Goal: Task Accomplishment & Management: Use online tool/utility

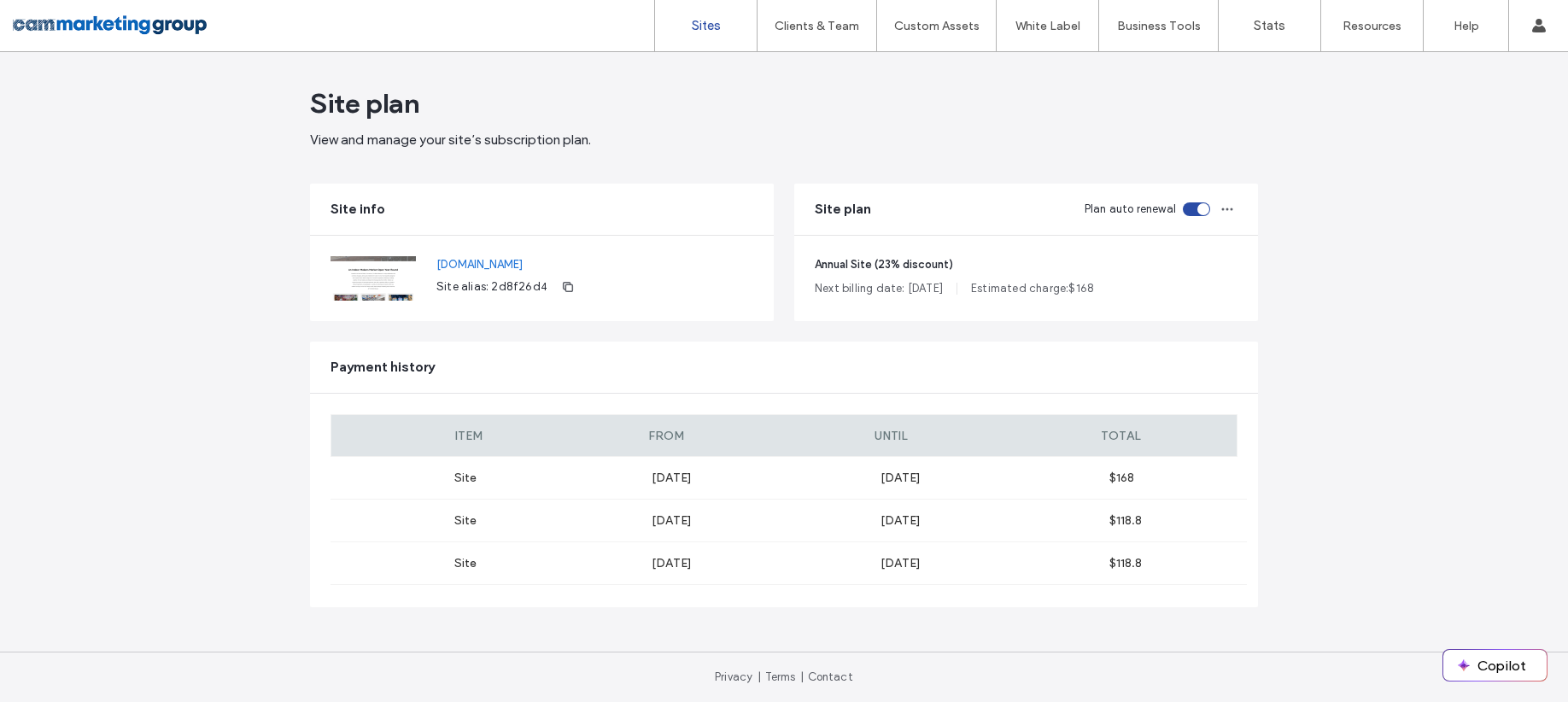
click at [703, 21] on label "Sites" at bounding box center [707, 25] width 29 height 16
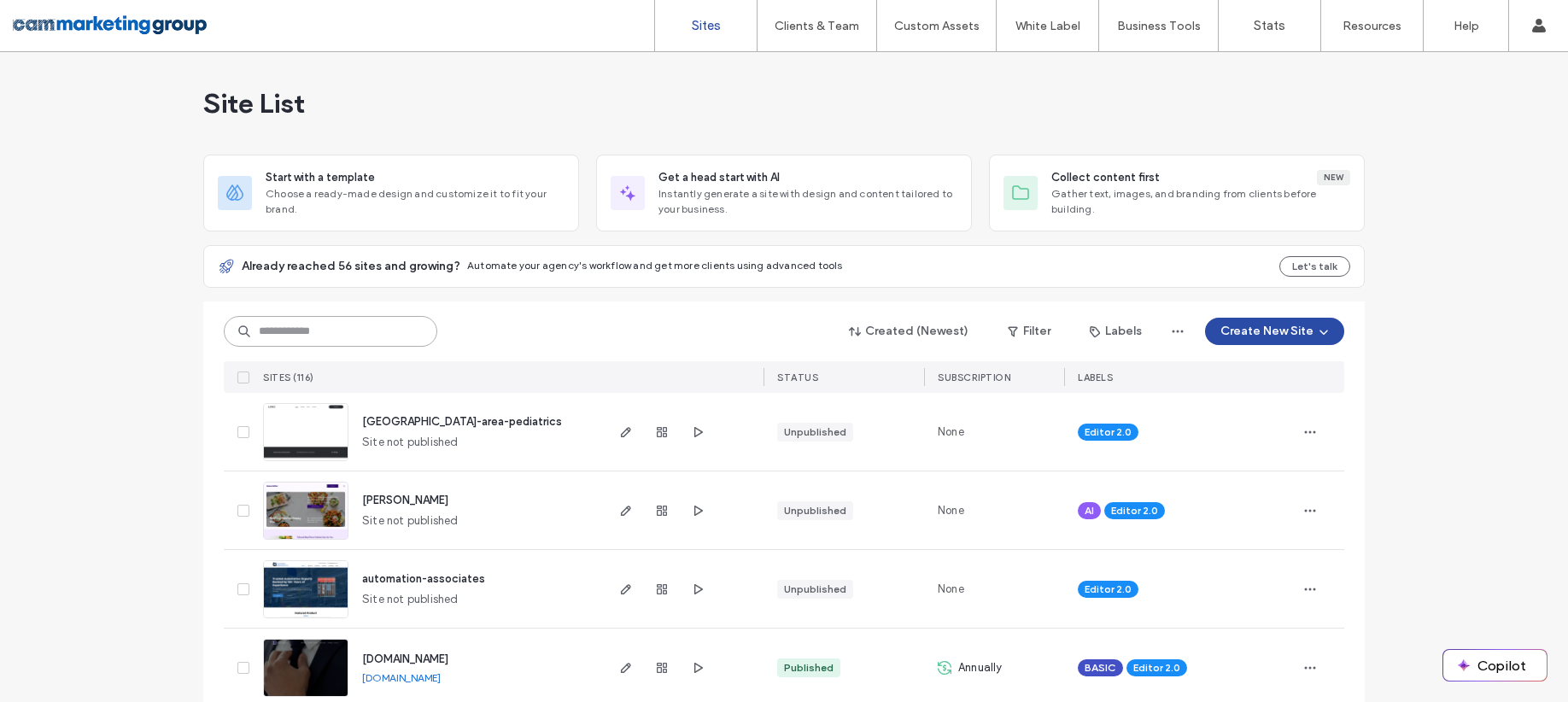
click at [331, 333] on input at bounding box center [330, 332] width 213 height 31
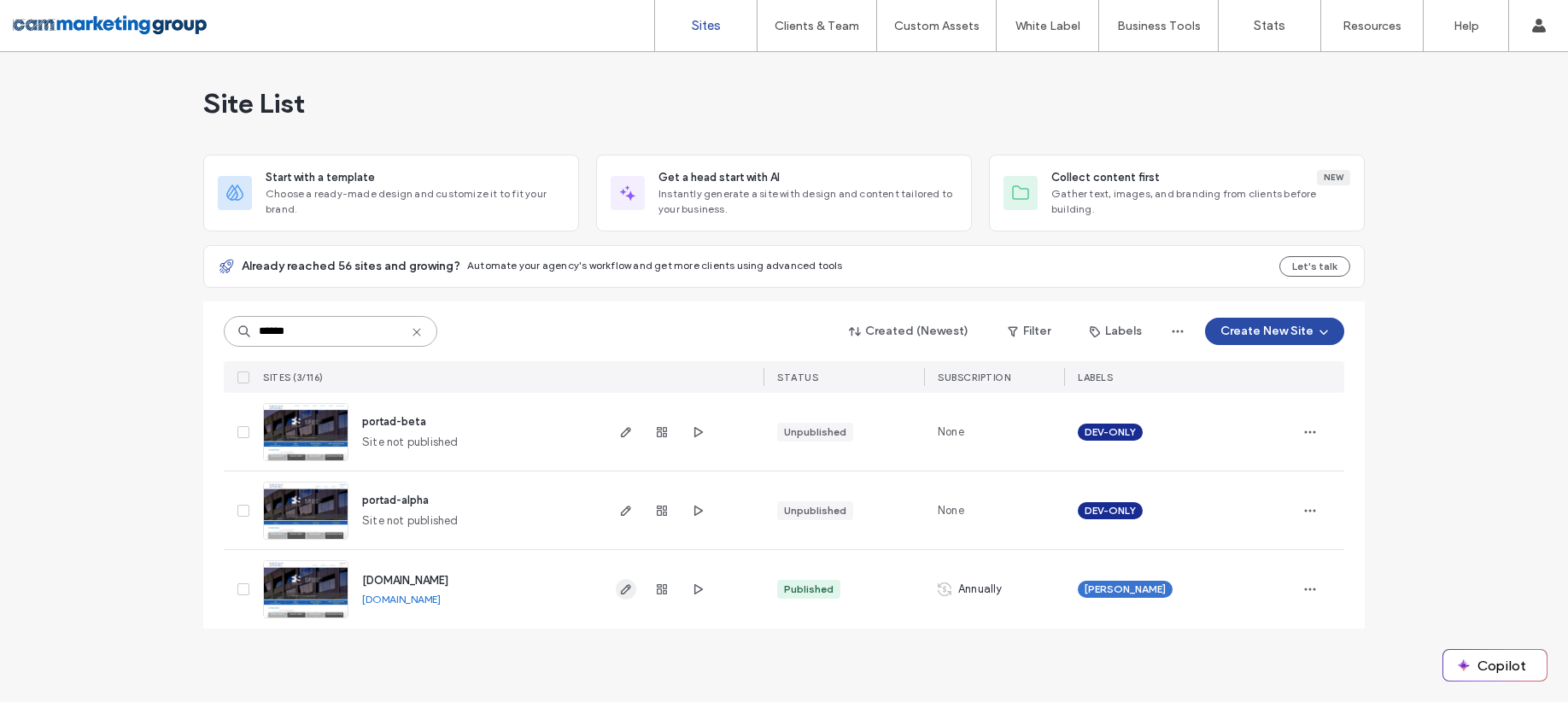
type input "******"
click at [624, 589] on use "button" at bounding box center [626, 589] width 11 height 11
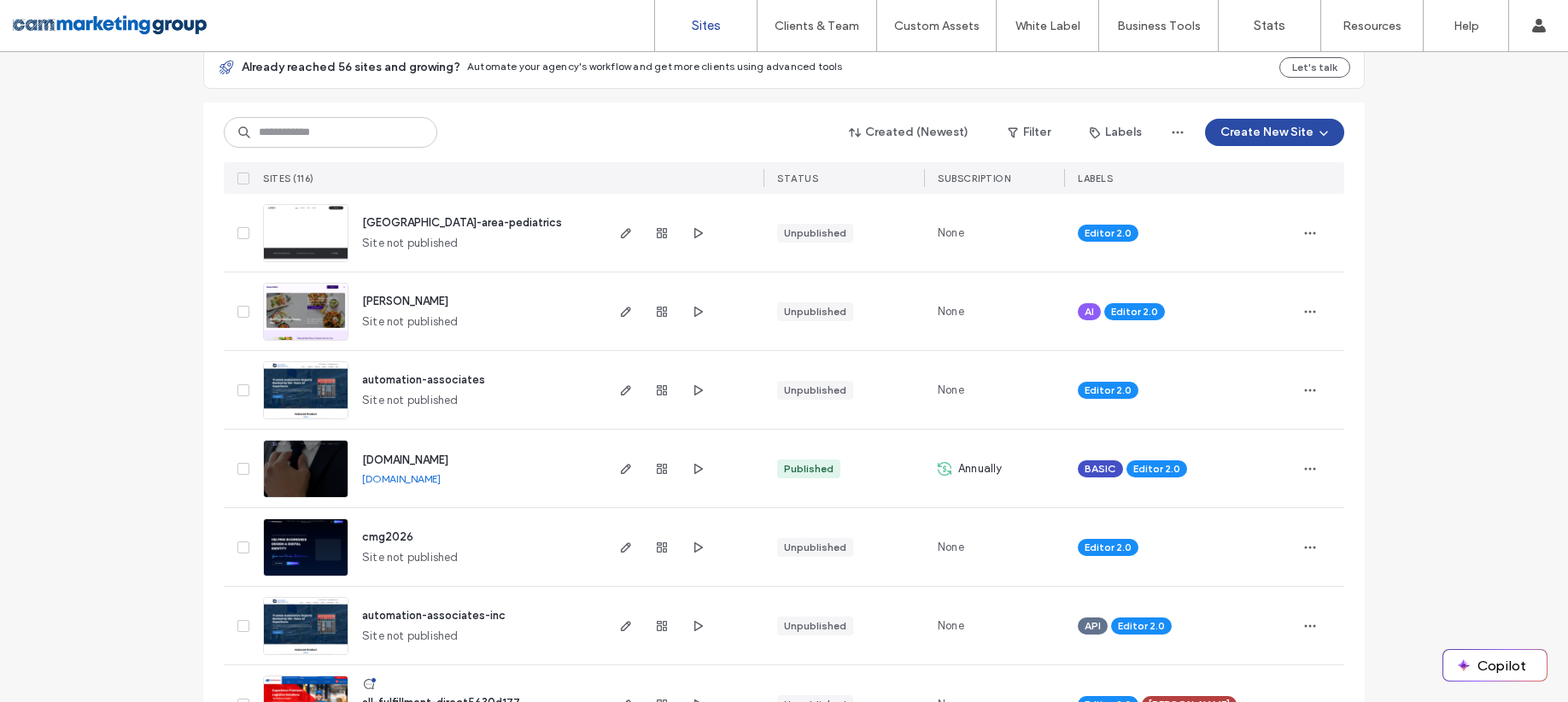
scroll to position [210, 0]
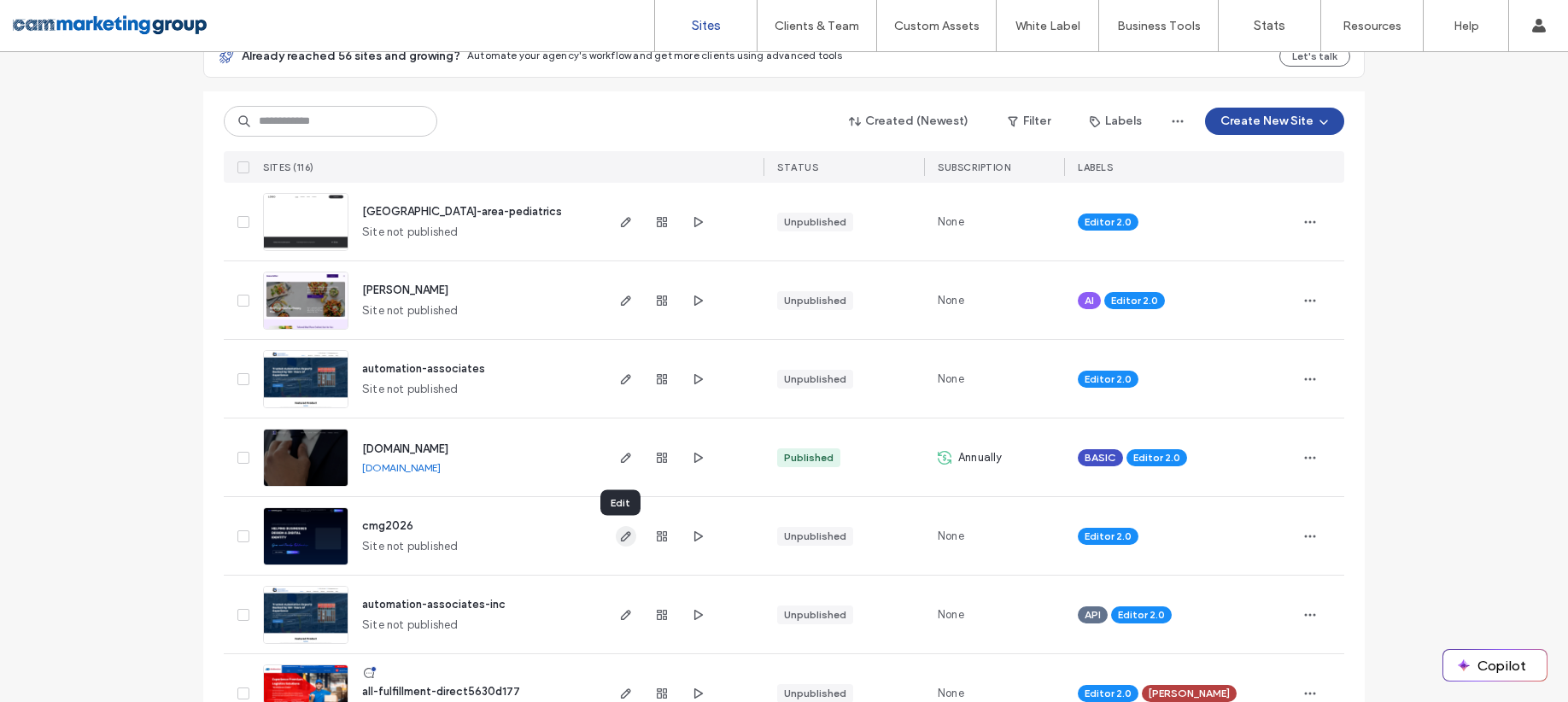
click at [619, 536] on icon "button" at bounding box center [626, 536] width 14 height 14
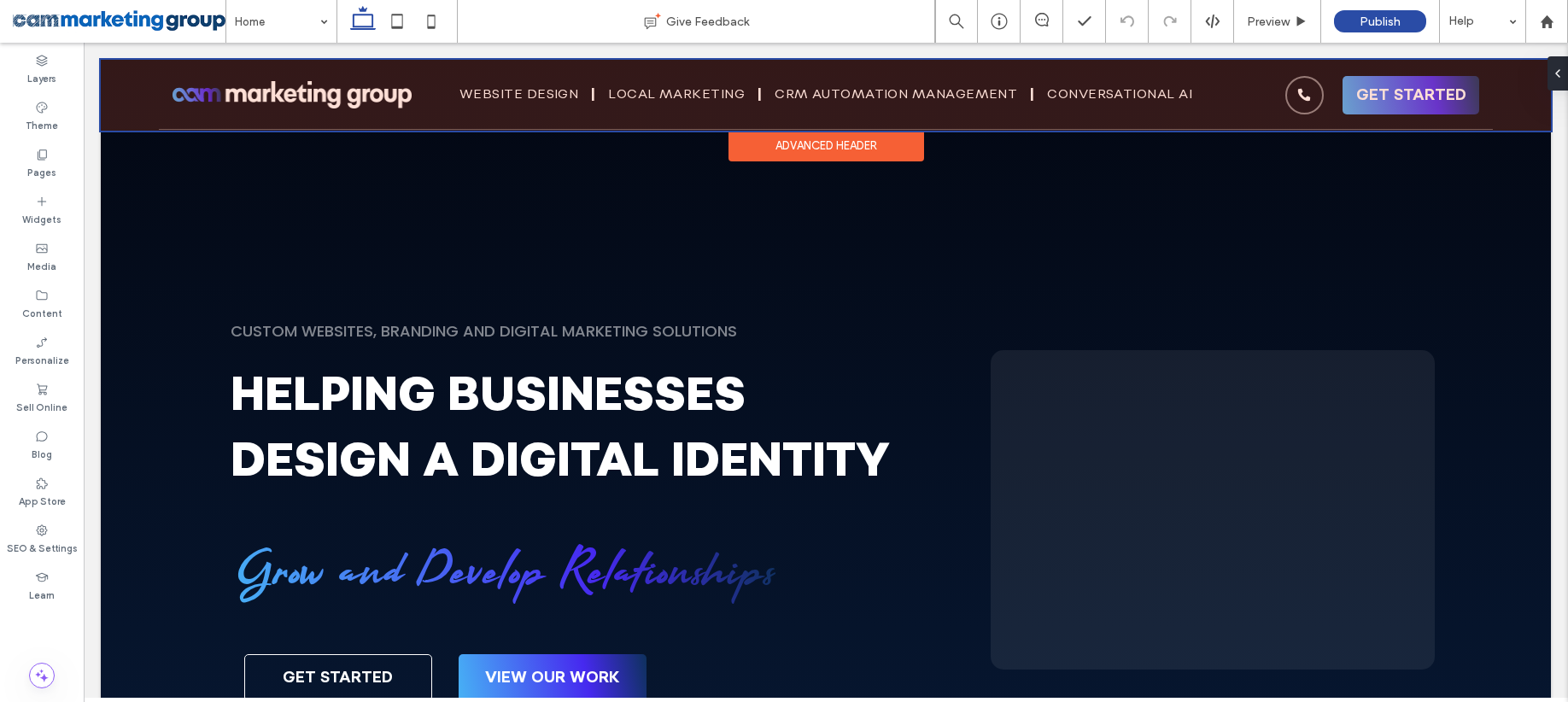
click at [838, 142] on div "Advanced Header" at bounding box center [825, 146] width 196 height 31
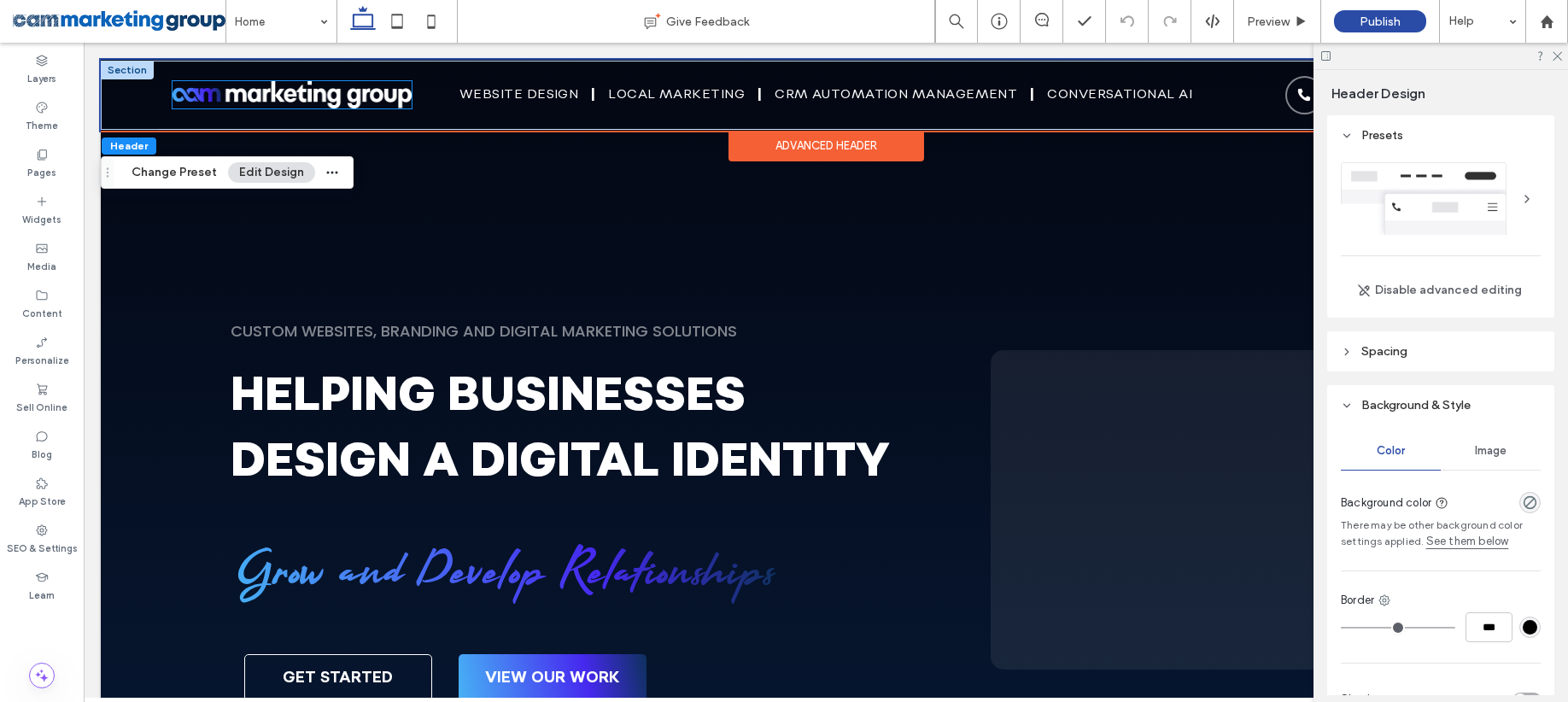
click at [247, 90] on img at bounding box center [292, 93] width 239 height 26
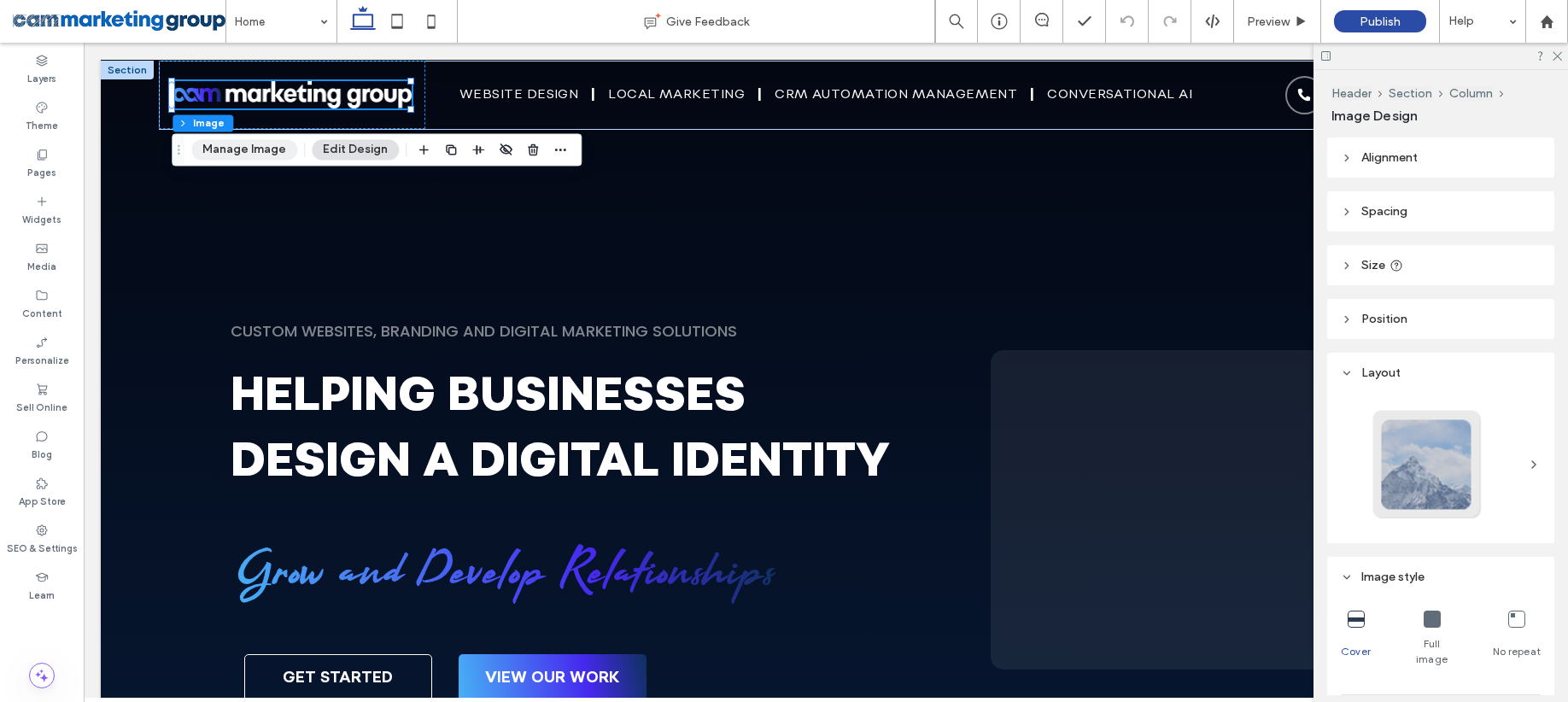
click at [245, 152] on button "Manage Image" at bounding box center [244, 149] width 106 height 20
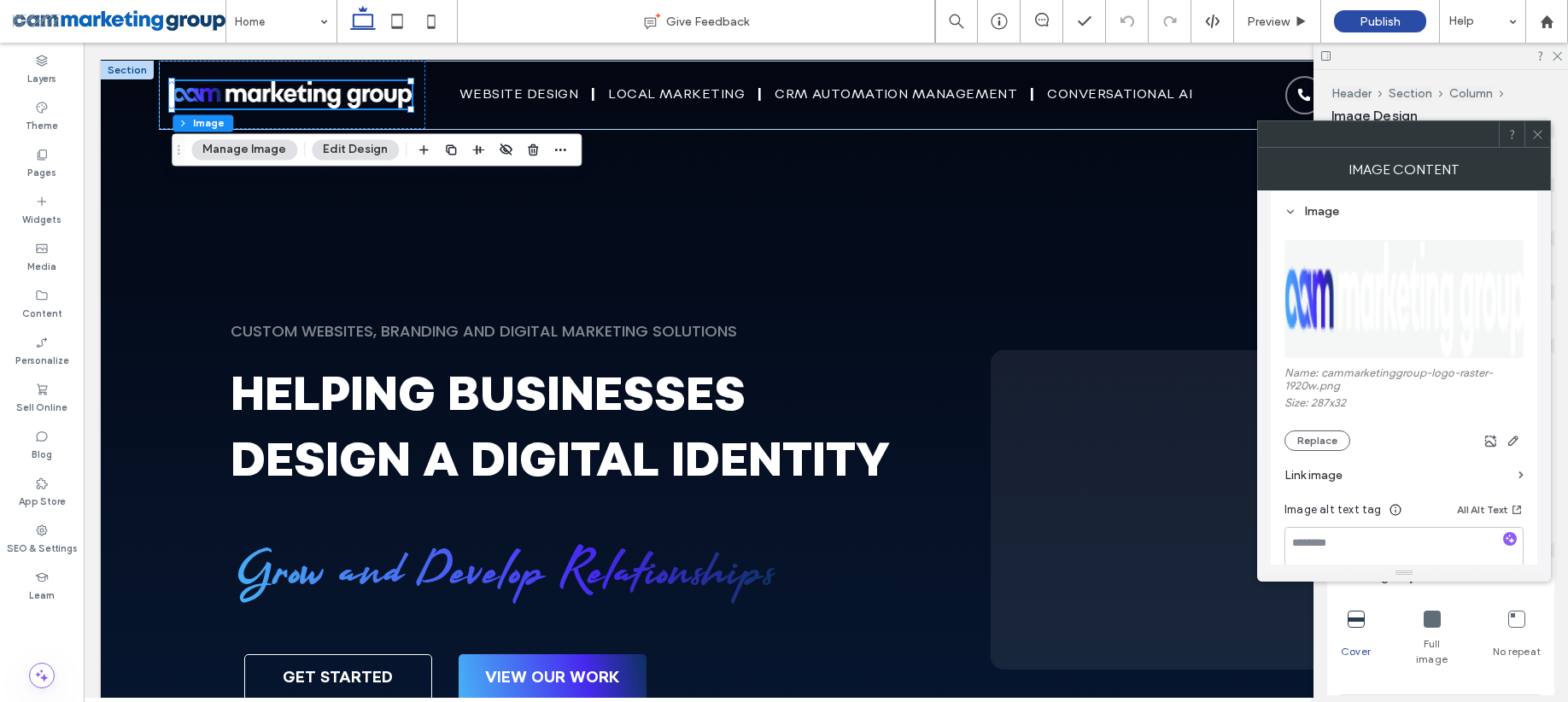
scroll to position [249, 0]
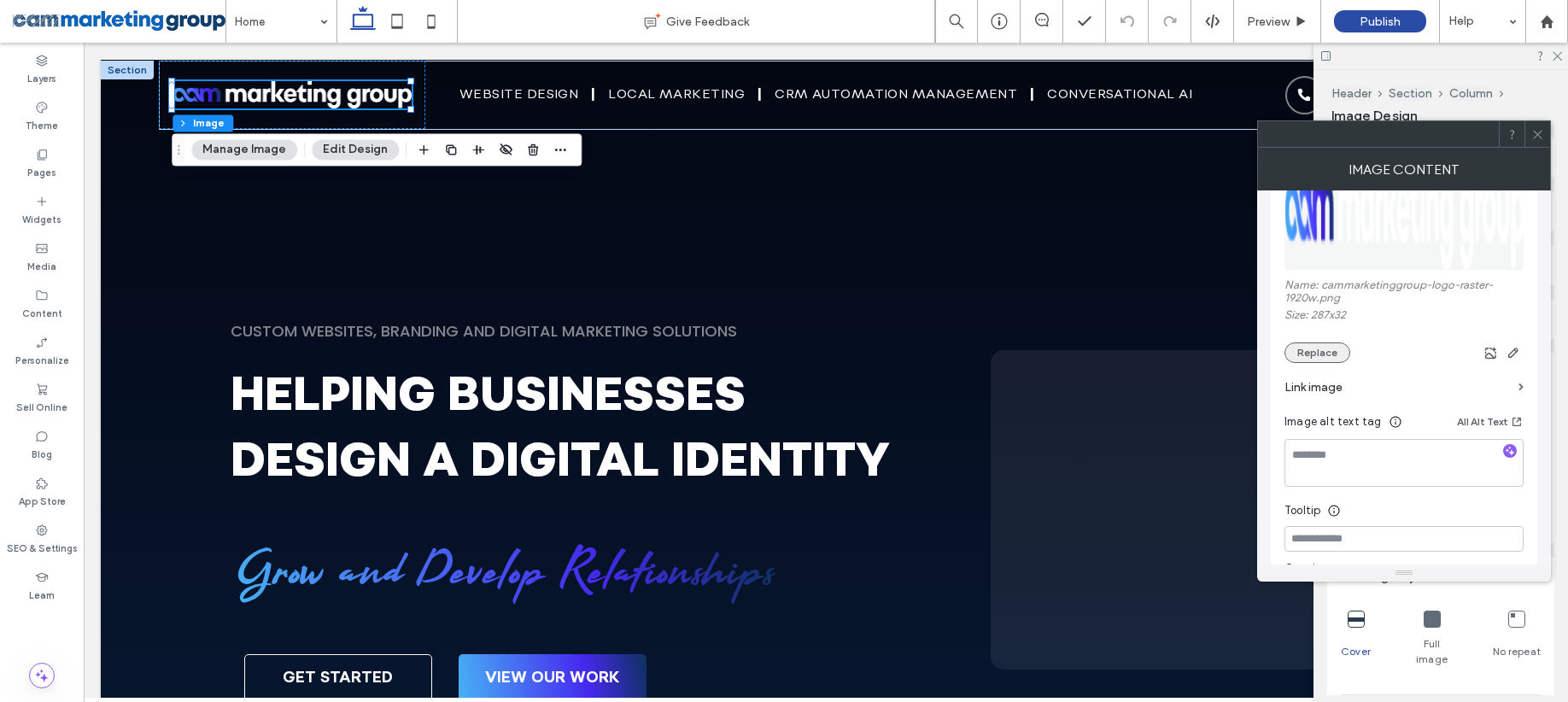
click at [1331, 350] on button "Replace" at bounding box center [1317, 352] width 66 height 20
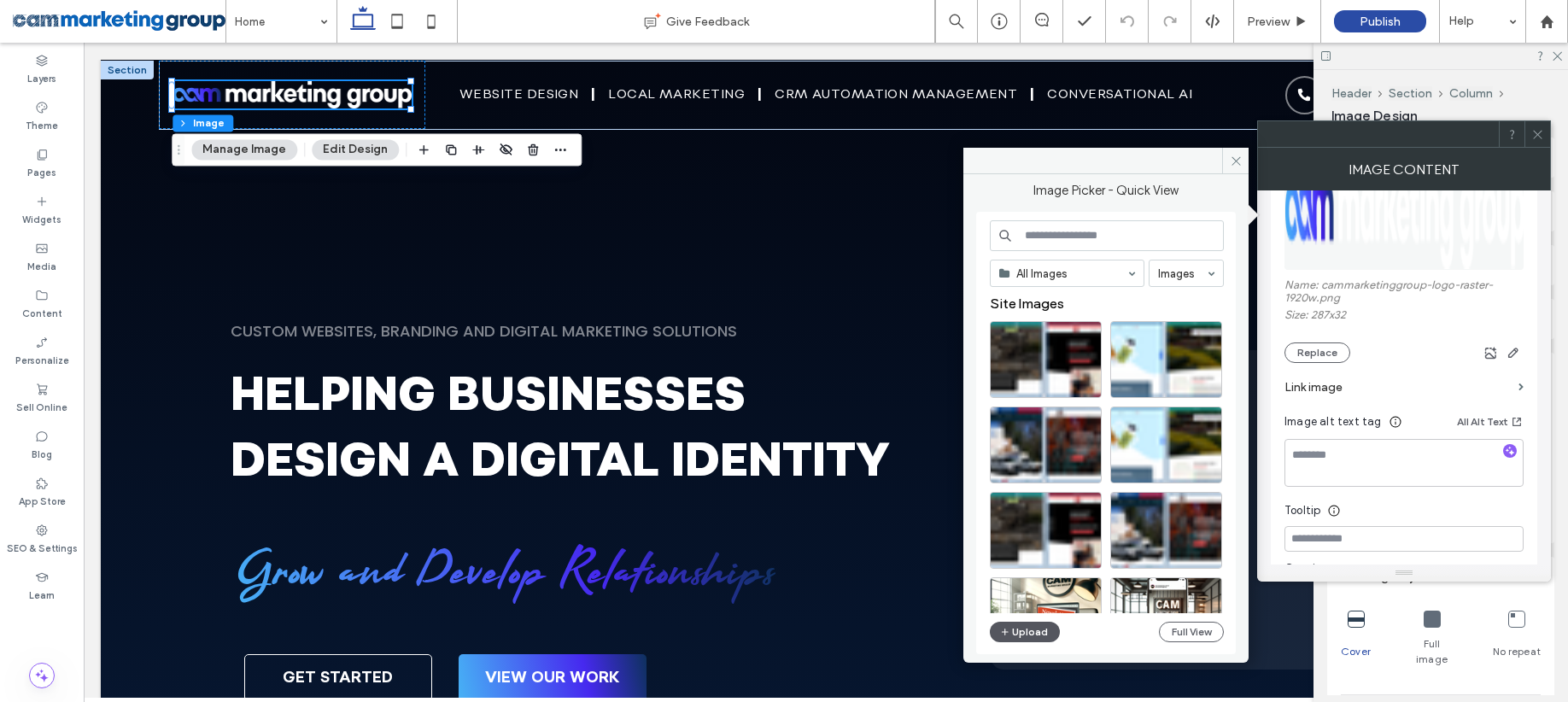
click at [1043, 630] on button "Upload" at bounding box center [1025, 632] width 70 height 20
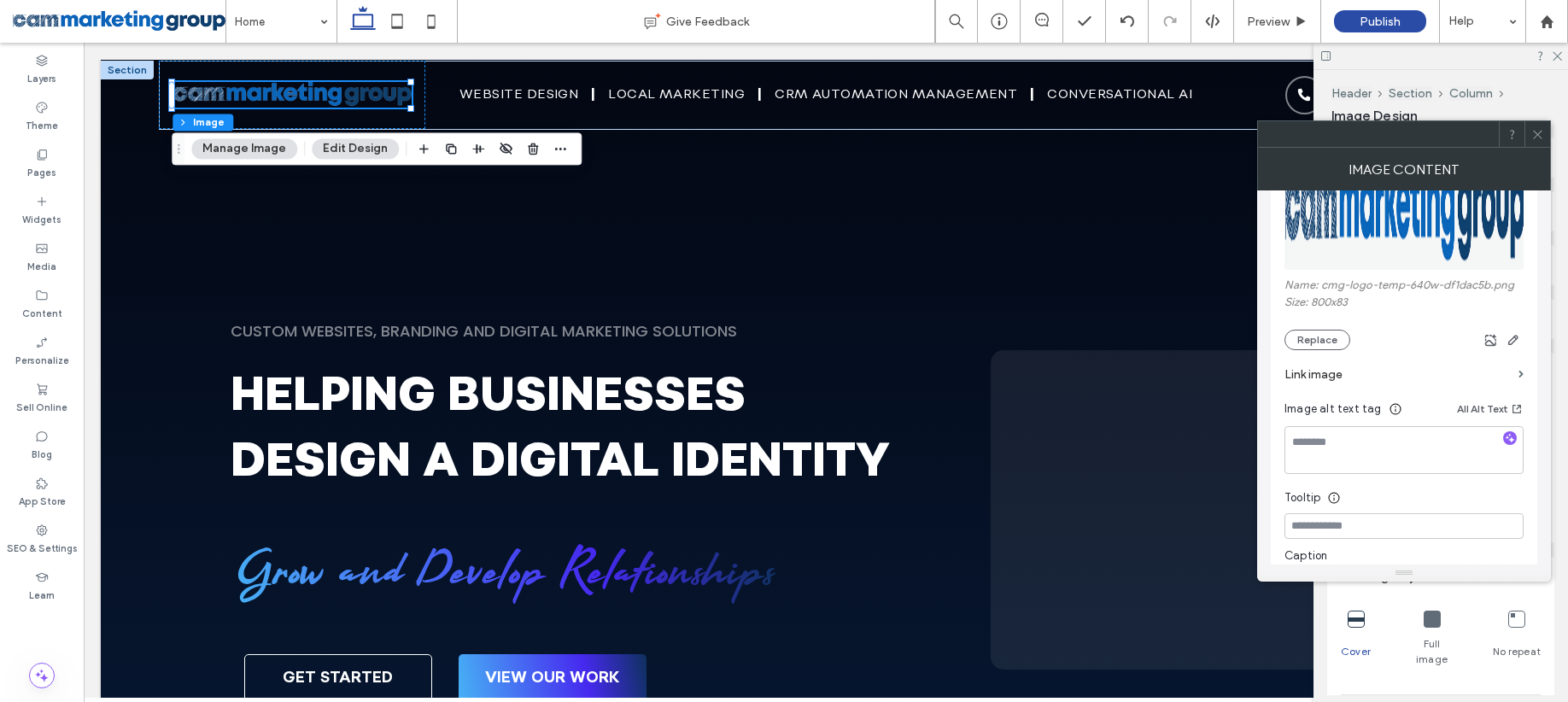
click at [1541, 129] on icon at bounding box center [1537, 134] width 13 height 13
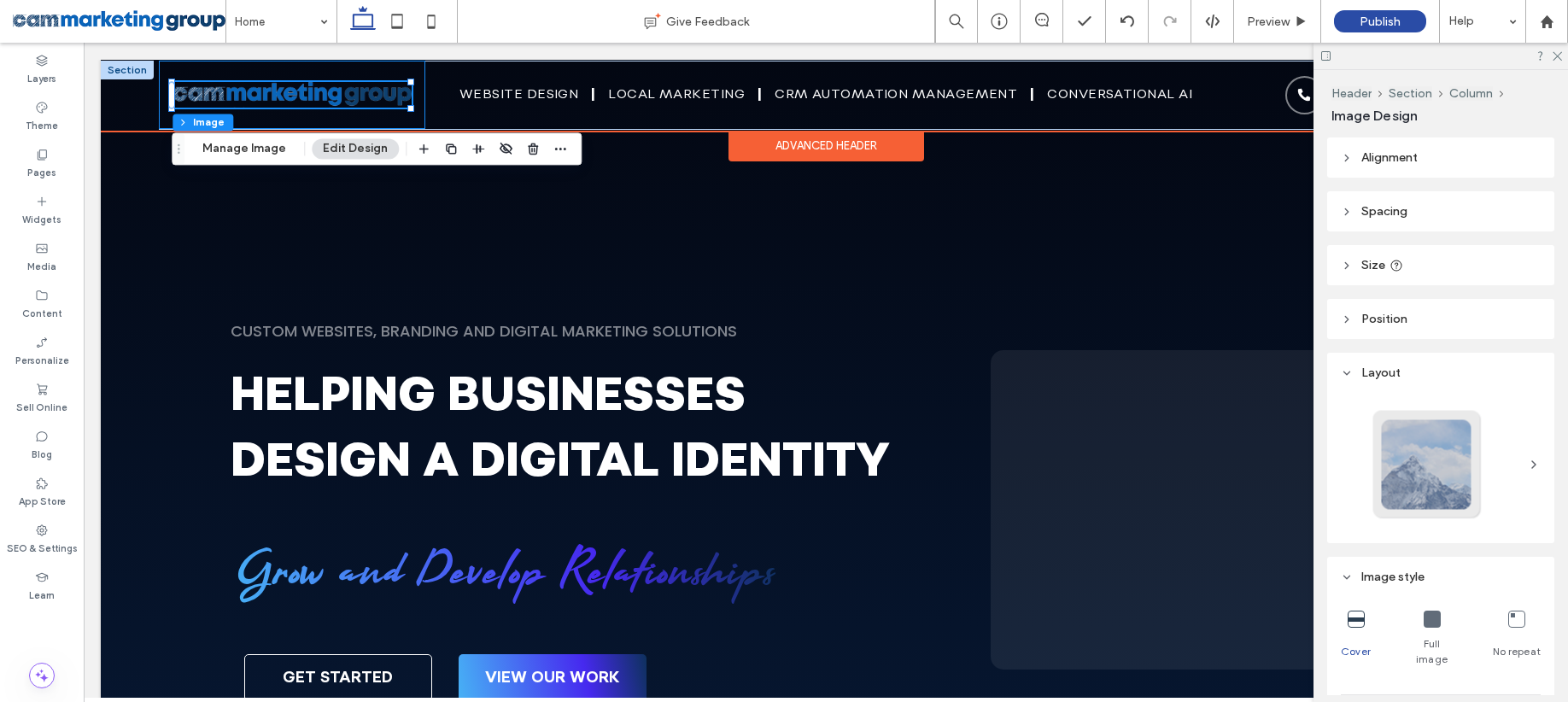
click at [414, 104] on div at bounding box center [292, 94] width 267 height 68
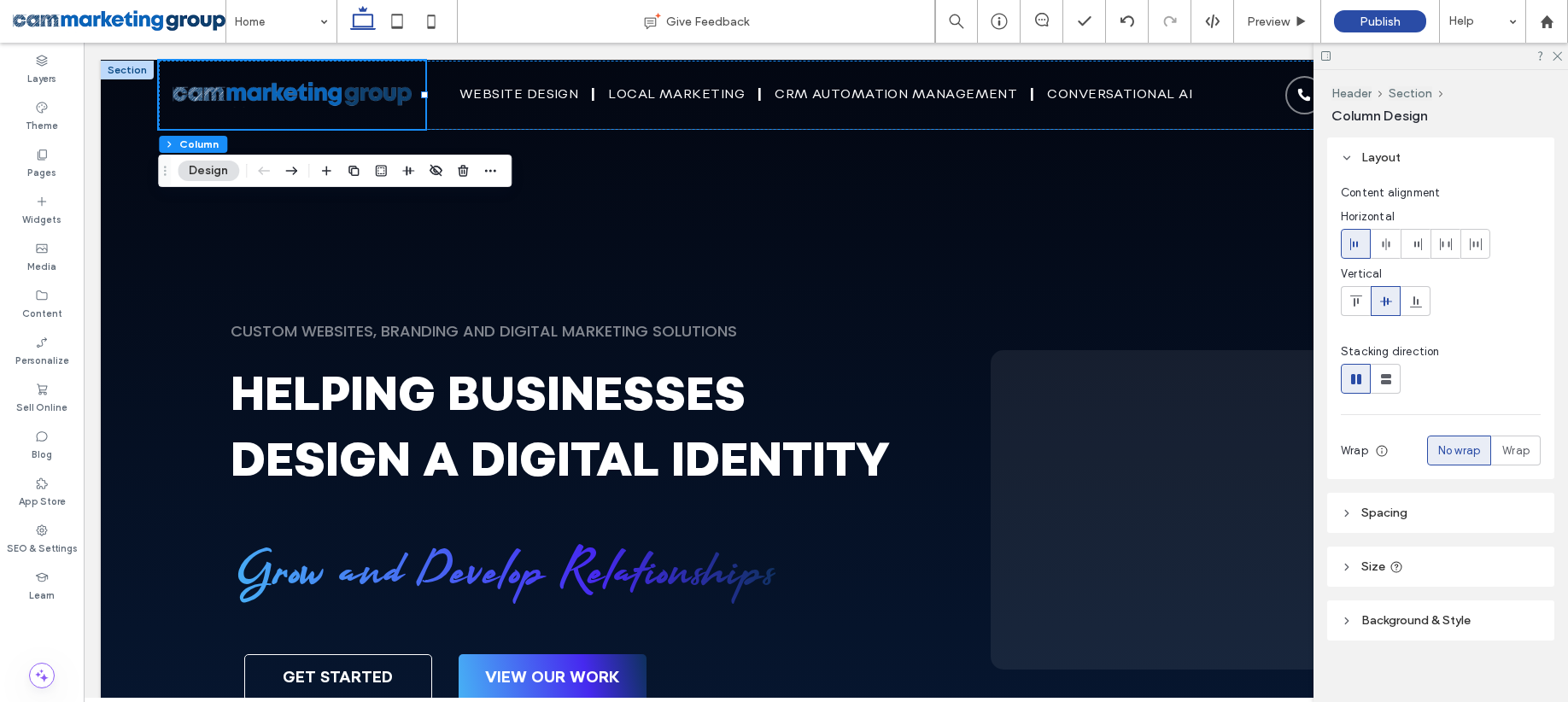
scroll to position [14, 0]
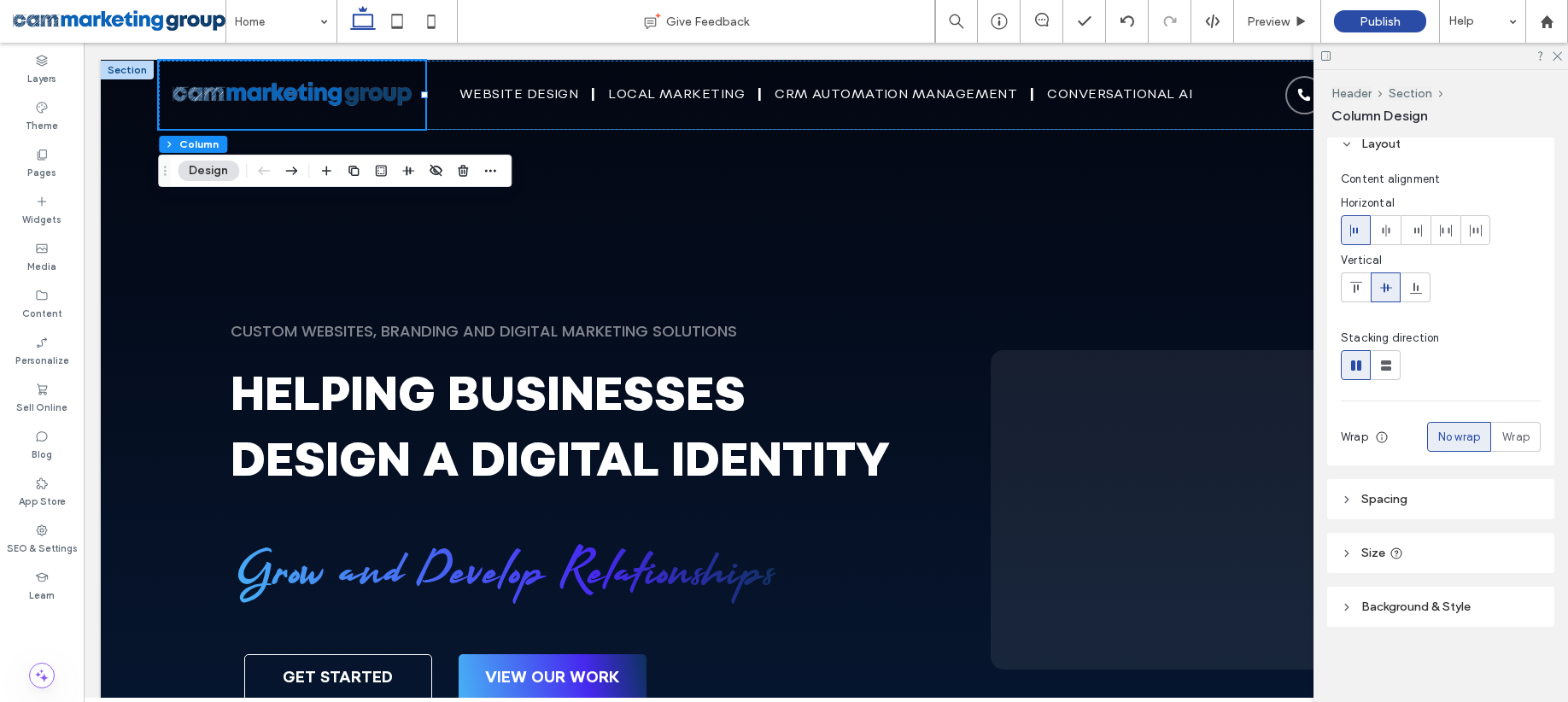
click at [1381, 499] on span "Spacing" at bounding box center [1383, 499] width 46 height 15
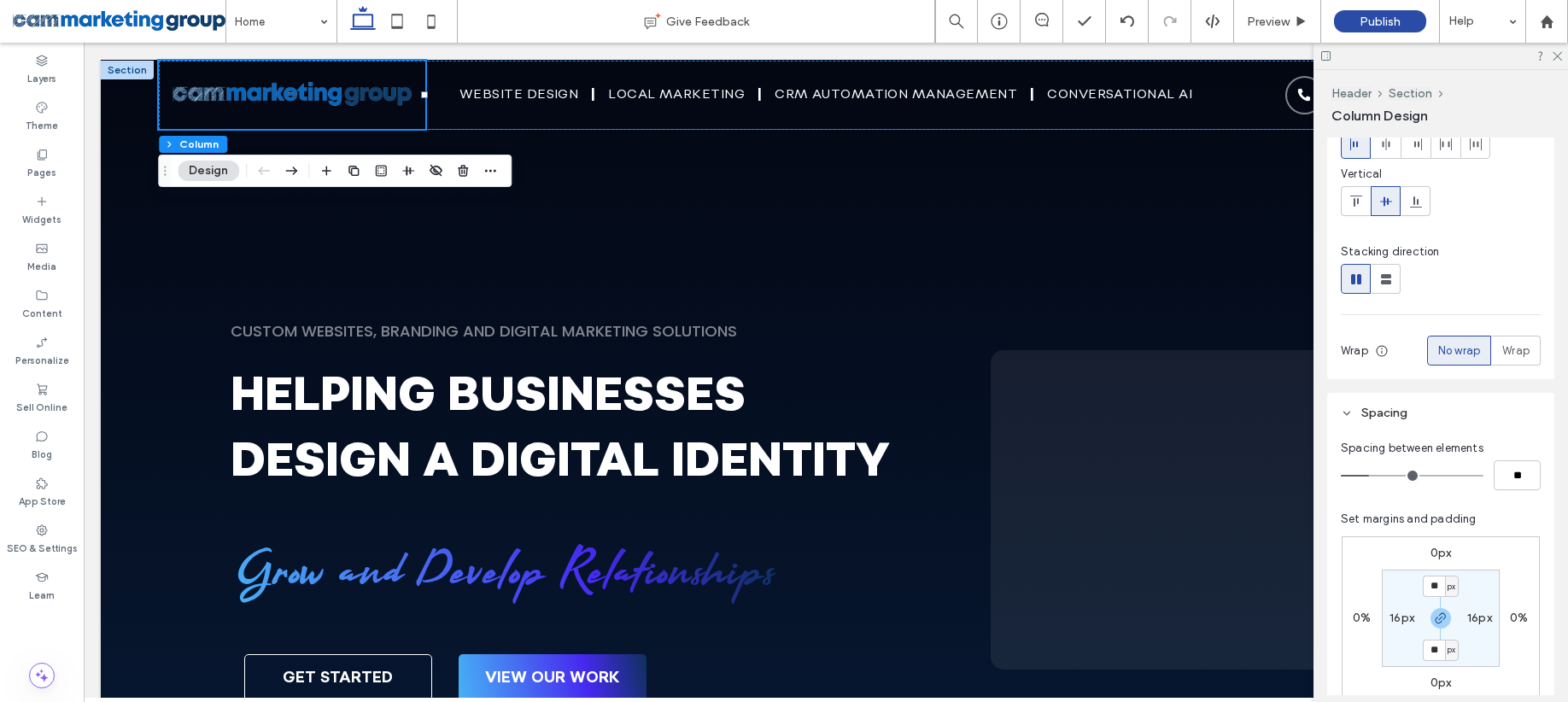
click at [1406, 622] on label "16px" at bounding box center [1401, 617] width 24 height 15
type input "*"
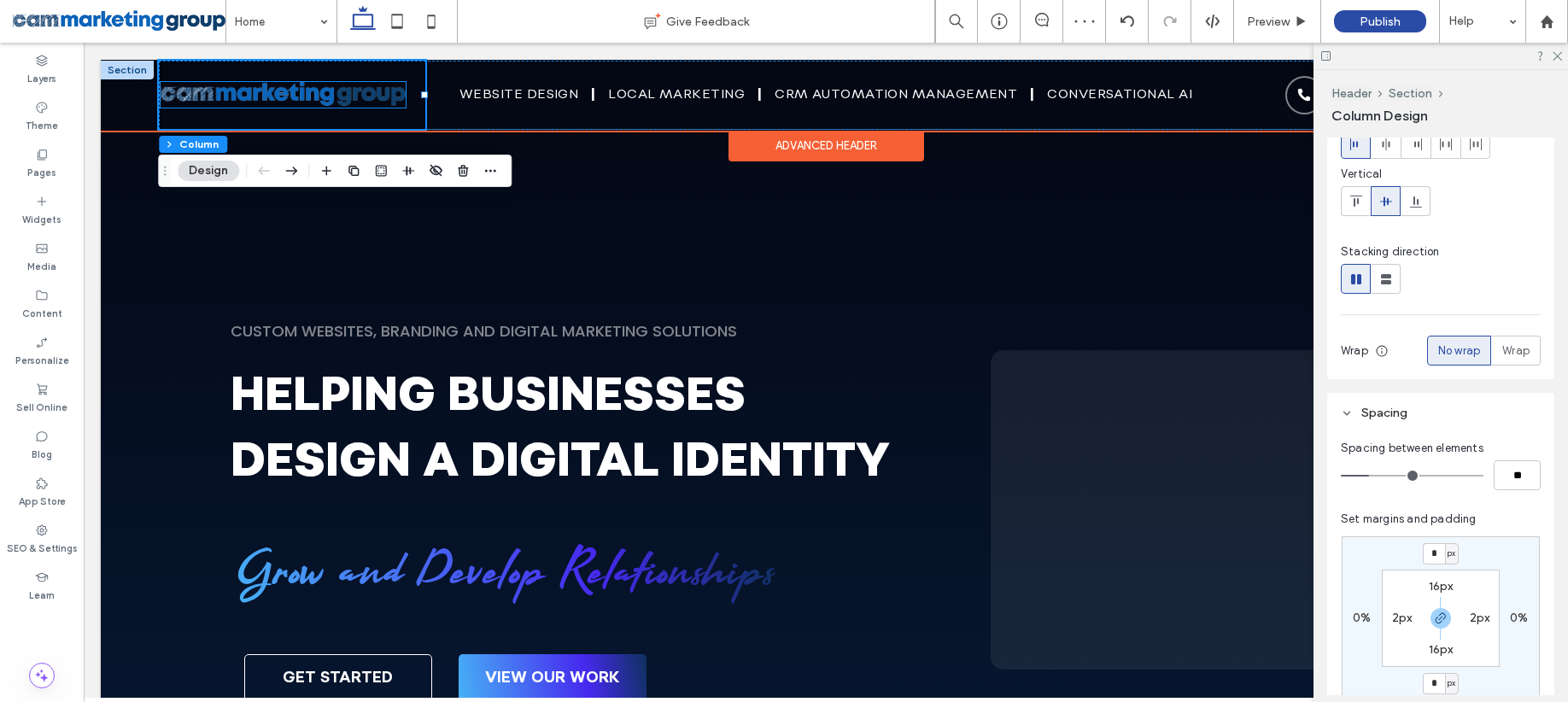
click at [382, 94] on img at bounding box center [283, 94] width 245 height 25
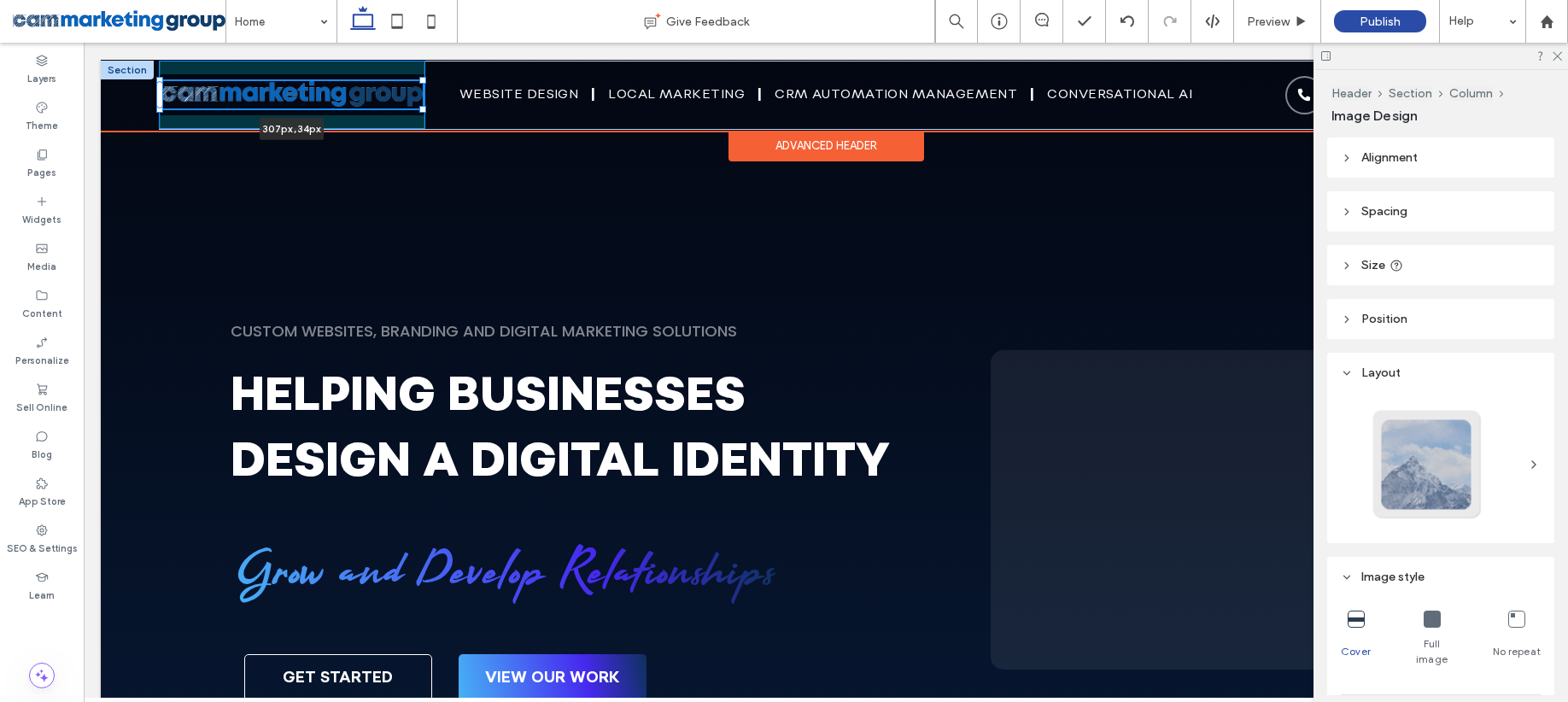
drag, startPoint x: 405, startPoint y: 108, endPoint x: 420, endPoint y: 117, distance: 17.5
click at [420, 117] on div "307px , 34px Website Design Local Marketing CRM Automation Management Conversat…" at bounding box center [825, 94] width 1333 height 68
type input "***"
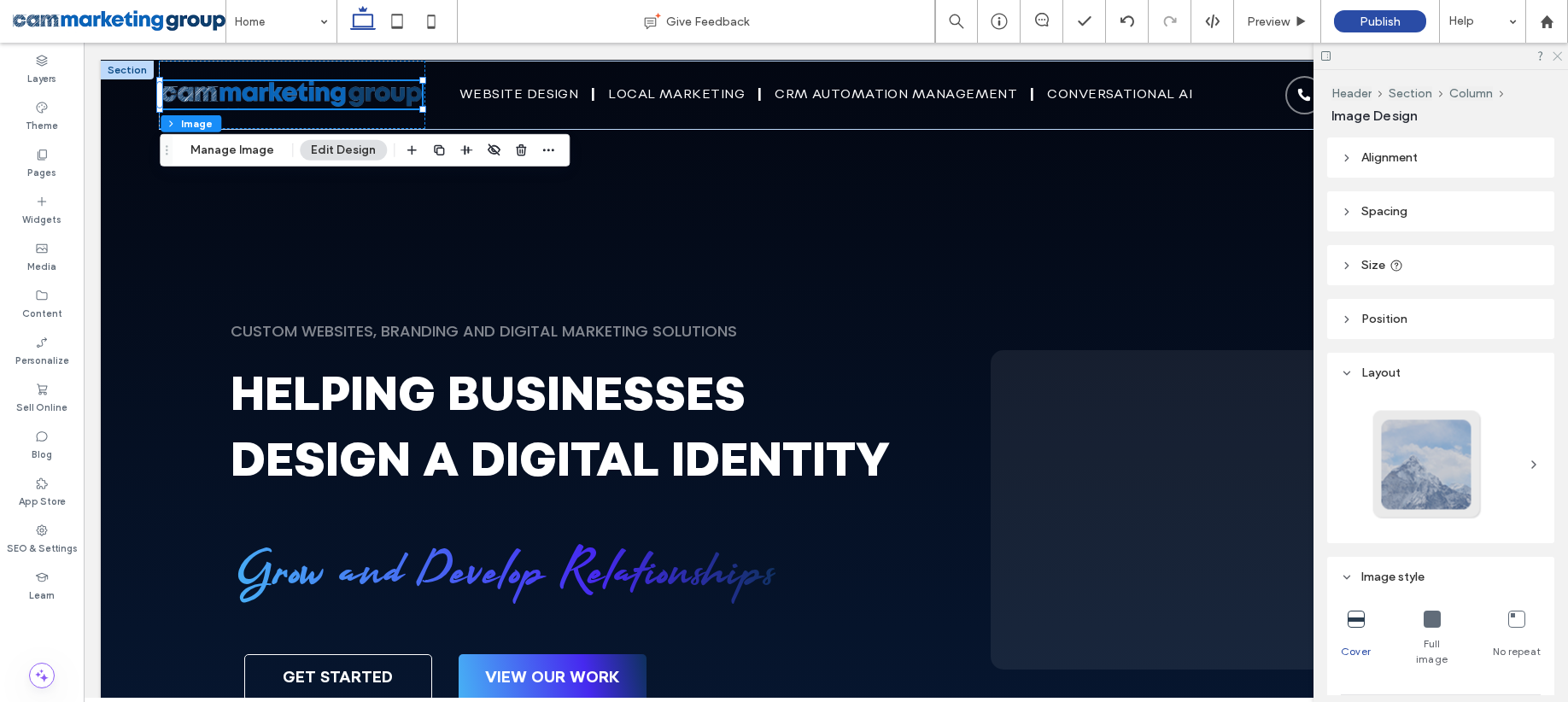
click at [1555, 57] on use at bounding box center [1557, 57] width 10 height 10
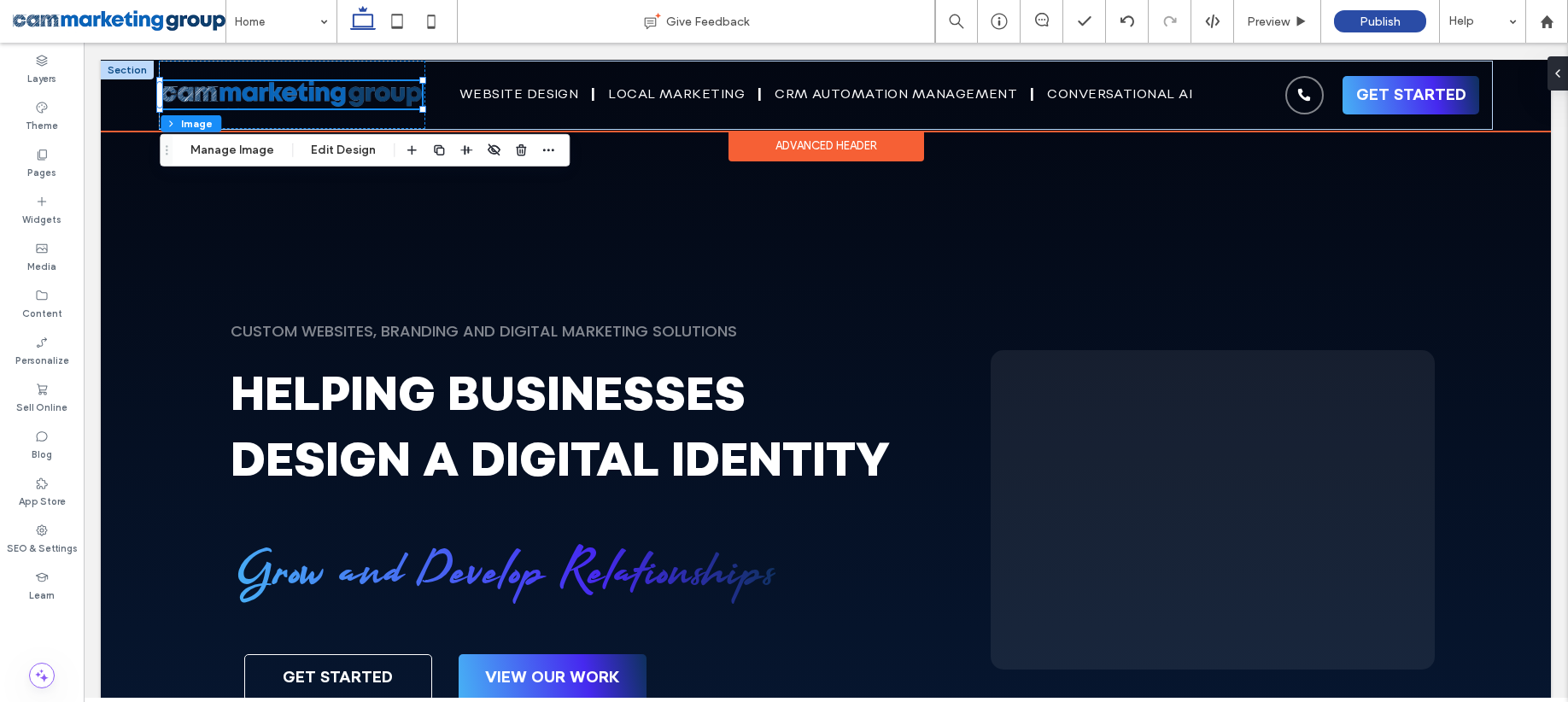
click at [128, 72] on div at bounding box center [128, 69] width 53 height 18
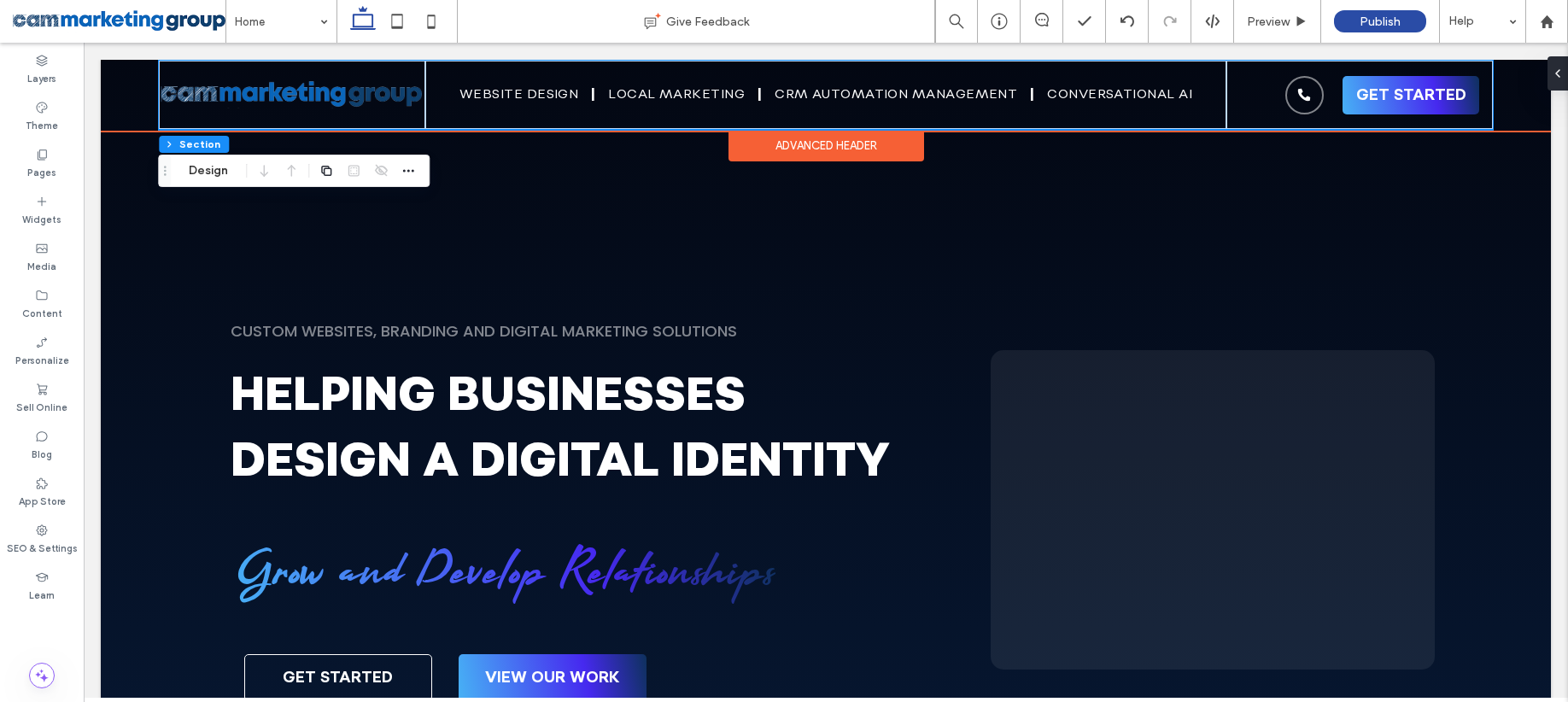
click at [132, 119] on div "Website Design Local Marketing CRM Automation Management Conversational AI GET …" at bounding box center [826, 94] width 1450 height 69
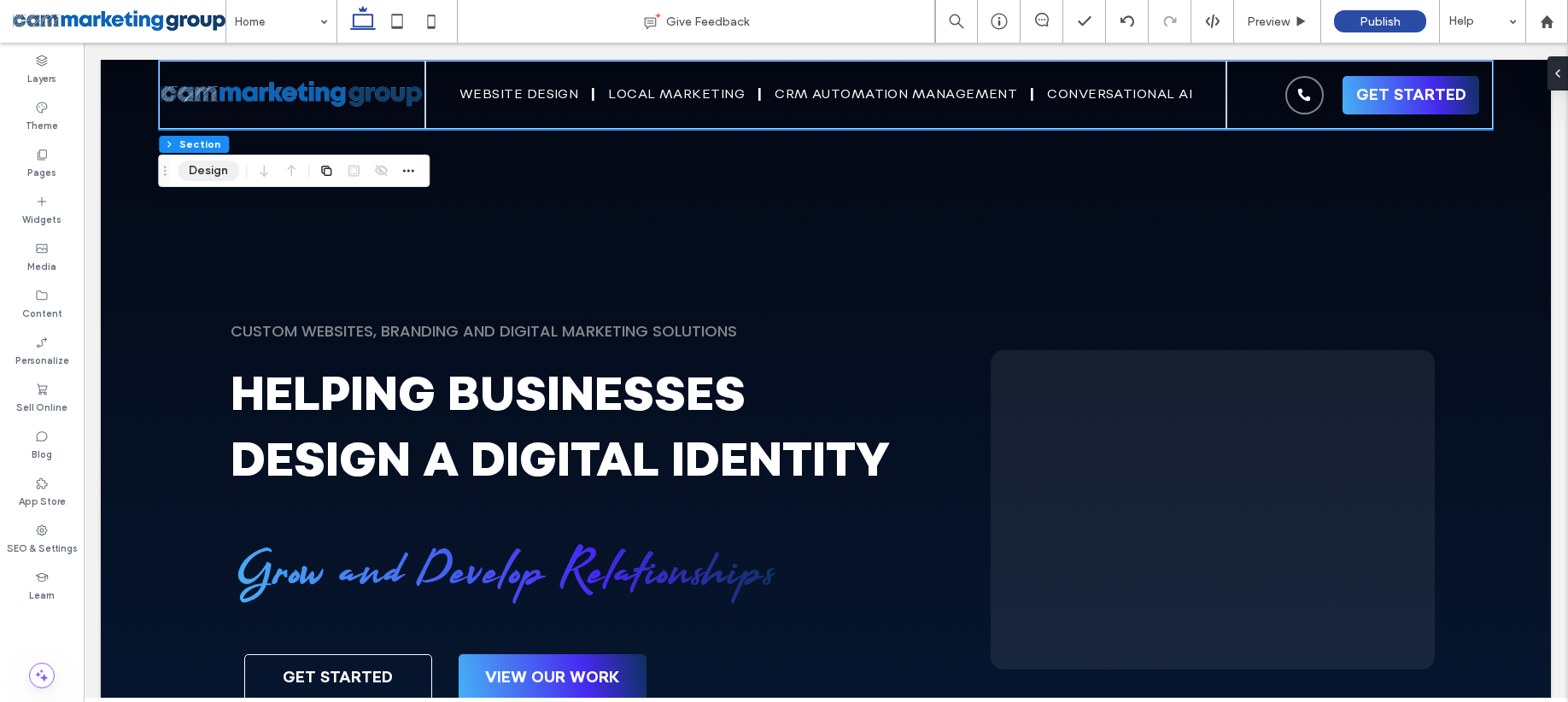
click at [194, 170] on button "Design" at bounding box center [207, 170] width 61 height 20
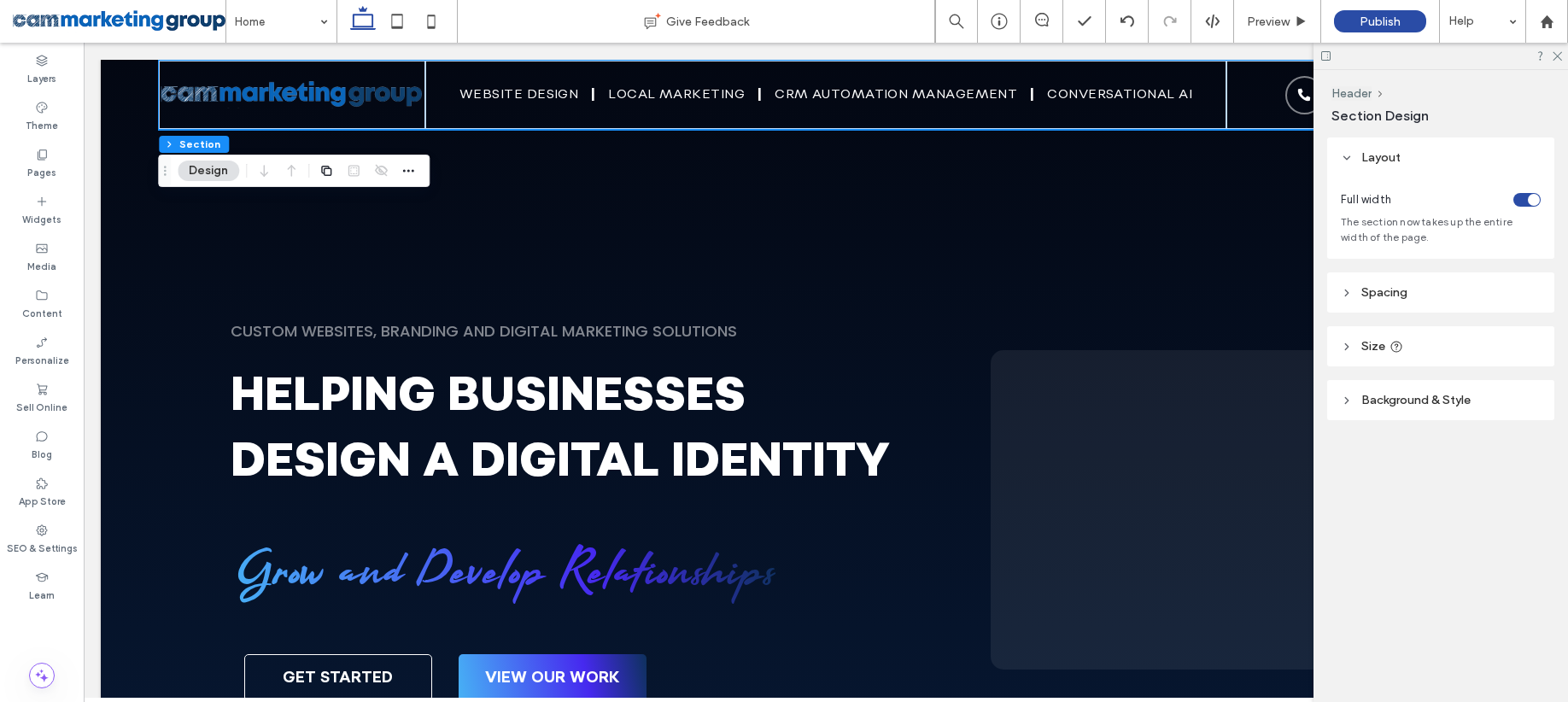
click at [1384, 297] on span "Spacing" at bounding box center [1383, 292] width 46 height 15
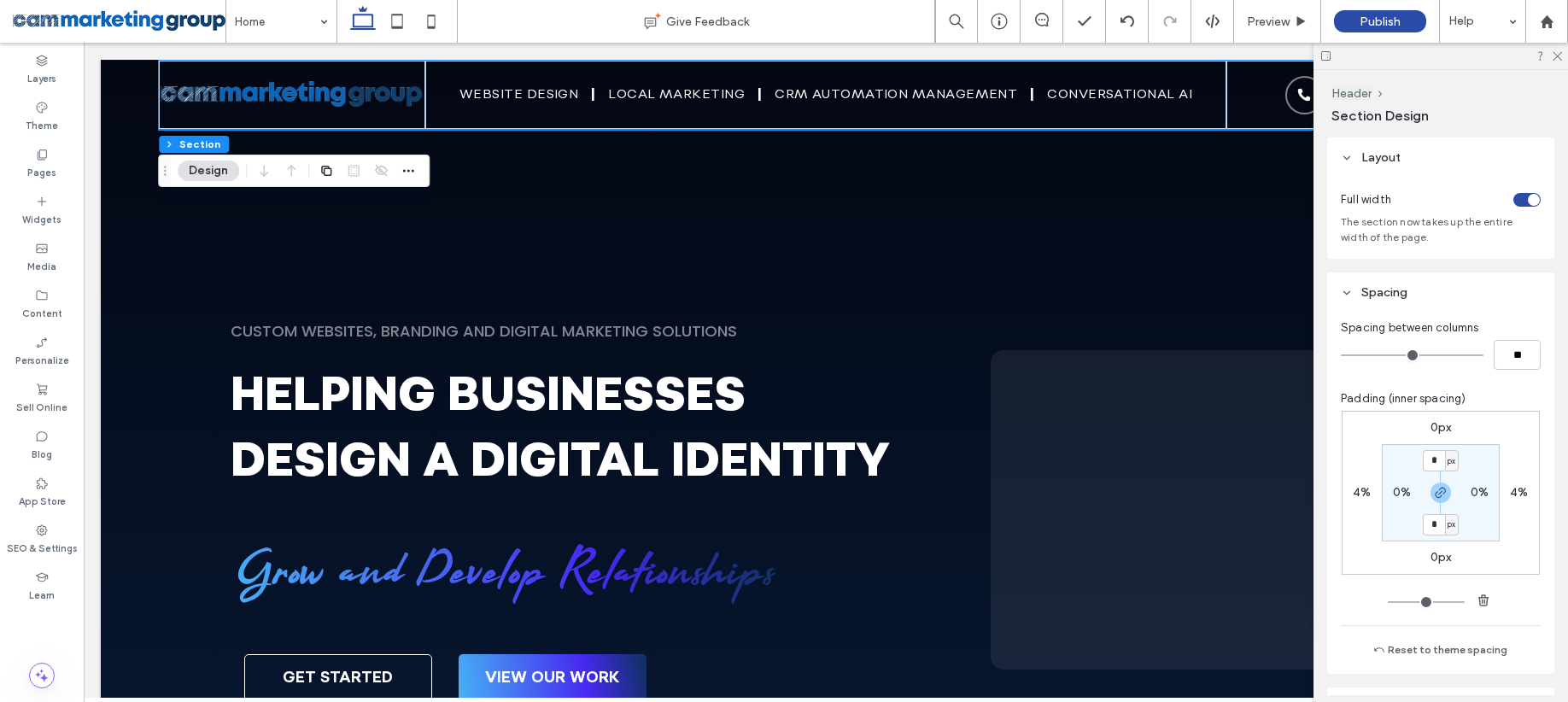
scroll to position [33, 0]
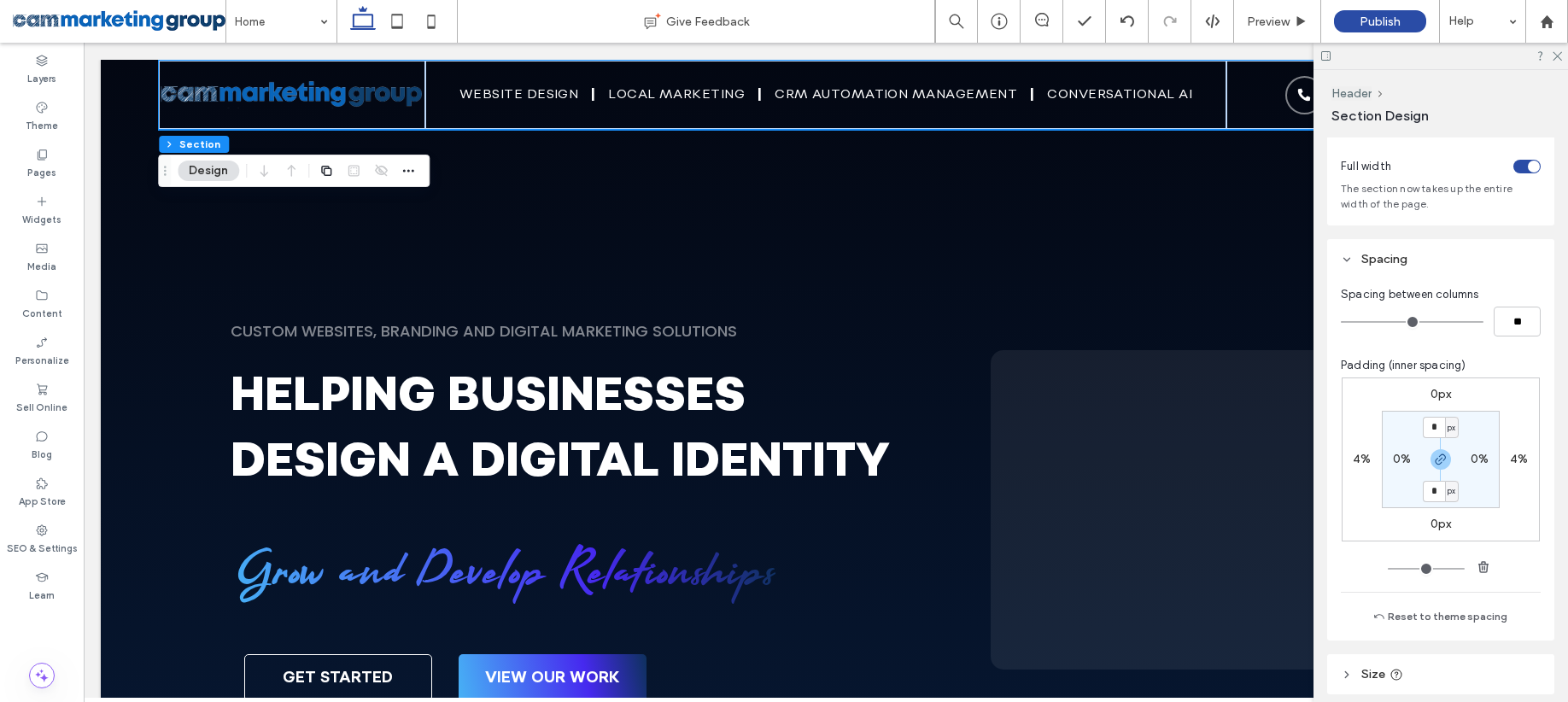
click at [1358, 464] on label "4%" at bounding box center [1362, 459] width 18 height 15
type input "*"
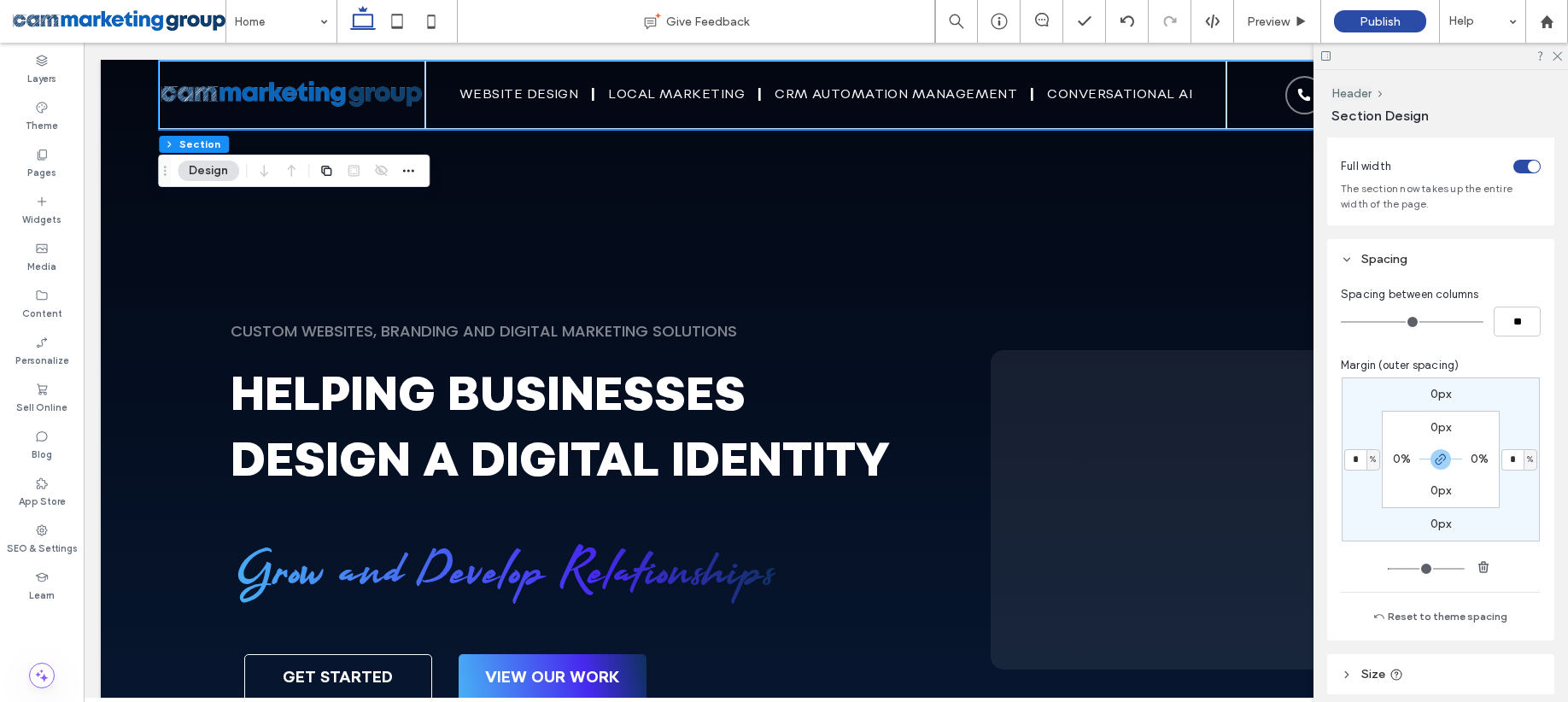
type input "*"
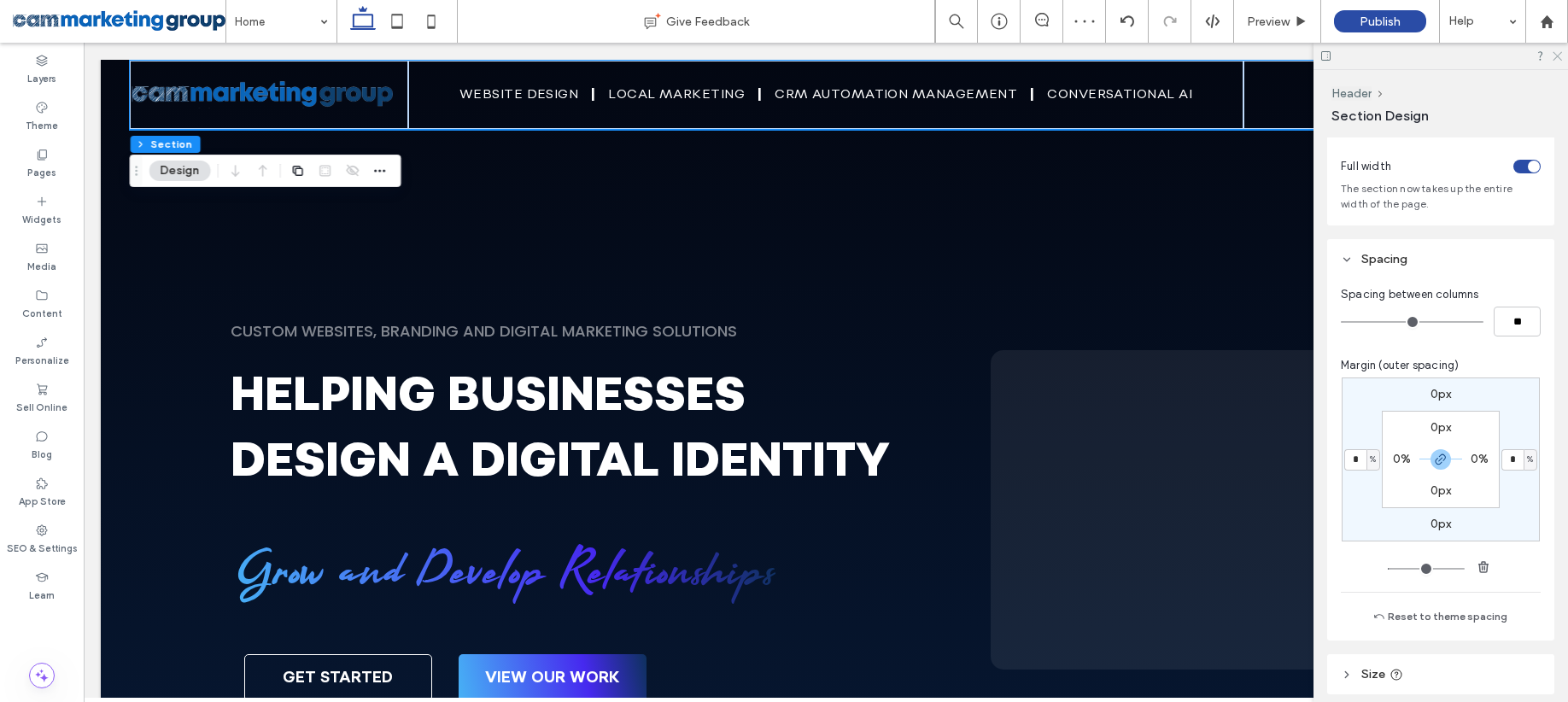
drag, startPoint x: 1555, startPoint y: 53, endPoint x: 1133, endPoint y: 49, distance: 422.0
click at [1555, 53] on icon at bounding box center [1555, 55] width 11 height 11
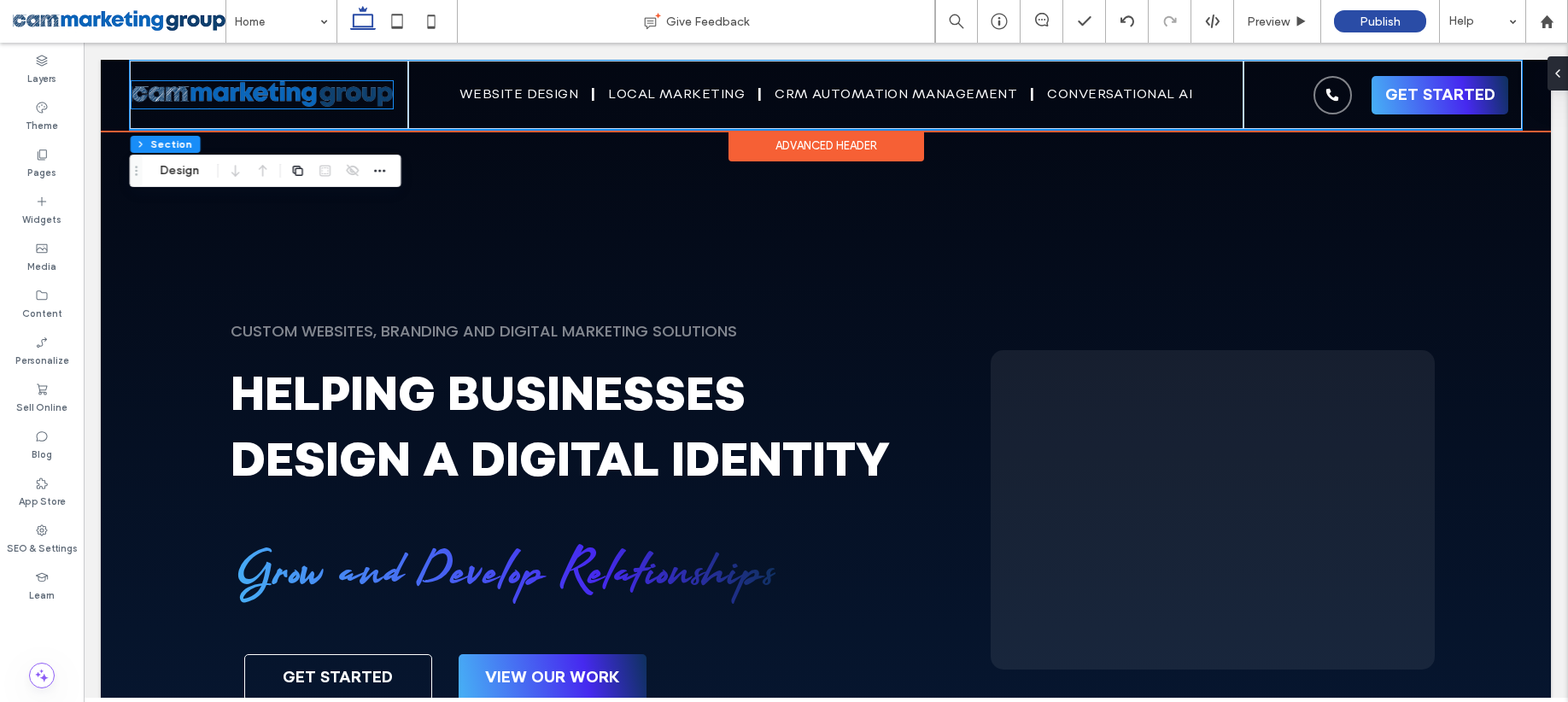
click at [372, 97] on img at bounding box center [262, 94] width 261 height 27
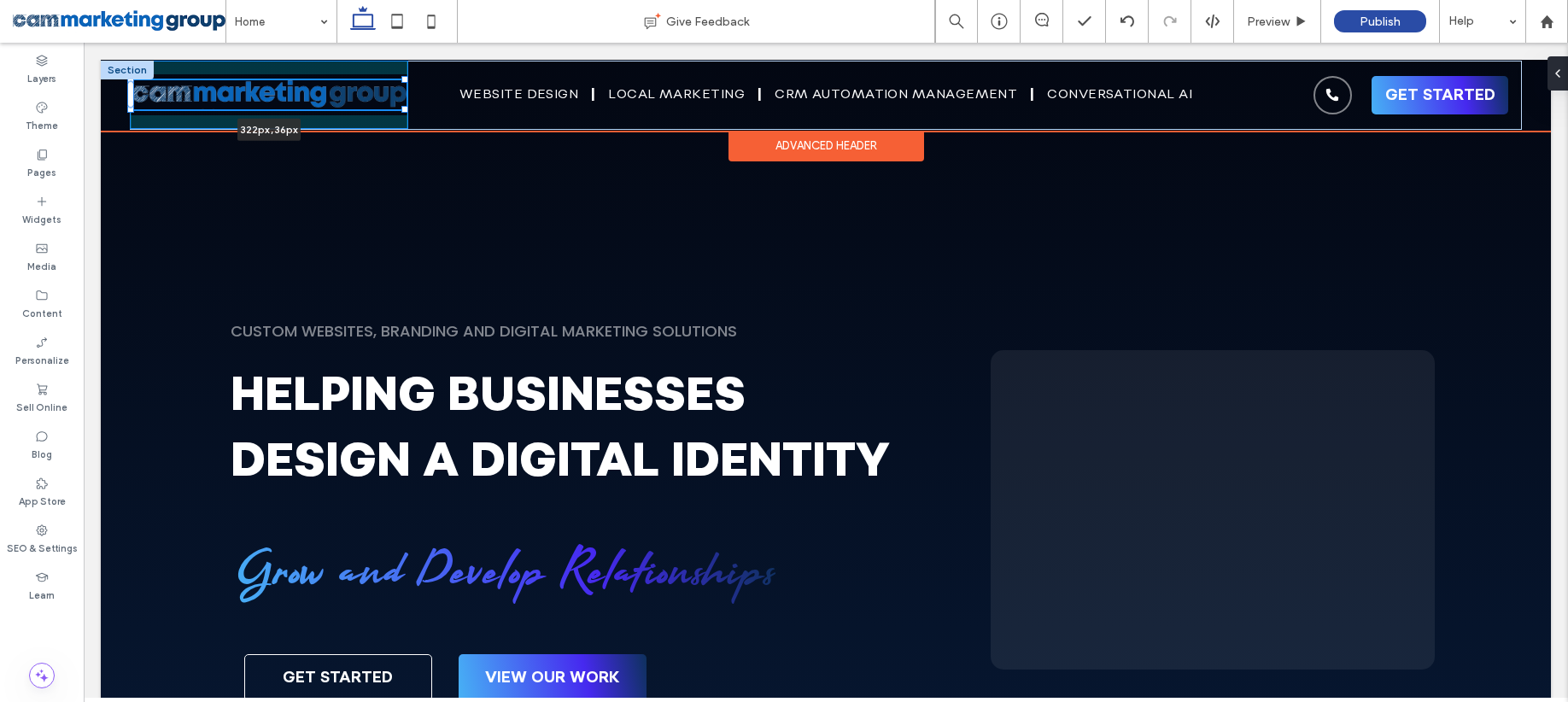
drag, startPoint x: 393, startPoint y: 107, endPoint x: 407, endPoint y: 113, distance: 15.2
click at [407, 113] on div "322px , 36px Website Design Local Marketing CRM Automation Management Conversat…" at bounding box center [825, 94] width 1392 height 68
type input "***"
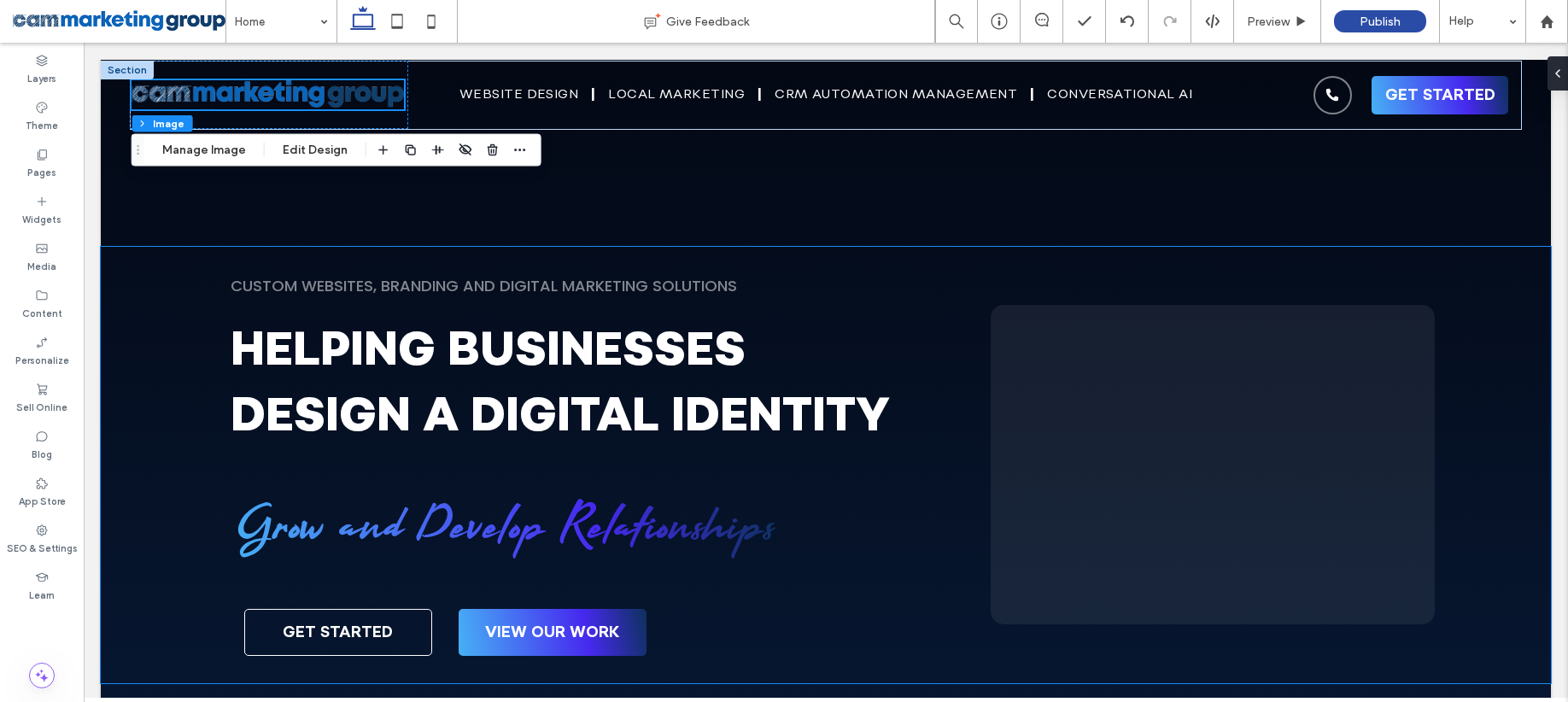
scroll to position [0, 0]
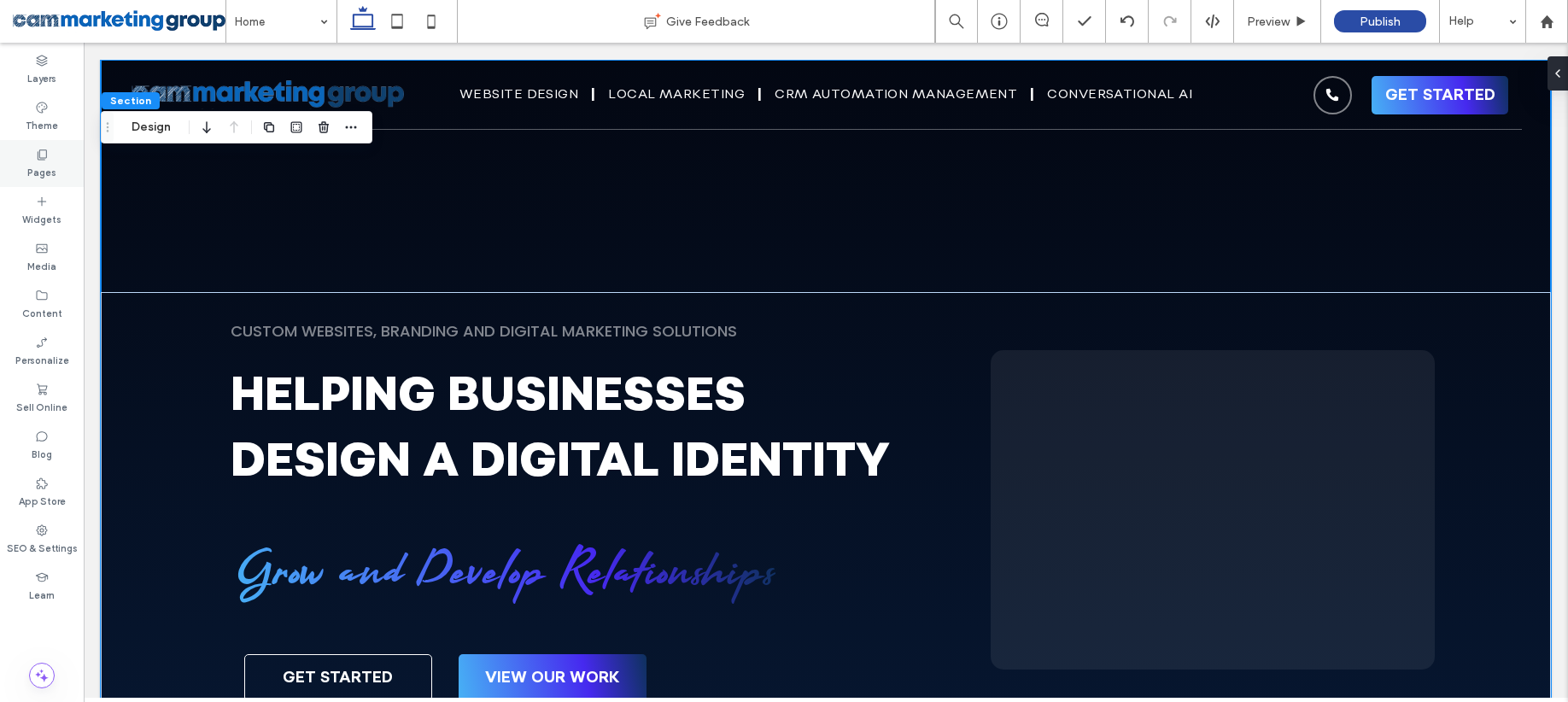
click at [44, 155] on icon at bounding box center [42, 155] width 14 height 14
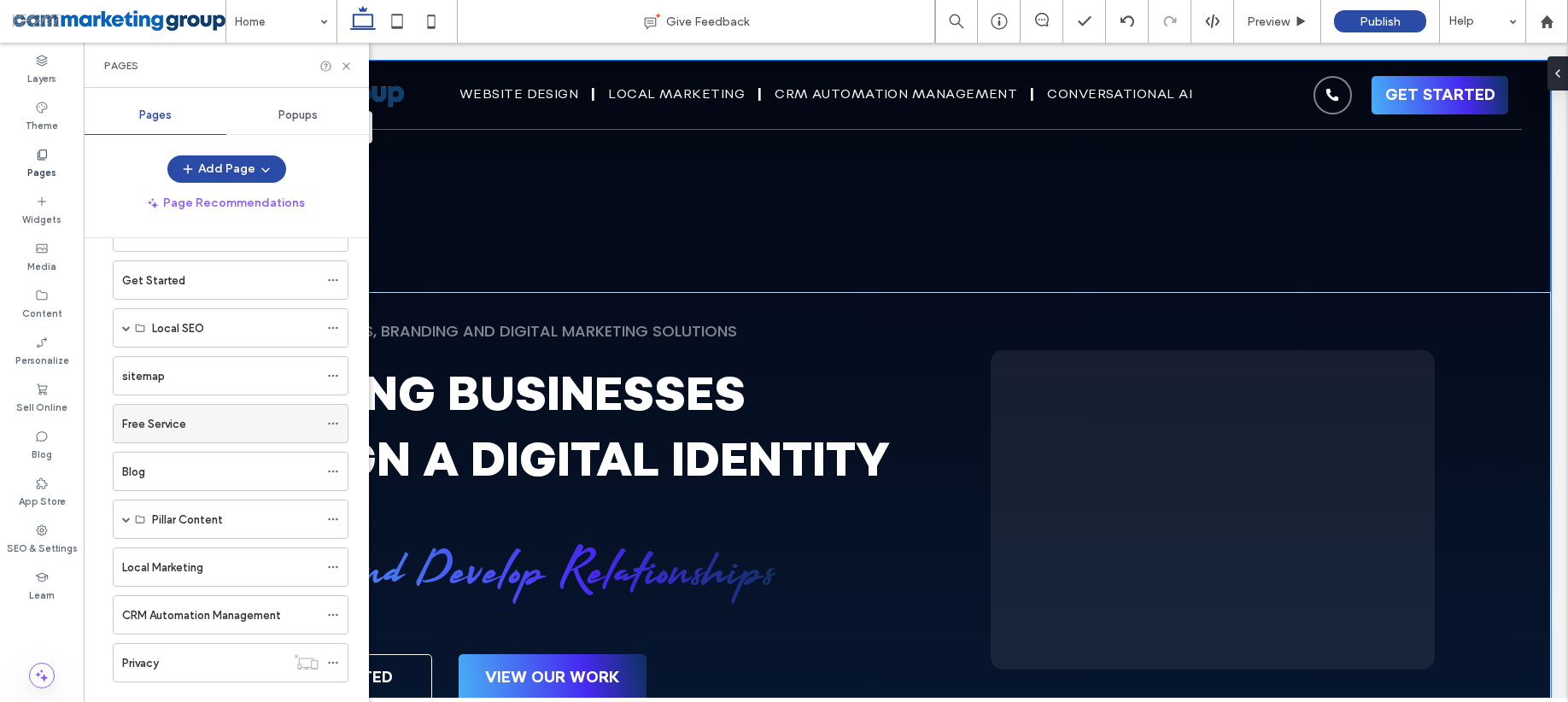
scroll to position [277, 0]
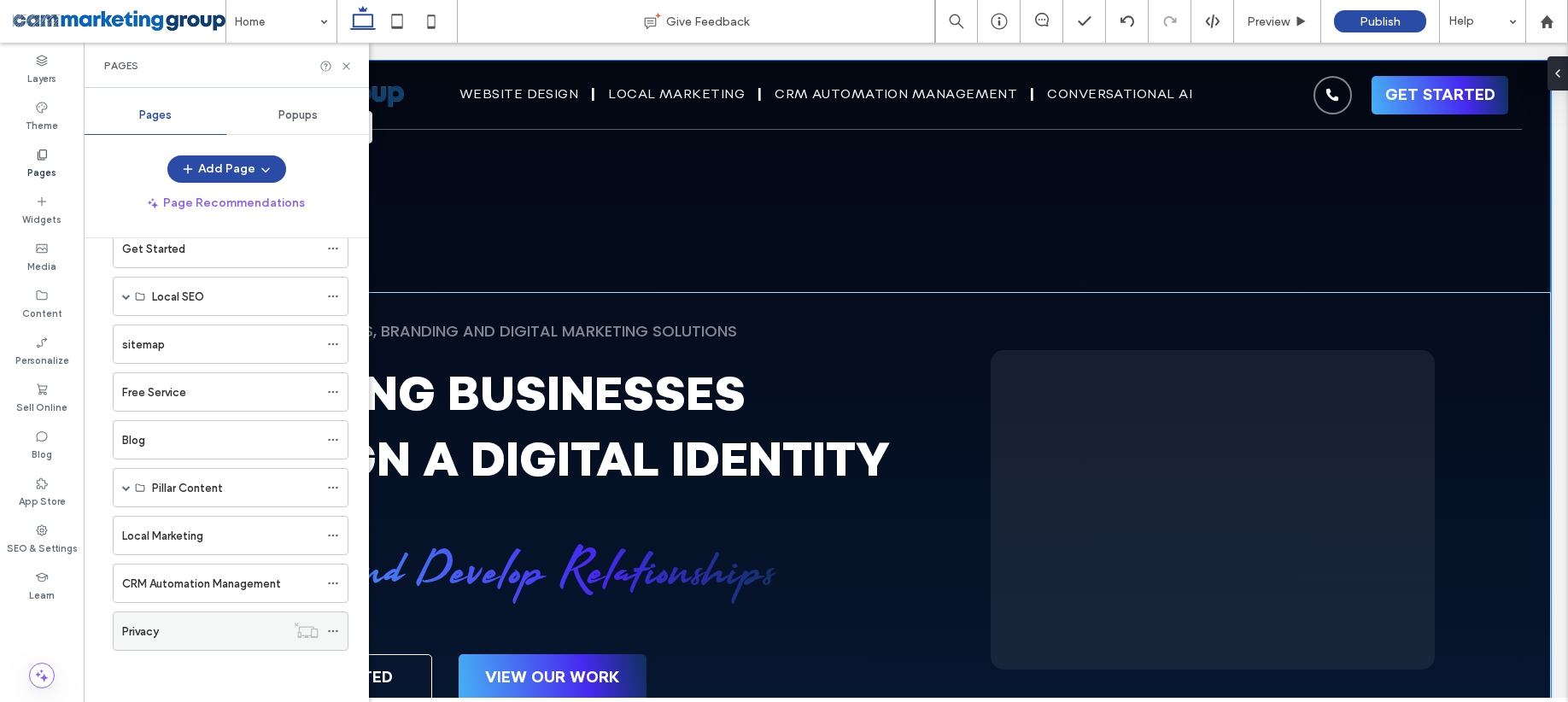
click at [233, 644] on div "Privacy" at bounding box center [203, 631] width 164 height 38
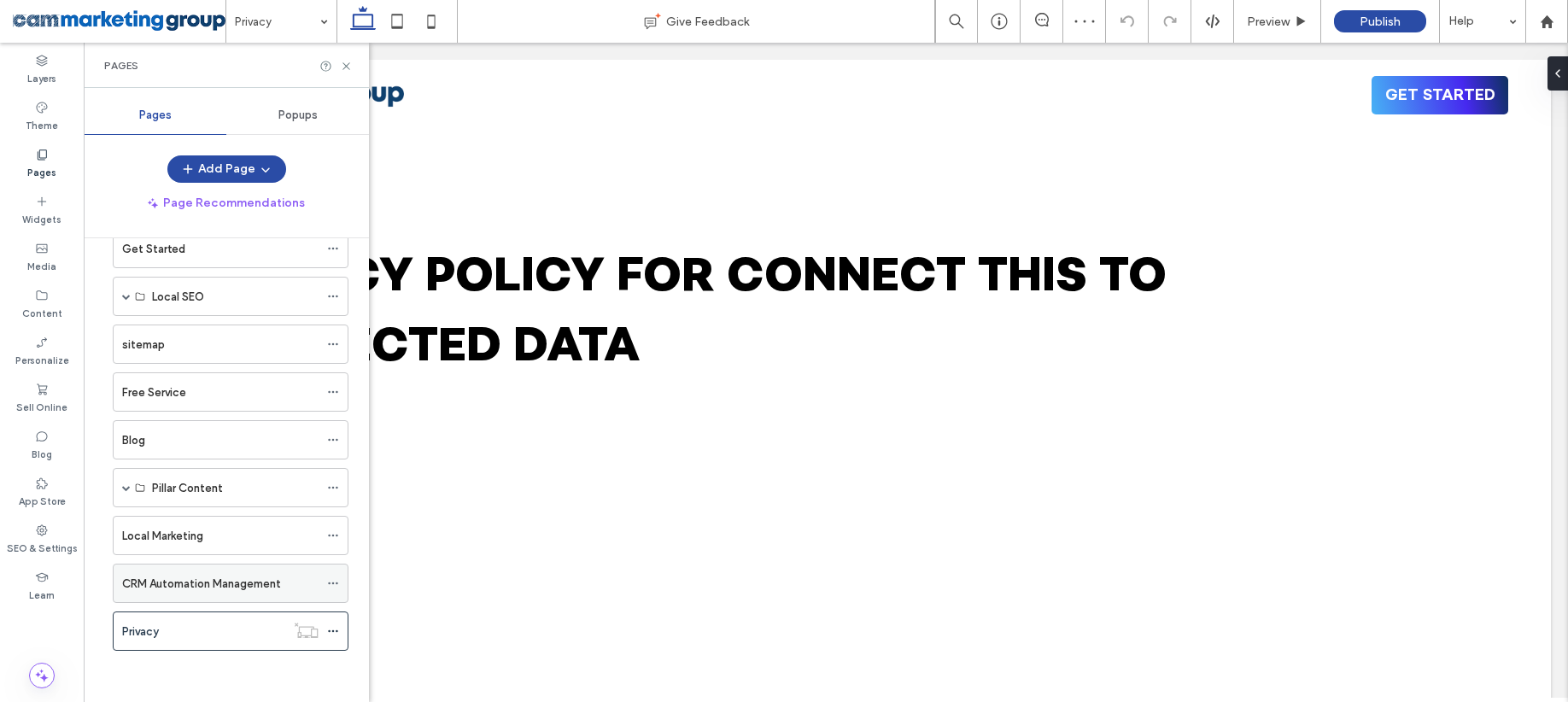
click at [226, 578] on label "CRM Automation Management" at bounding box center [201, 583] width 159 height 30
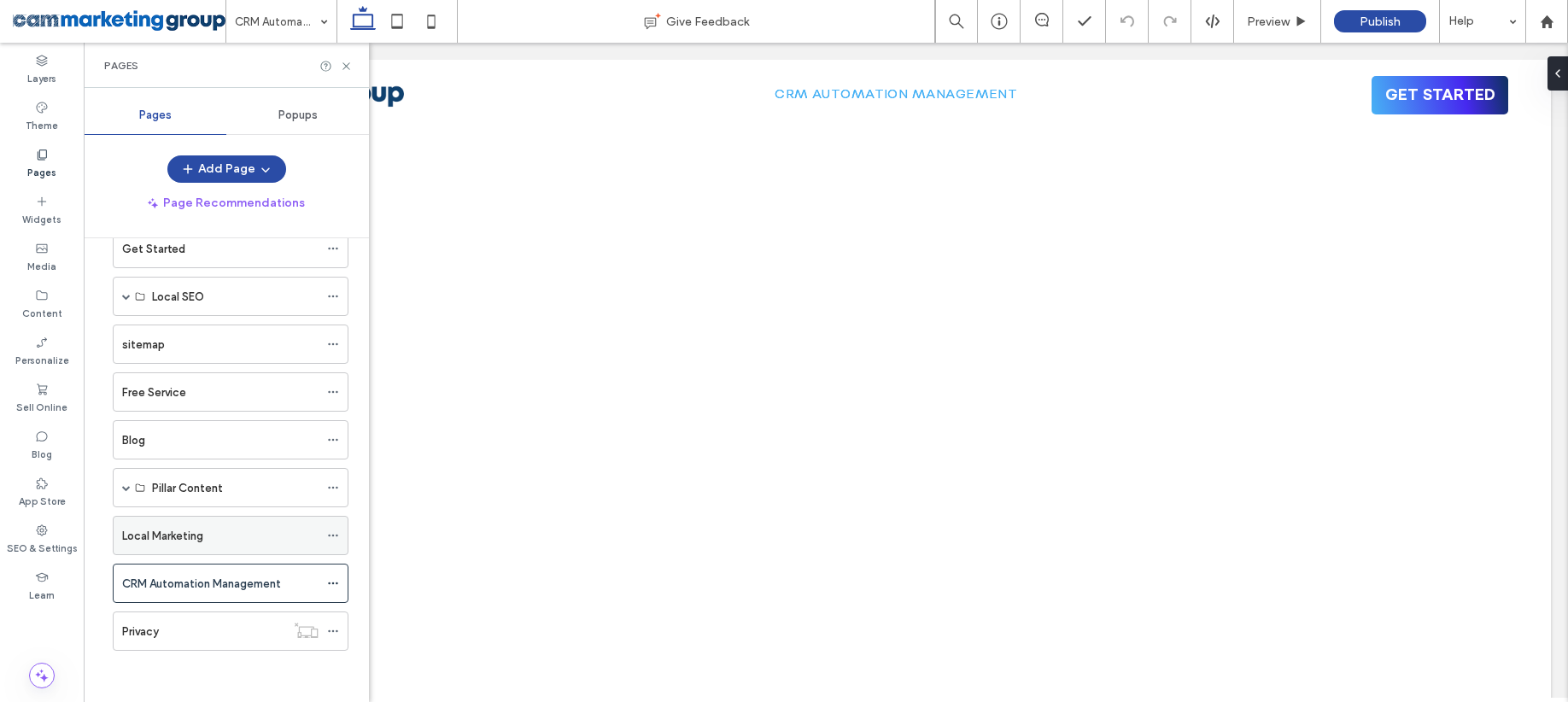
click at [223, 519] on div "Local Marketing" at bounding box center [220, 536] width 197 height 38
click at [346, 66] on use at bounding box center [346, 65] width 7 height 7
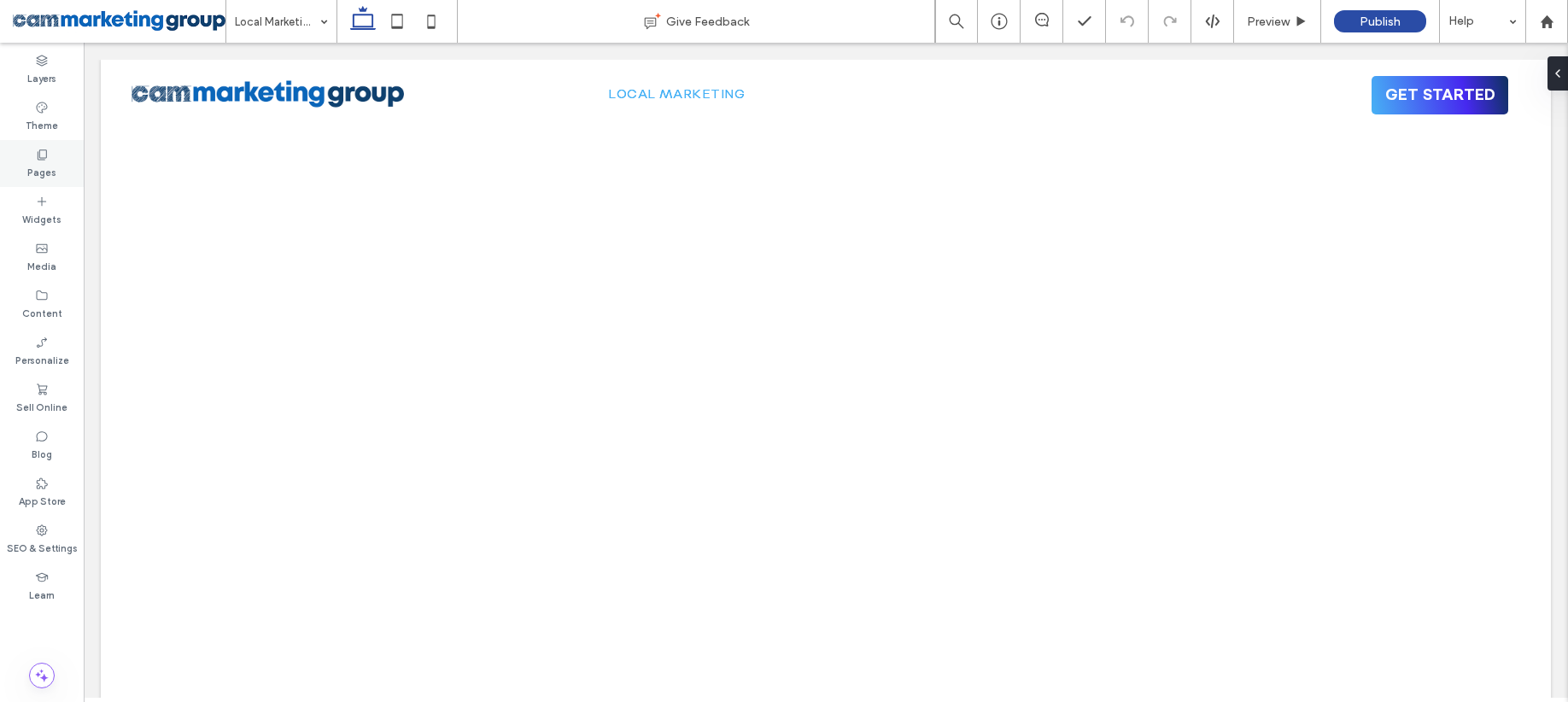
click at [62, 163] on div "Pages" at bounding box center [42, 164] width 84 height 47
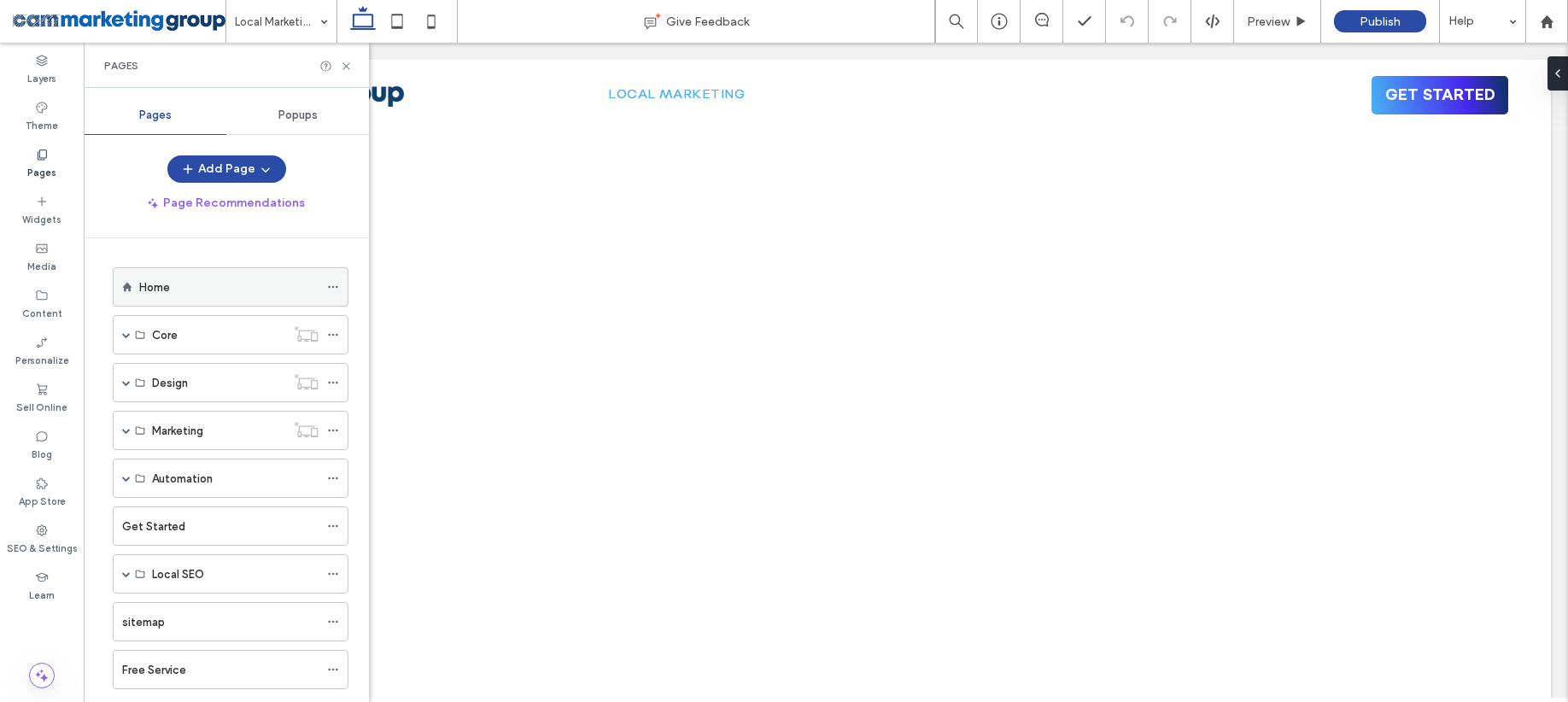
click at [244, 281] on div "Home" at bounding box center [229, 287] width 179 height 18
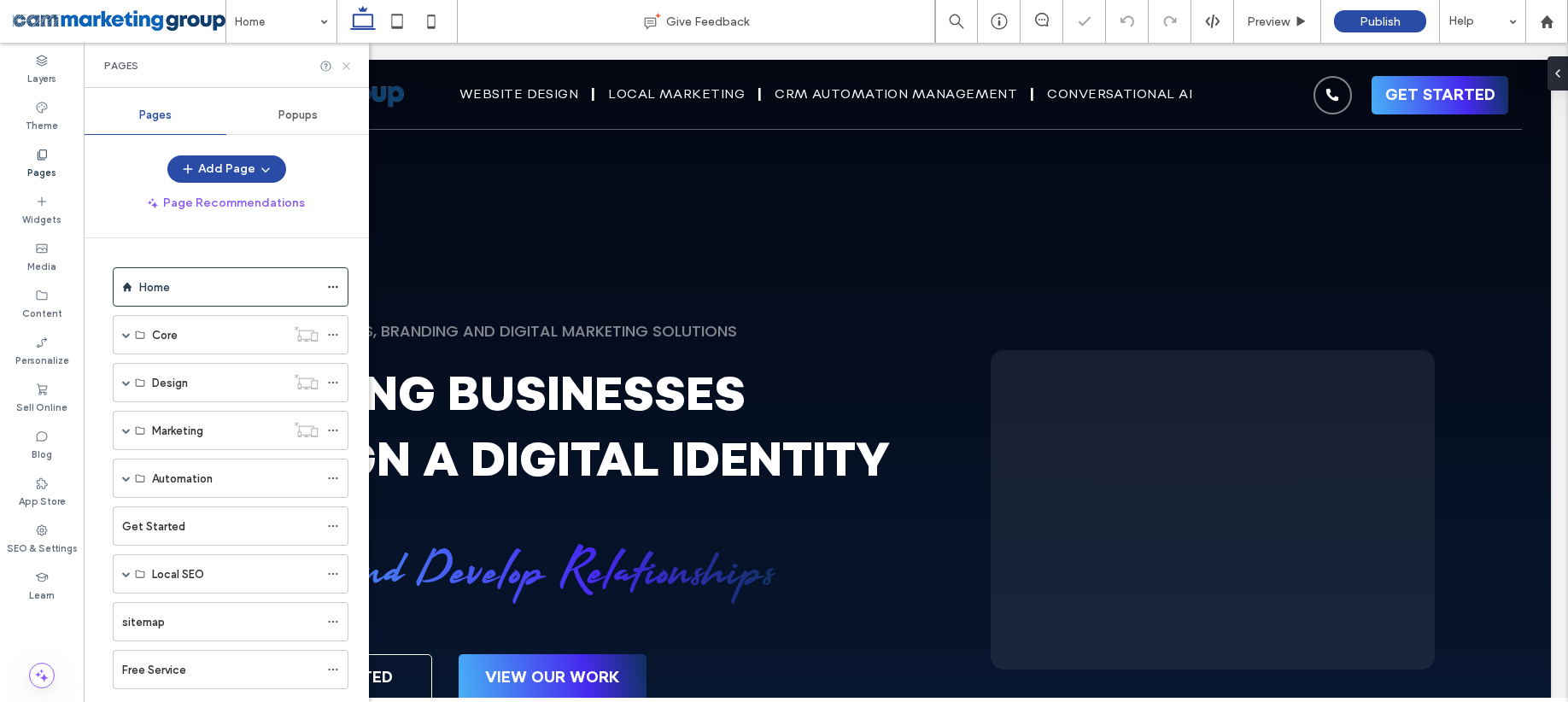
click at [348, 67] on use at bounding box center [346, 65] width 7 height 7
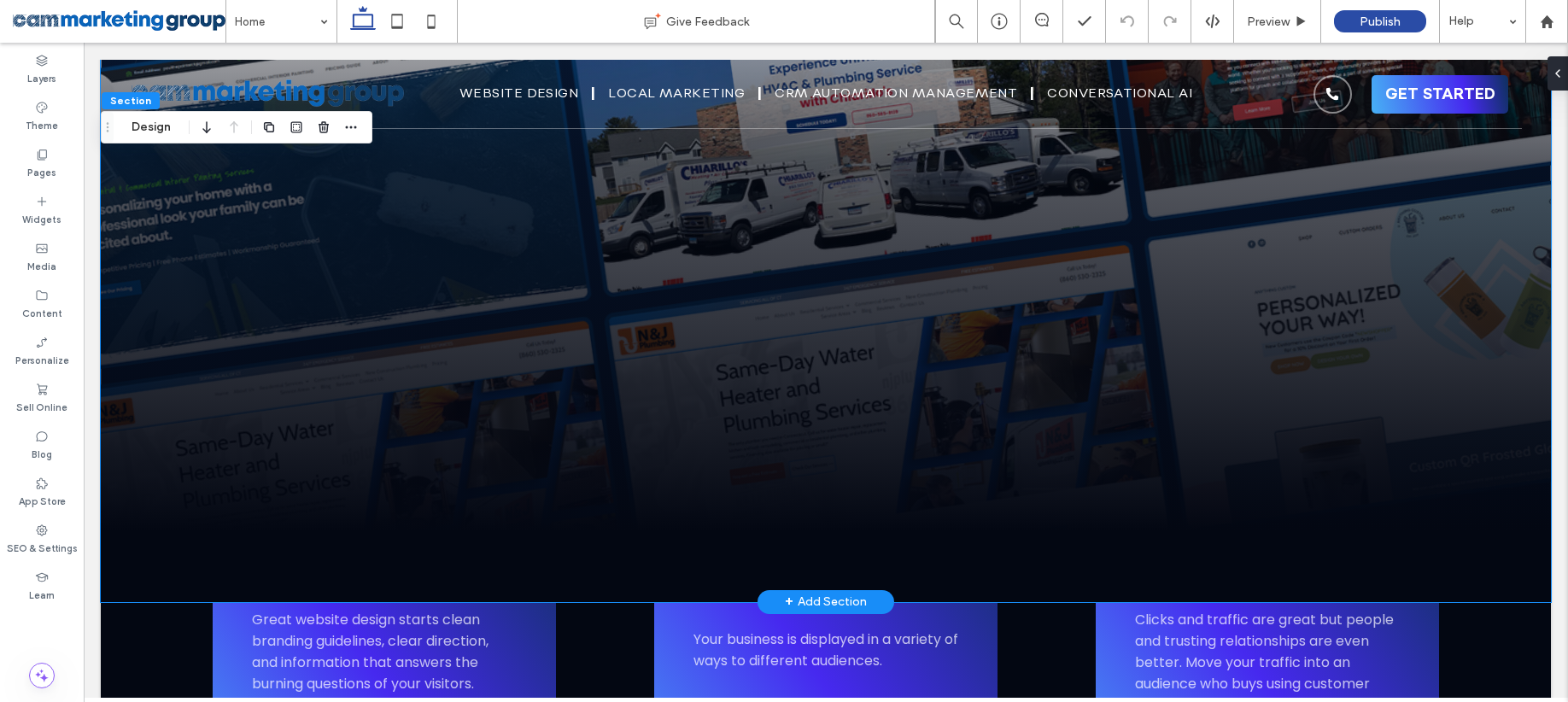
scroll to position [1074, 0]
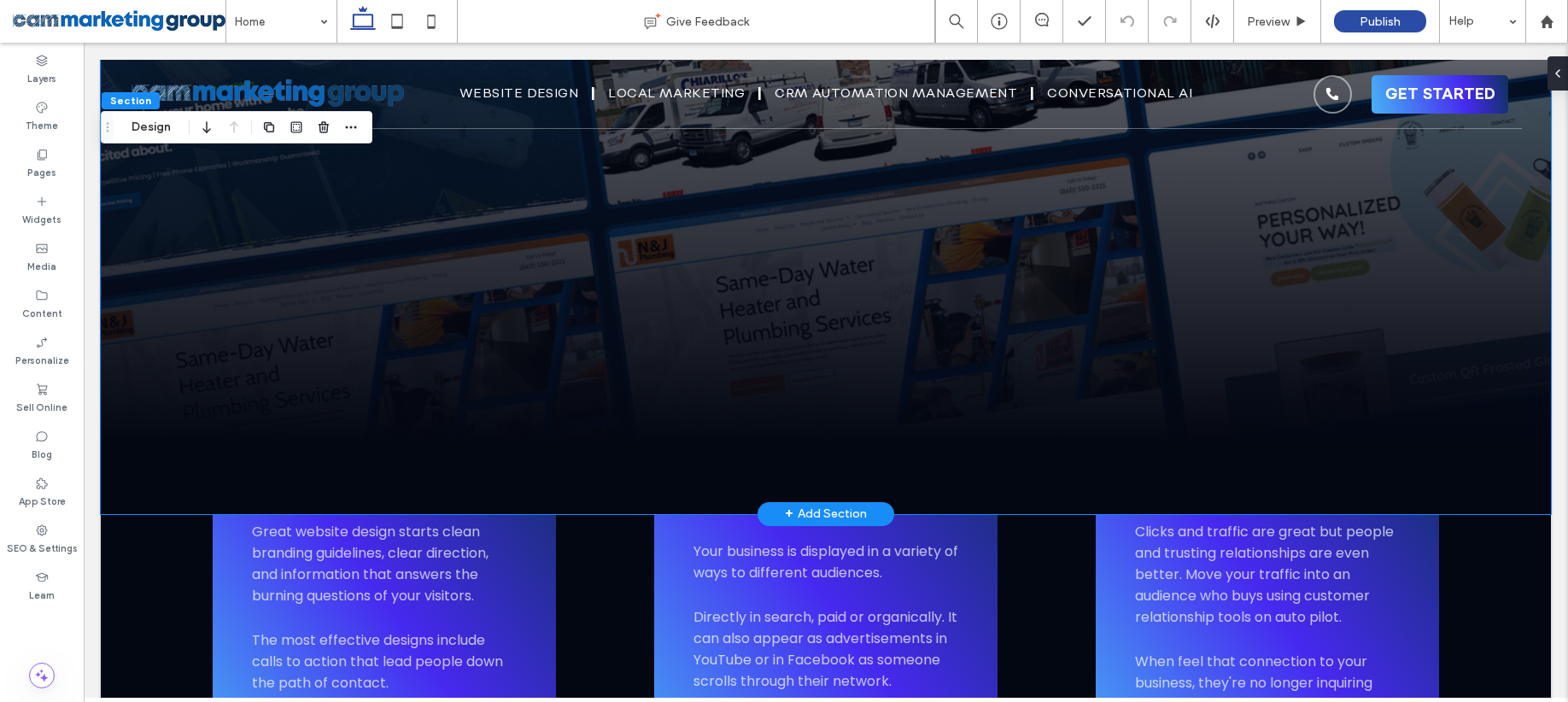
click at [1029, 310] on div at bounding box center [826, 94] width 1450 height 838
click at [869, 251] on div at bounding box center [826, 94] width 1450 height 838
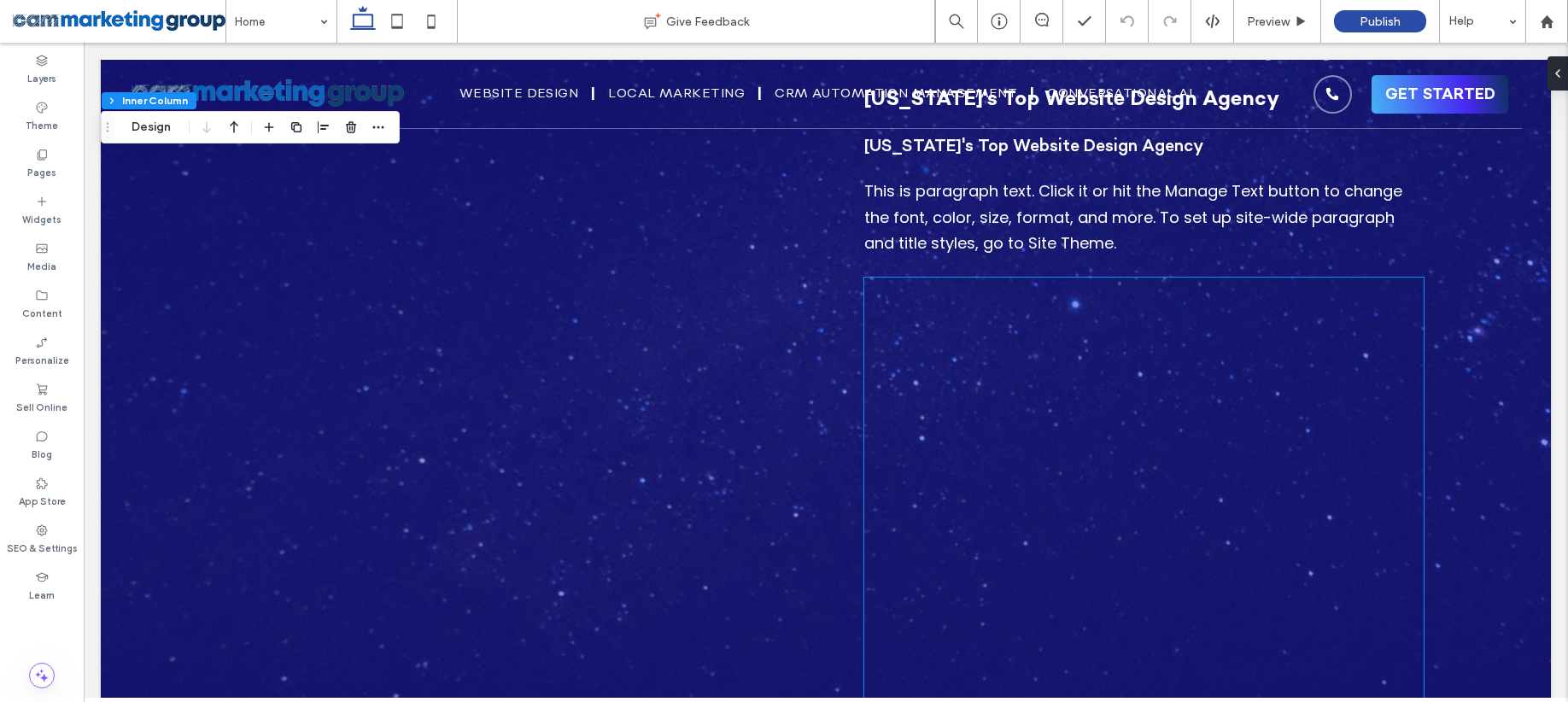
scroll to position [3719, 0]
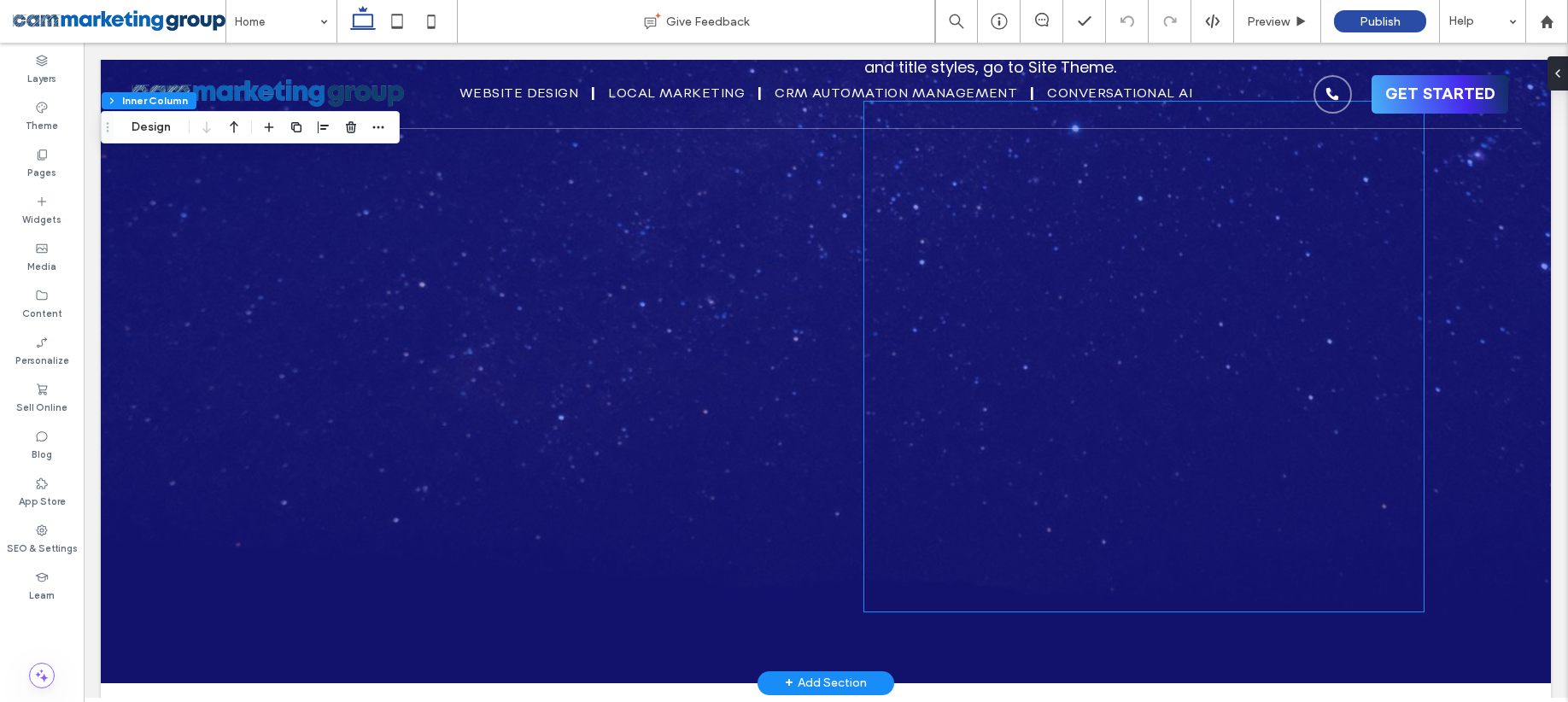
click at [1130, 228] on div at bounding box center [1144, 356] width 560 height 510
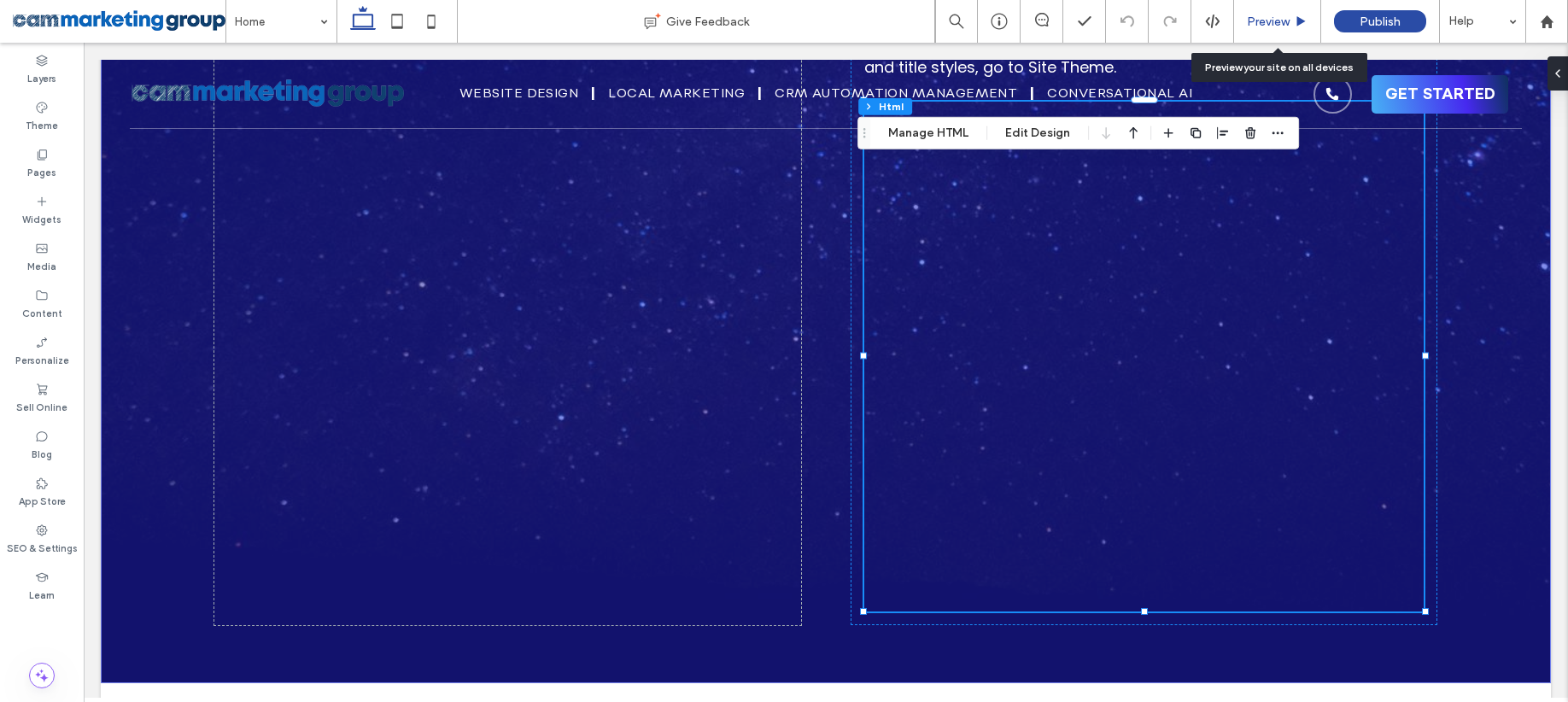
click at [1266, 24] on span "Preview" at bounding box center [1268, 21] width 43 height 15
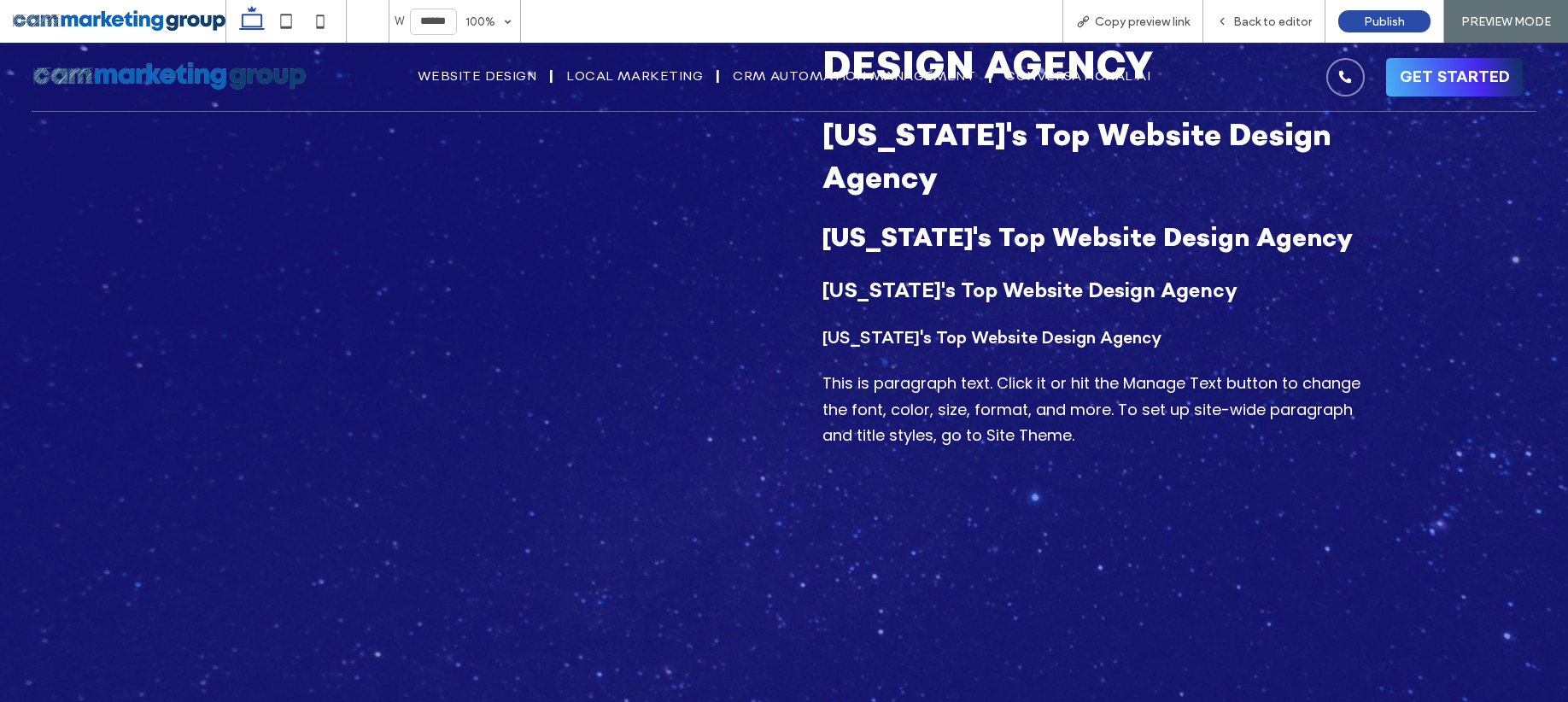
scroll to position [3305, 0]
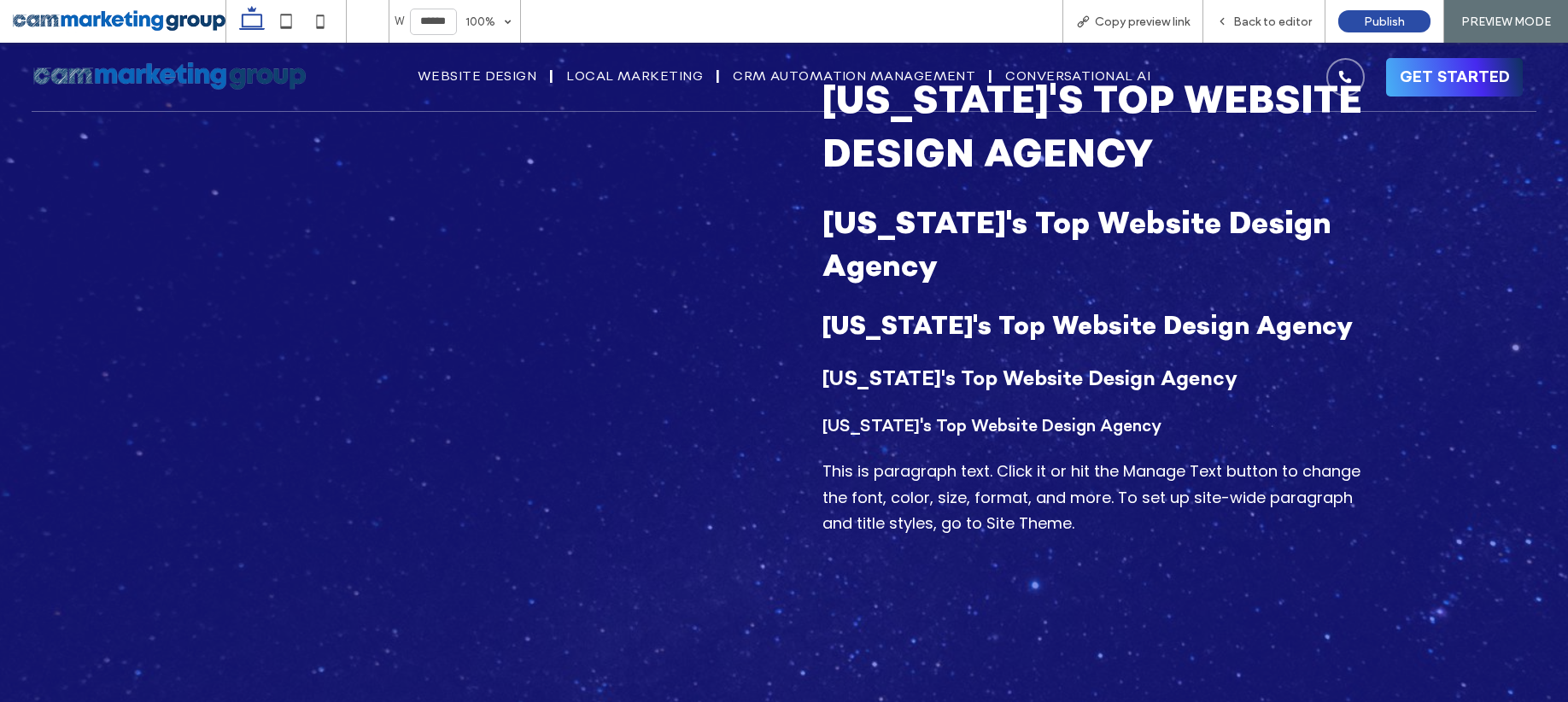
click at [1172, 262] on h3 "[US_STATE]'s Top Website Design Agency" at bounding box center [1101, 245] width 558 height 86
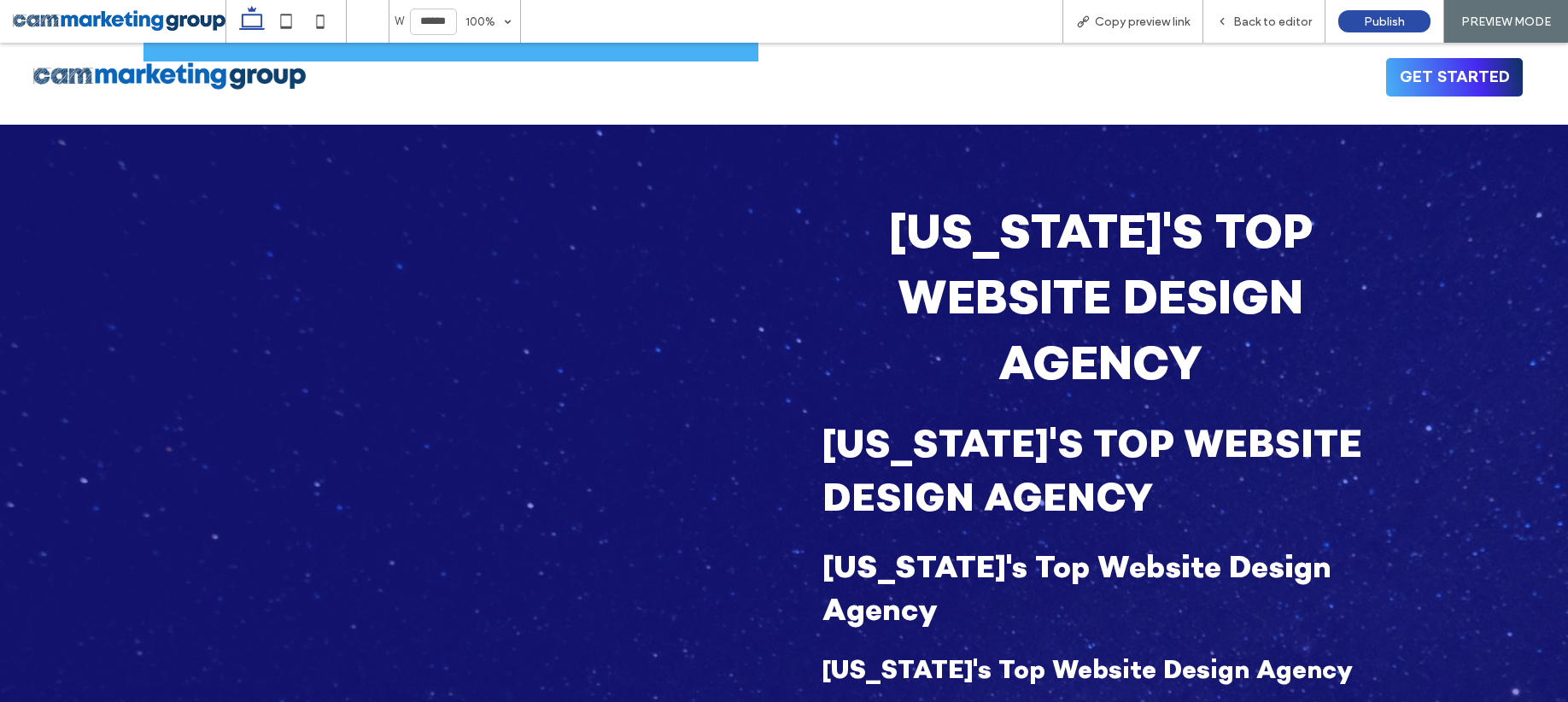
scroll to position [2972, 0]
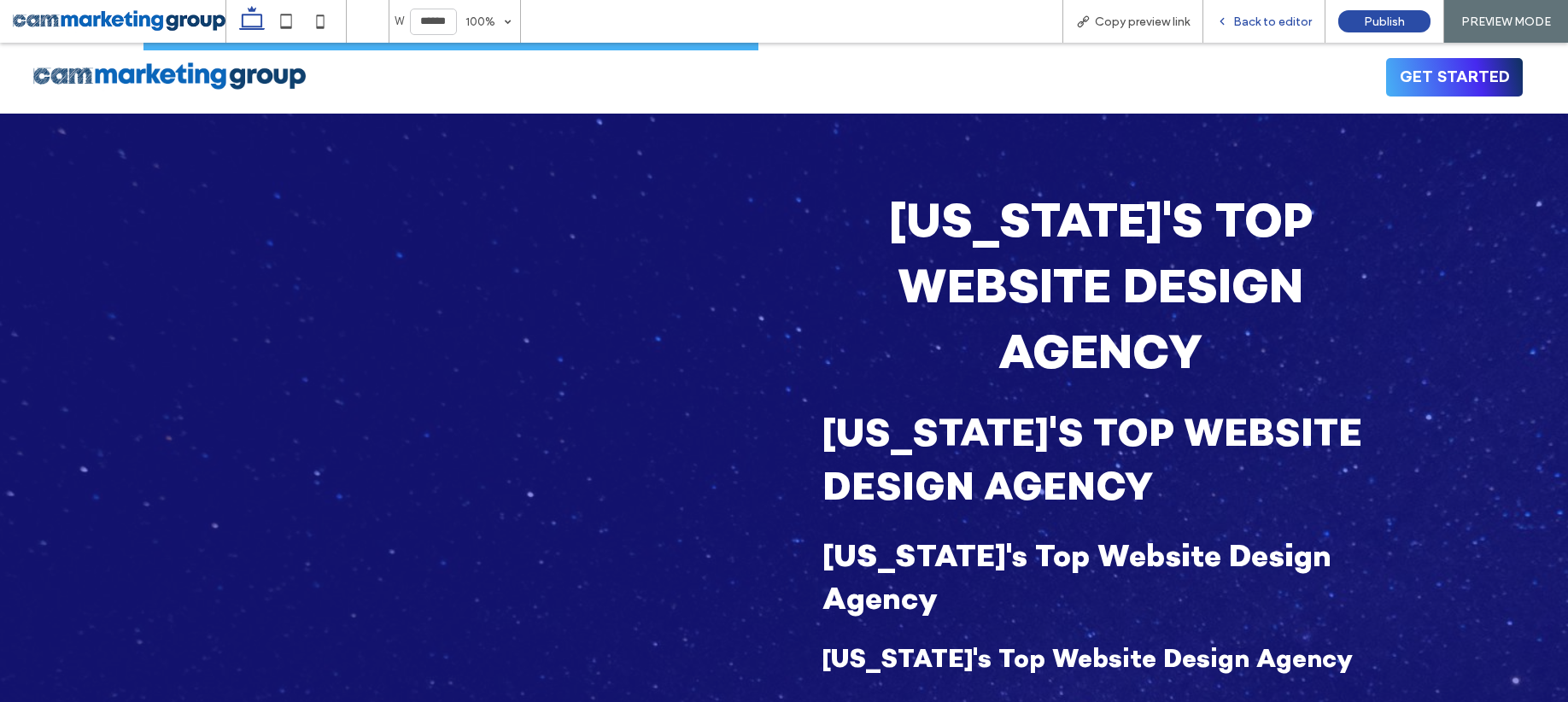
click at [1275, 16] on span "Back to editor" at bounding box center [1272, 21] width 79 height 15
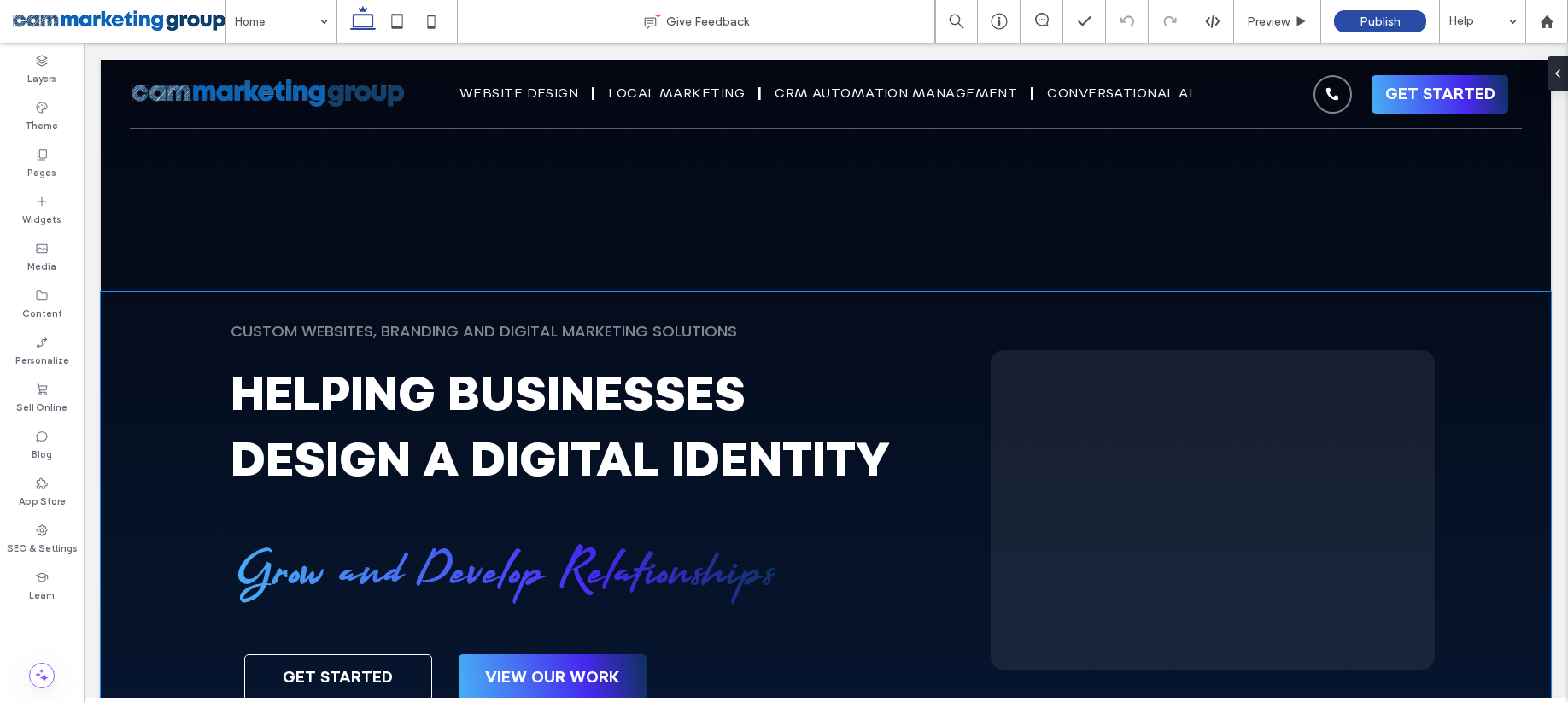
scroll to position [184, 0]
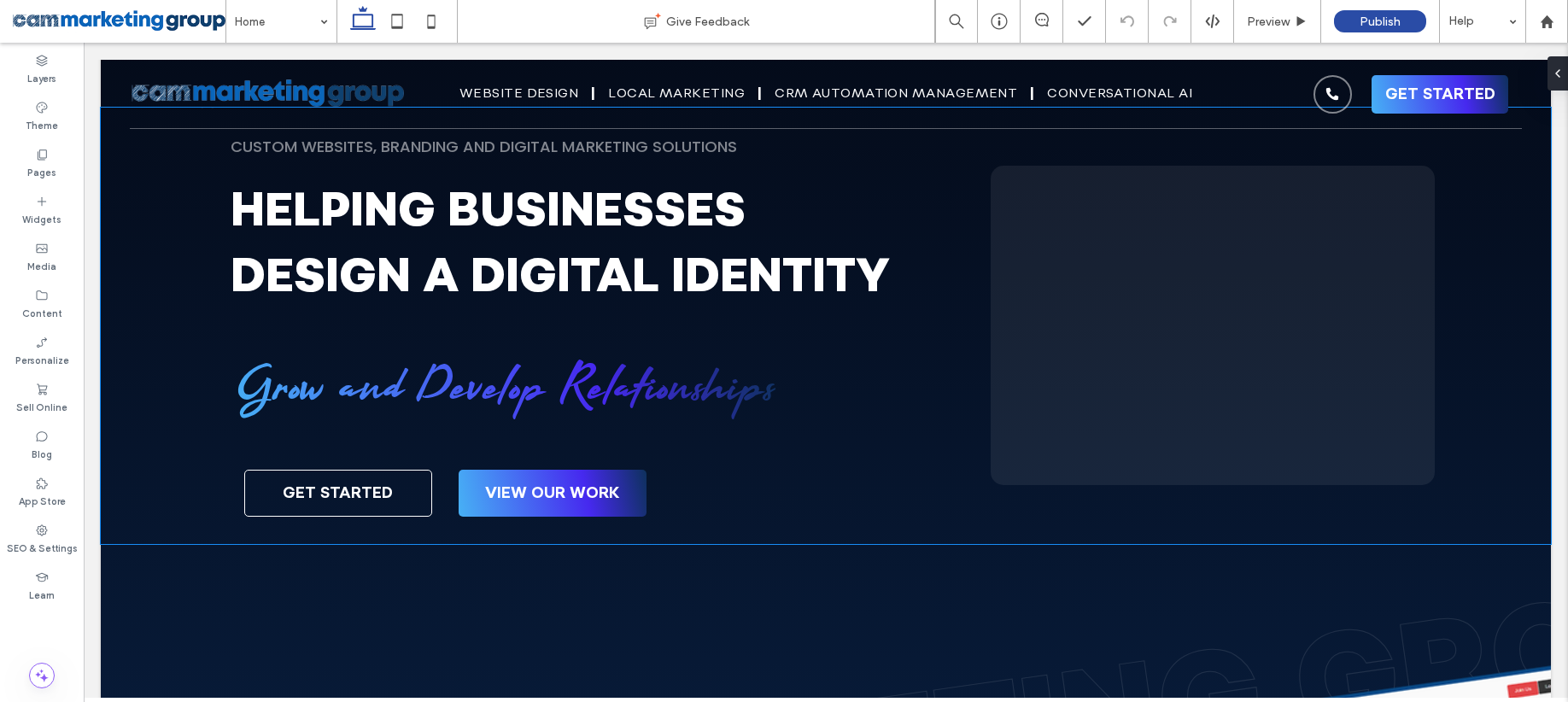
click at [586, 310] on h1 "helping businesses design a digital identity" at bounding box center [565, 243] width 671 height 131
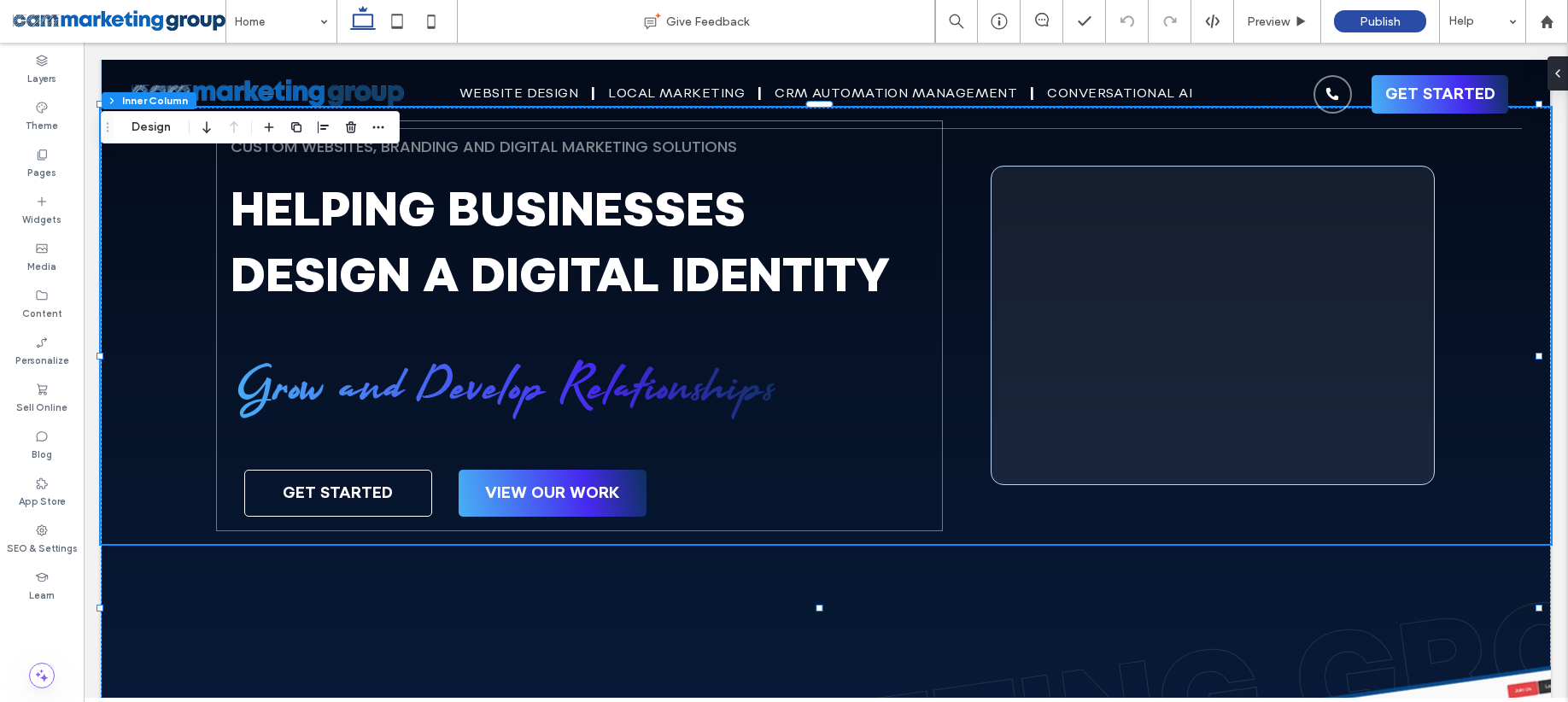
click at [623, 428] on span "Grow and Develop Relationships" at bounding box center [503, 389] width 545 height 75
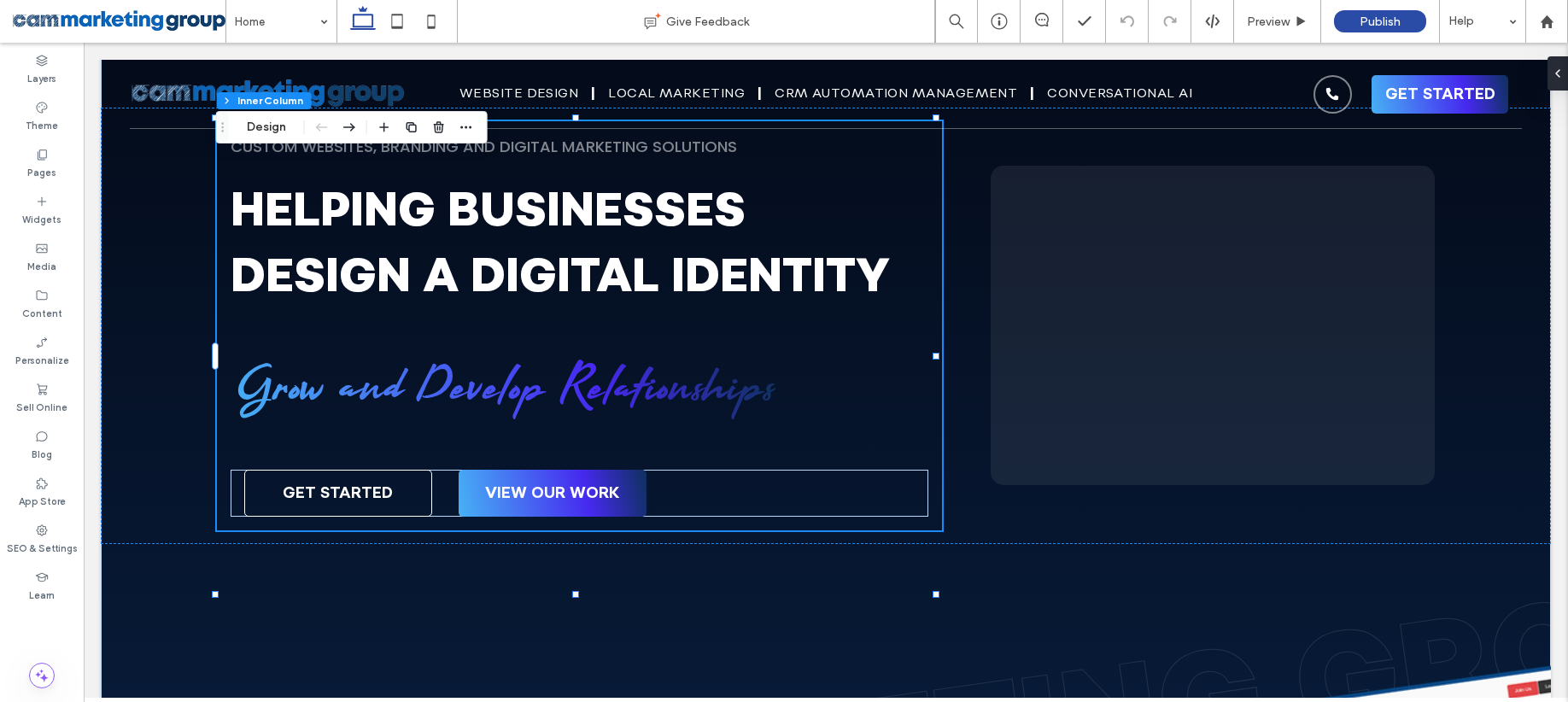
click at [648, 428] on span "Grow and Develop Relationships" at bounding box center [503, 389] width 545 height 75
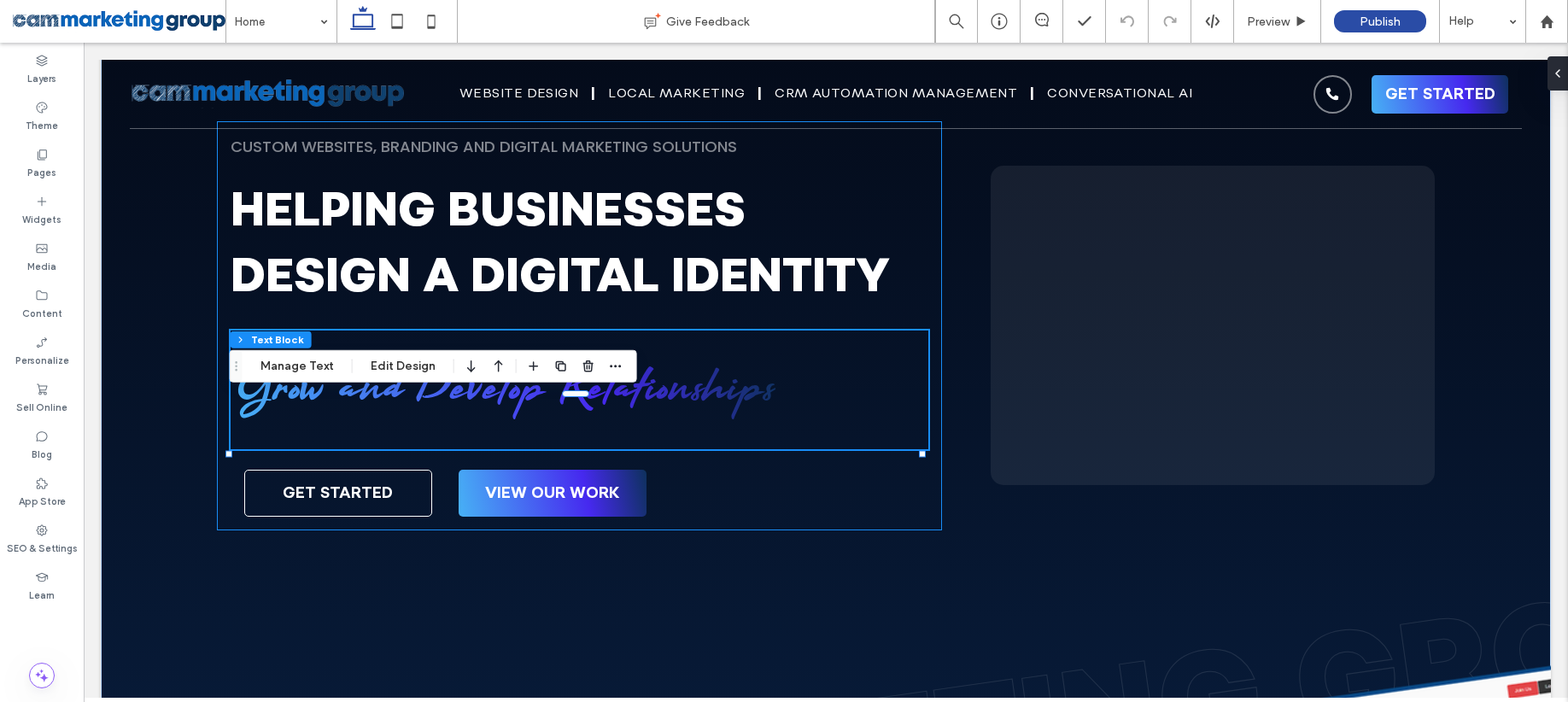
click at [665, 428] on span "Grow and Develop Relationships" at bounding box center [503, 389] width 545 height 75
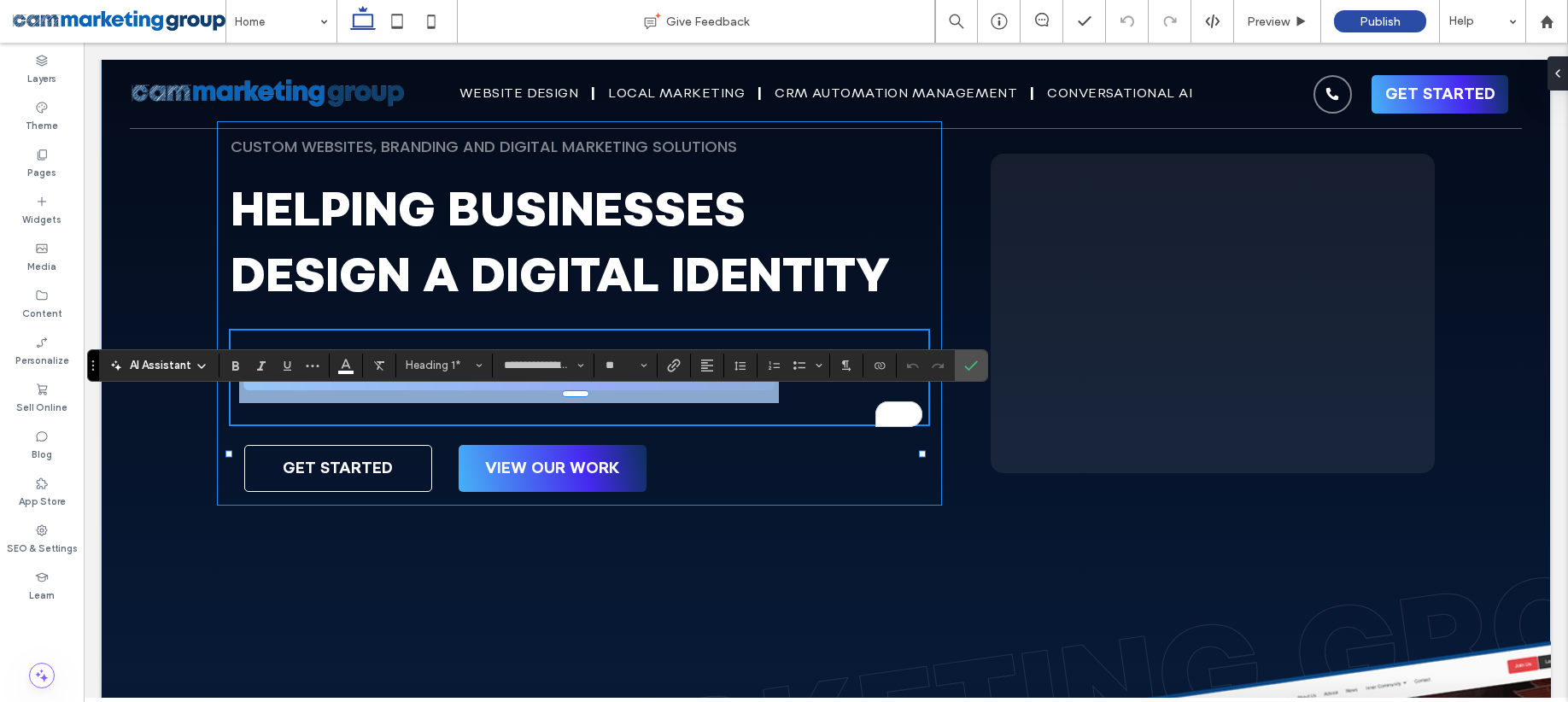
click at [612, 400] on span "**********" at bounding box center [504, 377] width 548 height 47
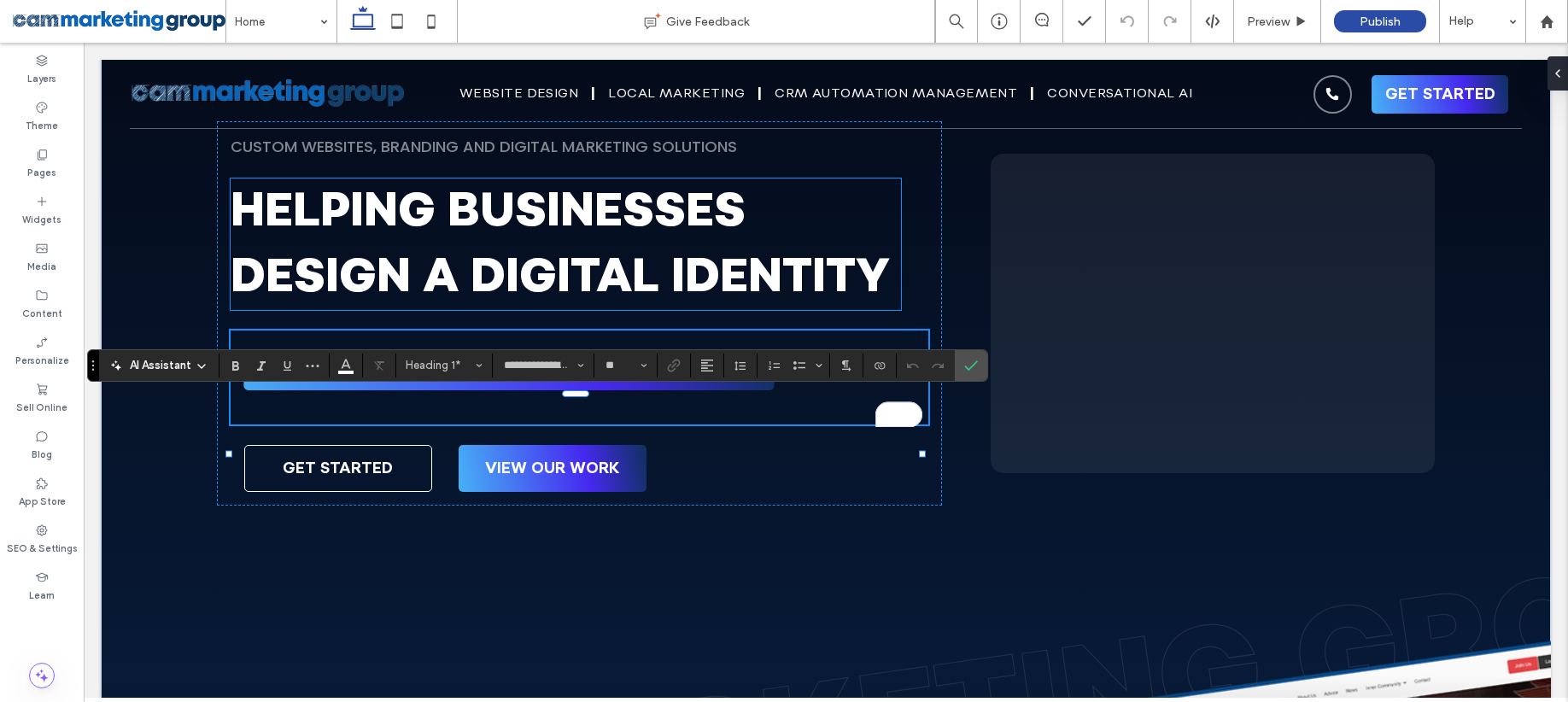
click at [410, 253] on span "helping businesses design a digital identity" at bounding box center [560, 243] width 659 height 131
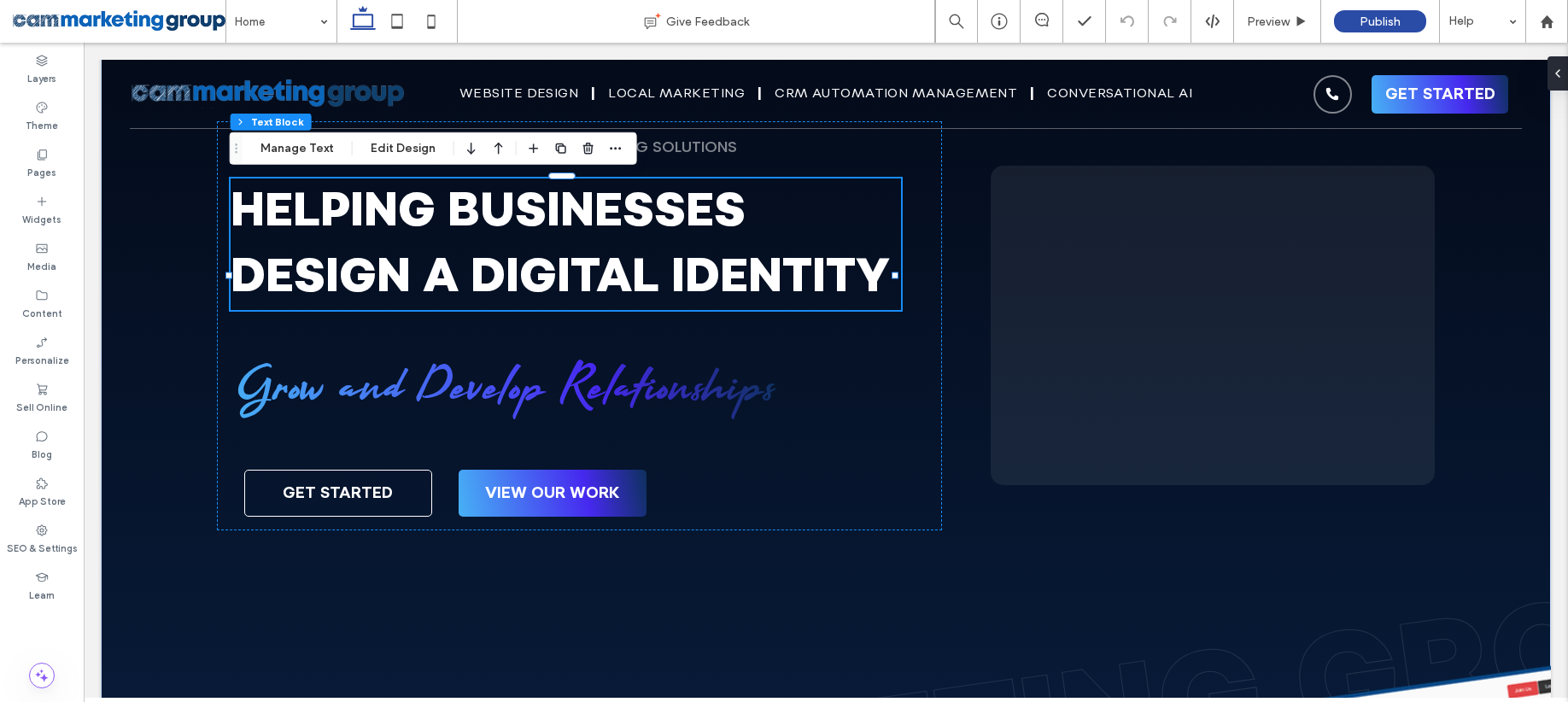
click at [477, 251] on span "helping businesses design a digital identity" at bounding box center [560, 243] width 659 height 131
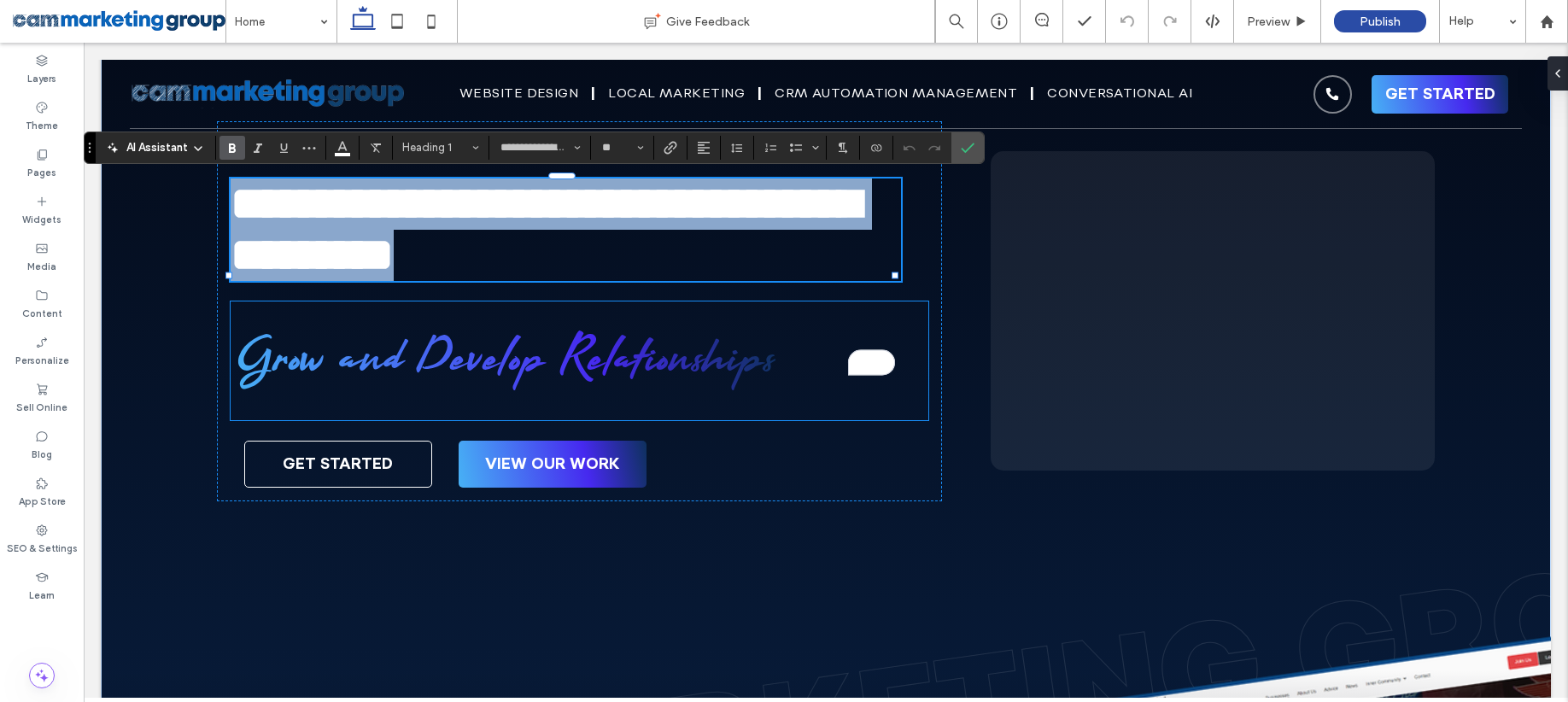
click at [644, 399] on span "Grow and Develop Relationships" at bounding box center [503, 360] width 545 height 75
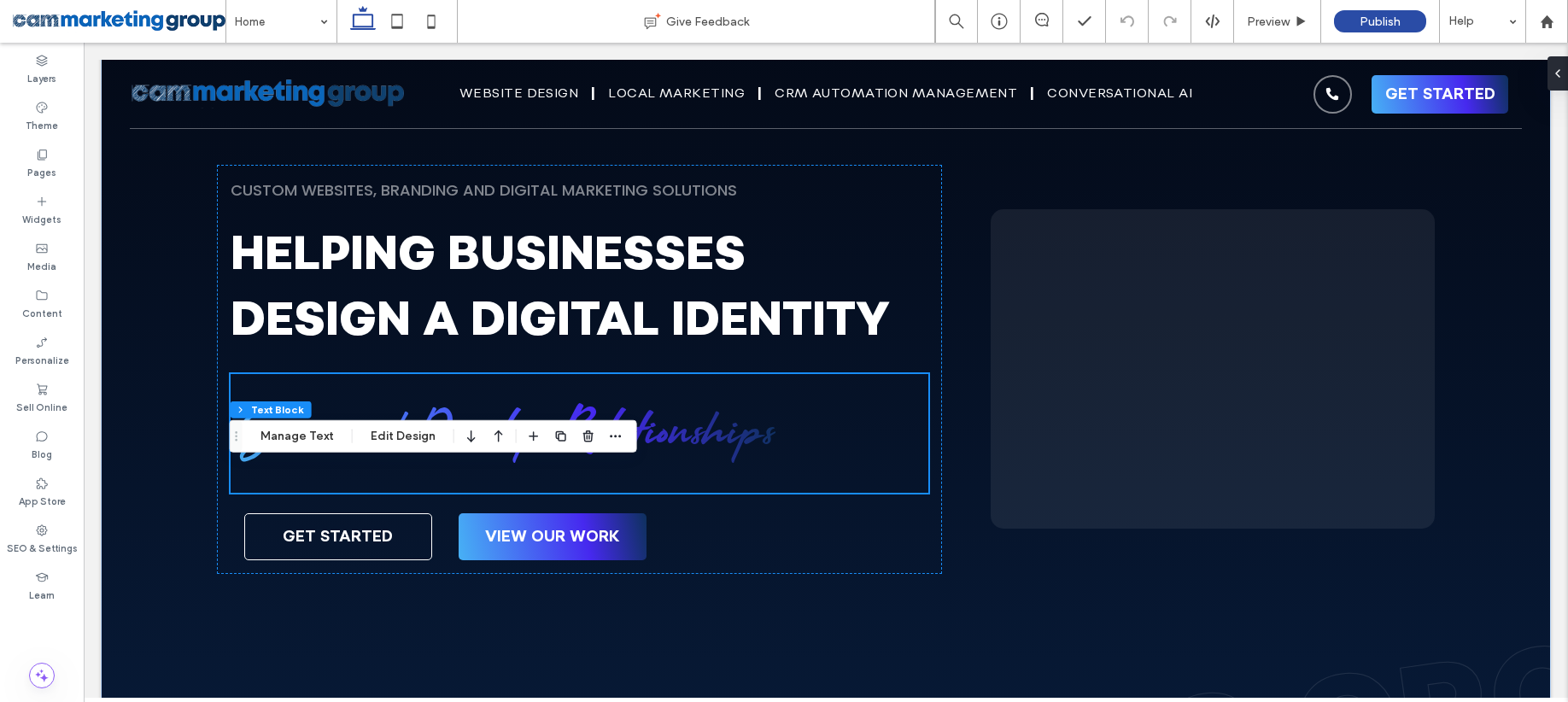
scroll to position [115, 0]
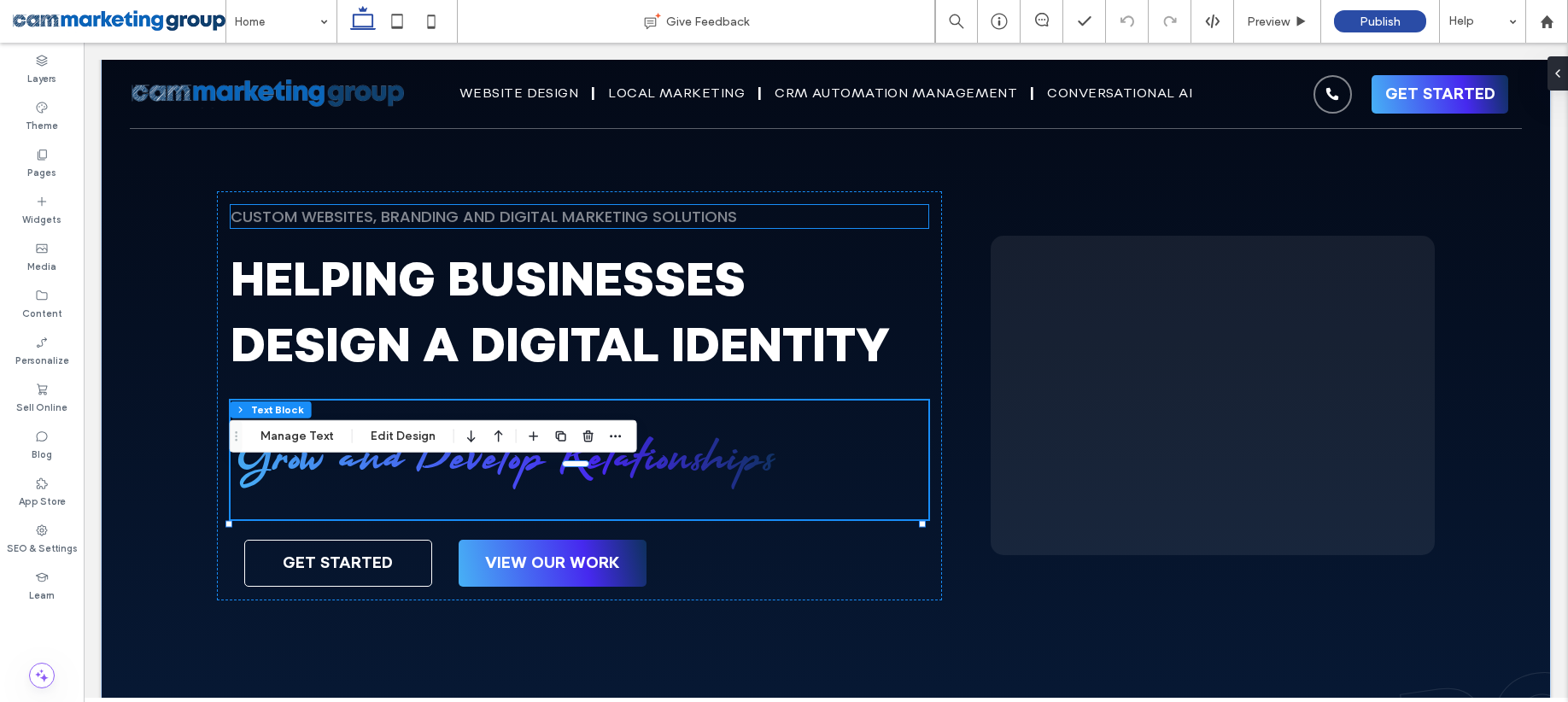
click at [675, 212] on span "CUSTOM WEBSITES, BRANDING and DIGITAL MARKETING SOLUTIONS" at bounding box center [484, 216] width 506 height 21
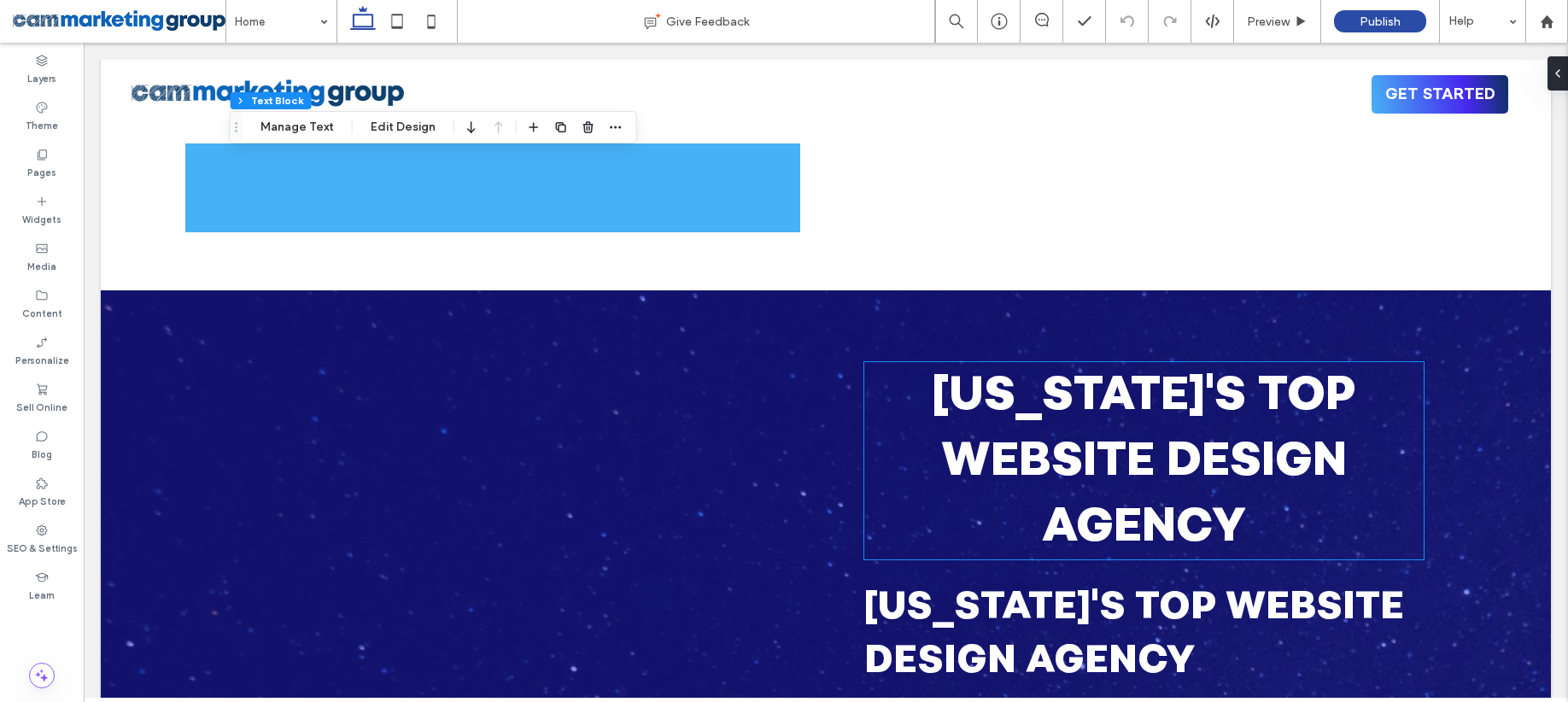
scroll to position [2845, 0]
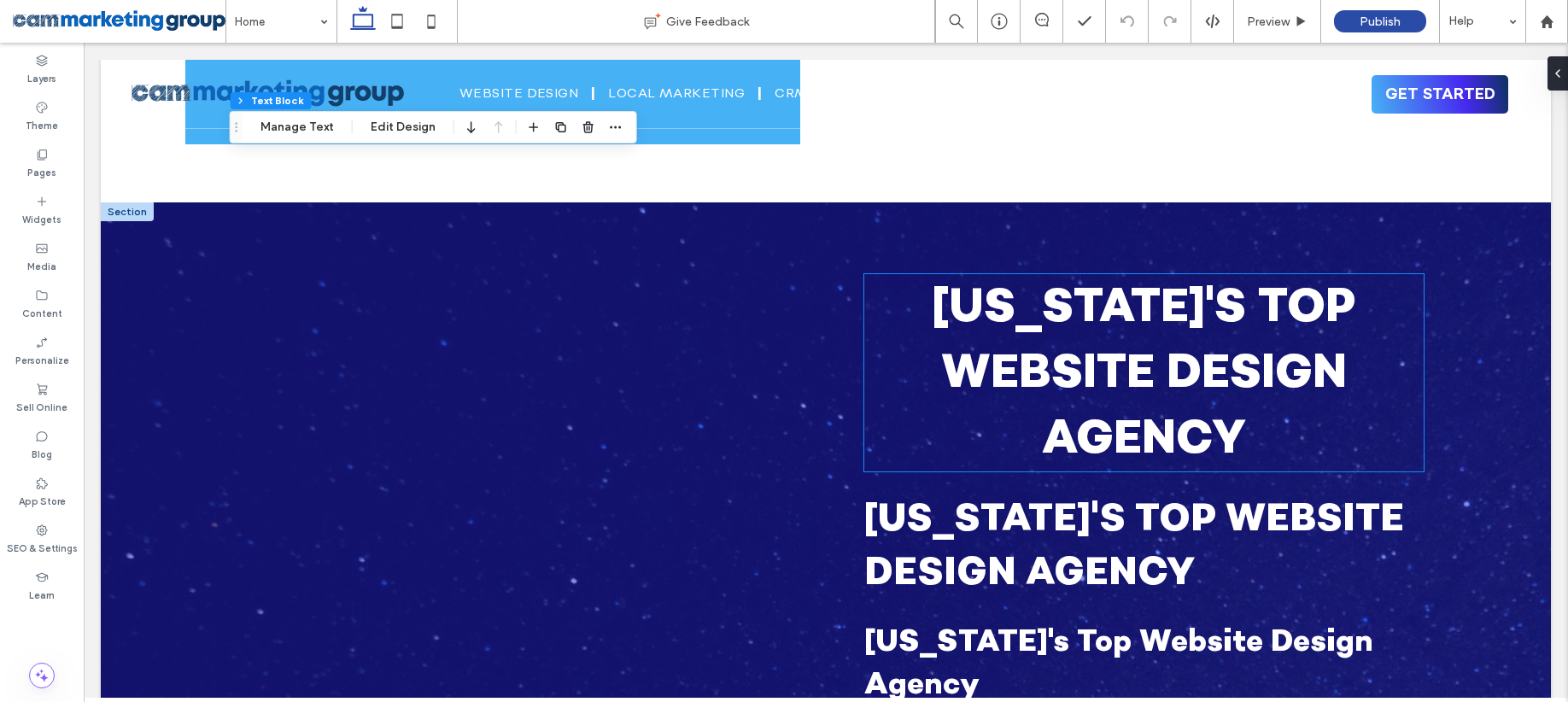
click at [1222, 417] on span "[US_STATE]'s Top Website Design Agency" at bounding box center [1143, 373] width 423 height 198
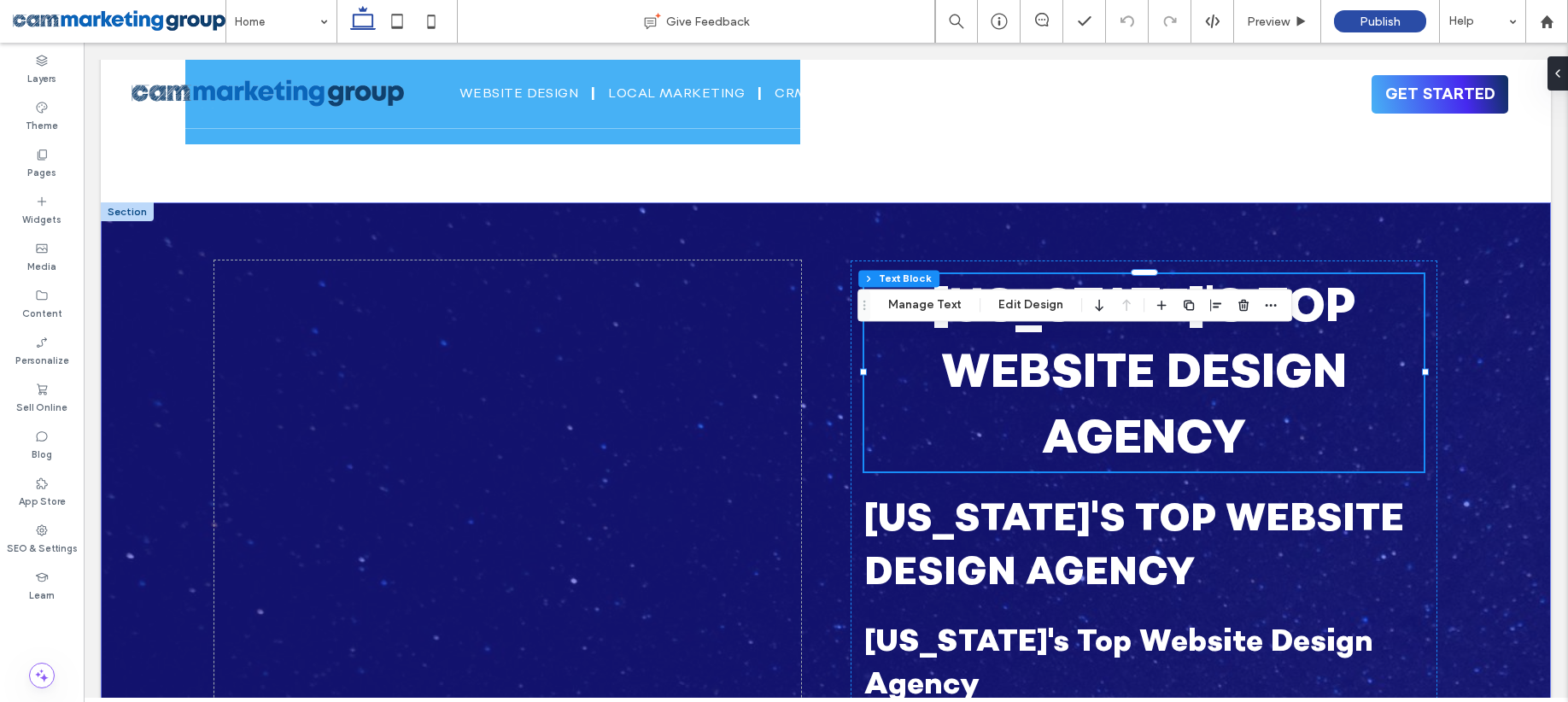
click at [1222, 417] on span "[US_STATE]'s Top Website Design Agency" at bounding box center [1143, 373] width 423 height 198
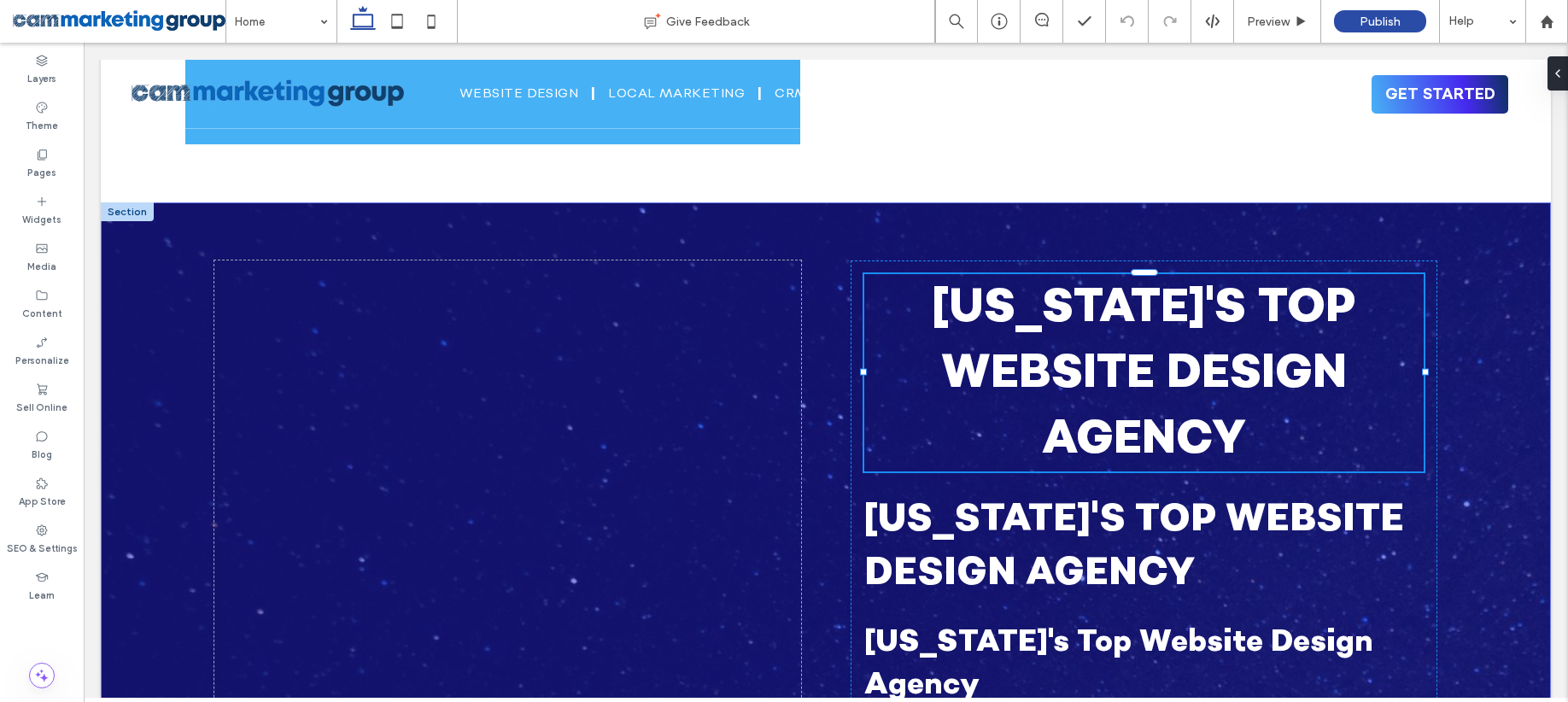
type input "**********"
type input "**"
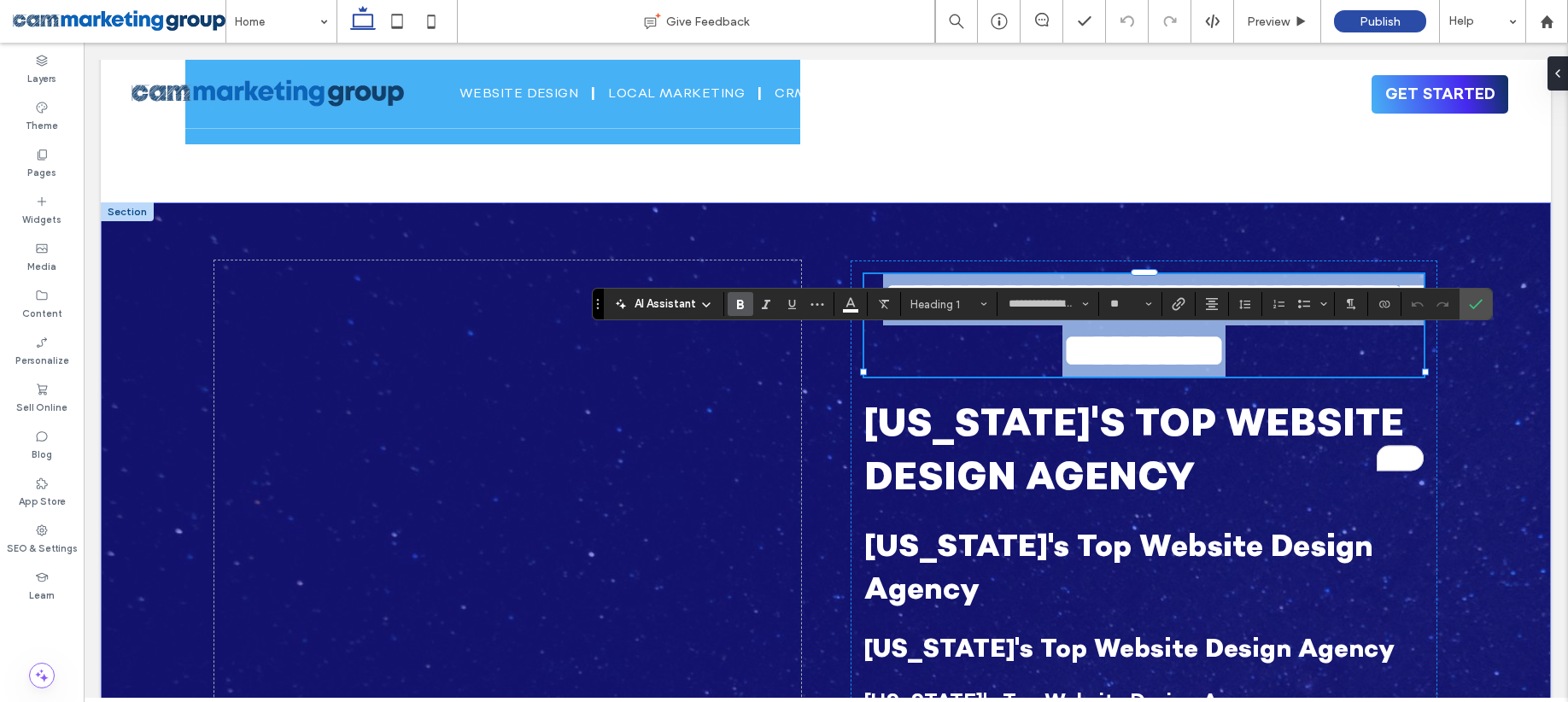
copy span "**********"
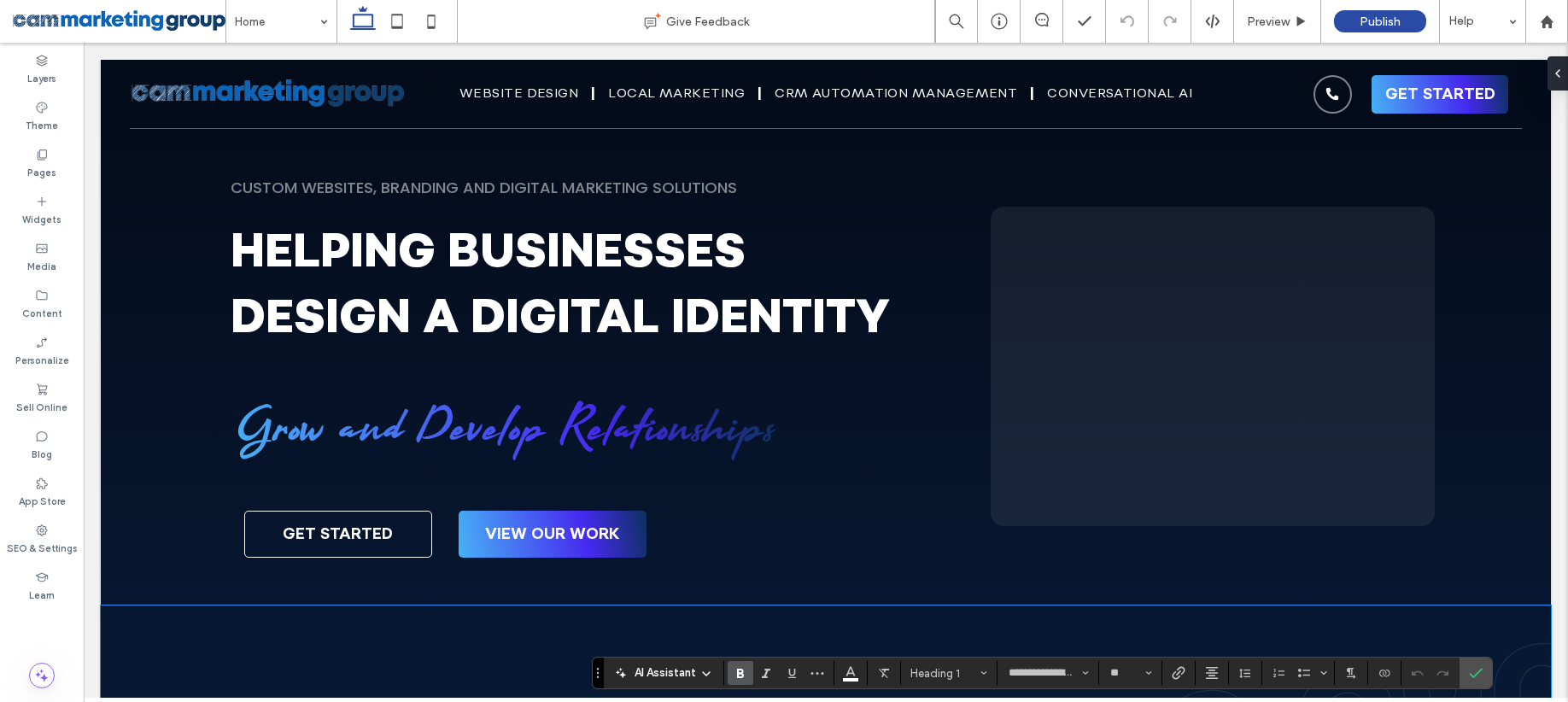
scroll to position [407, 0]
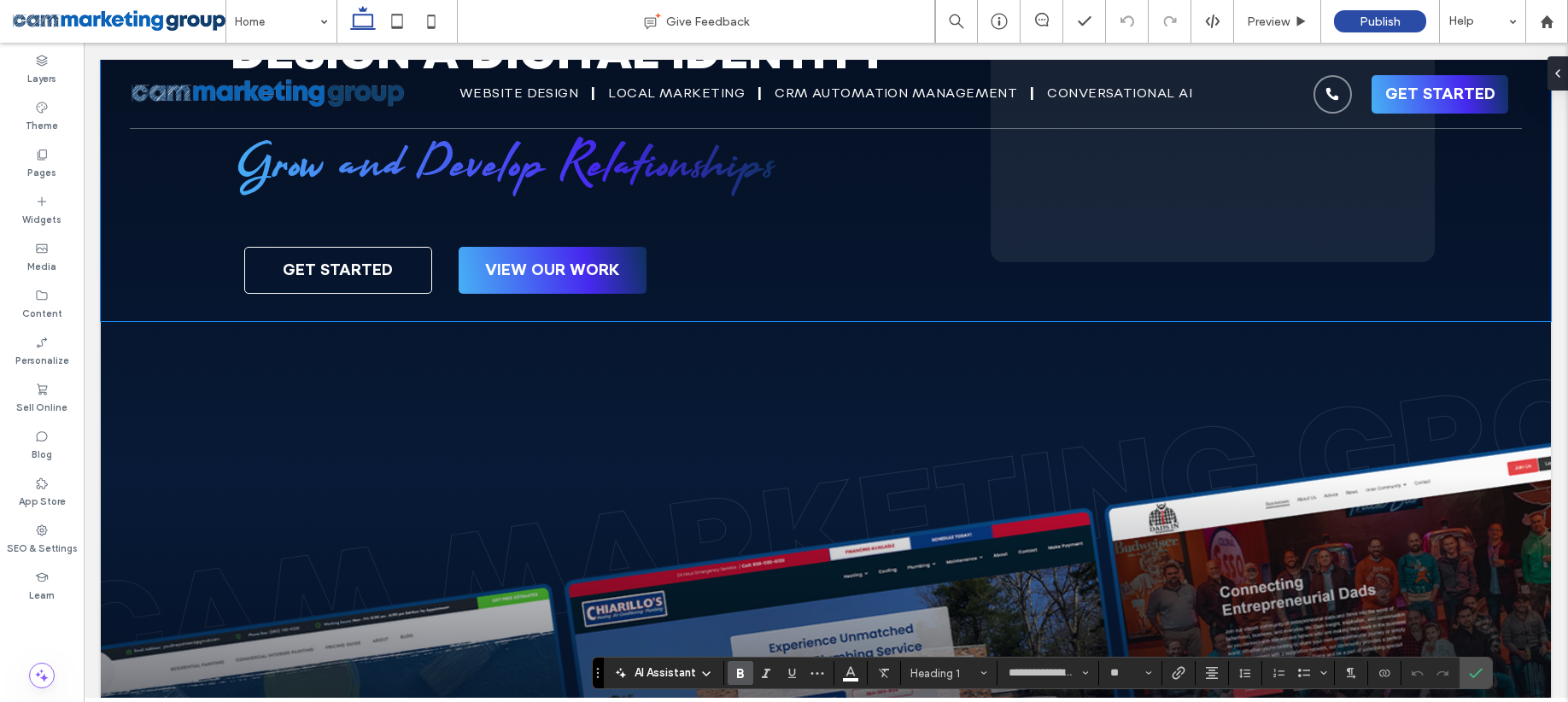
click at [656, 205] on span "Grow and Develop Relationships" at bounding box center [503, 166] width 545 height 75
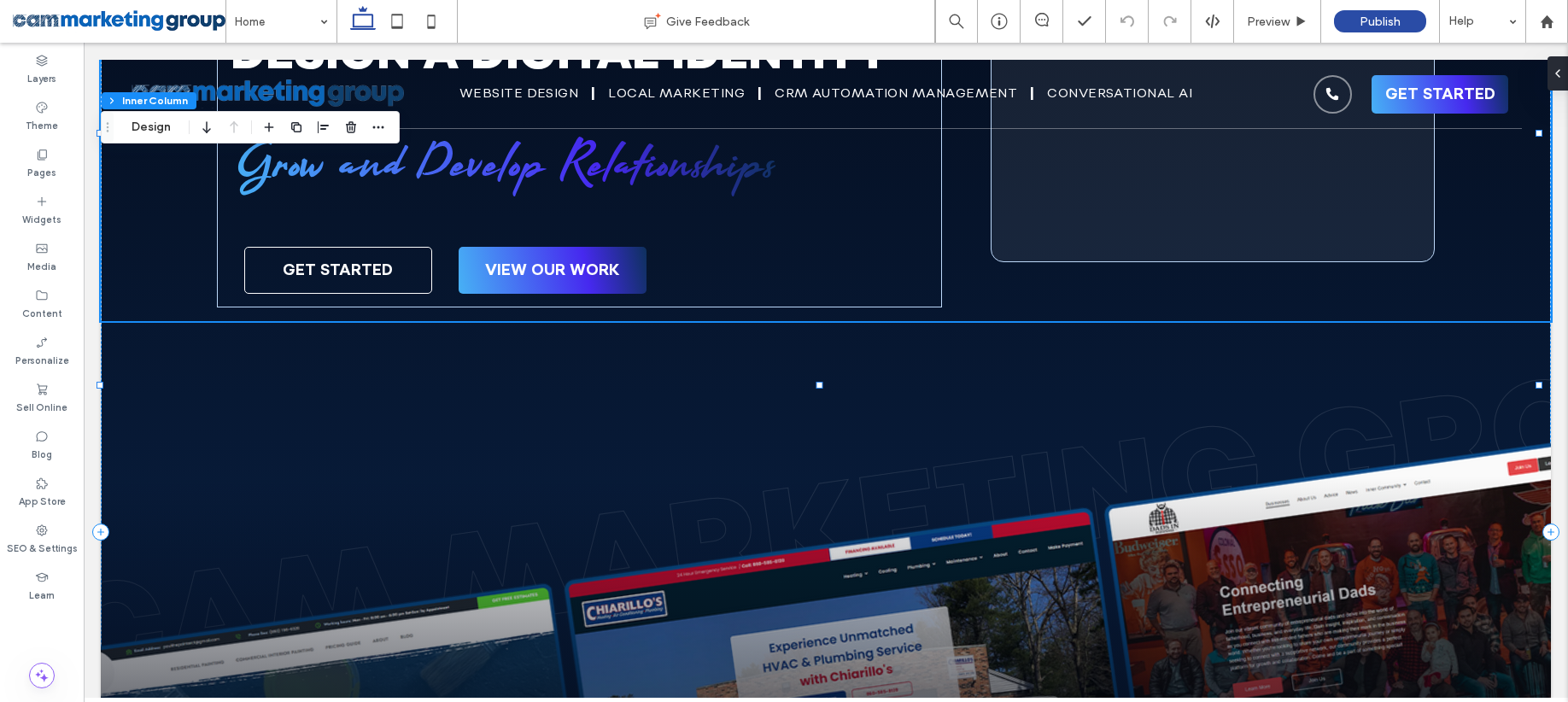
click at [674, 205] on span "Grow and Develop Relationships" at bounding box center [503, 166] width 545 height 75
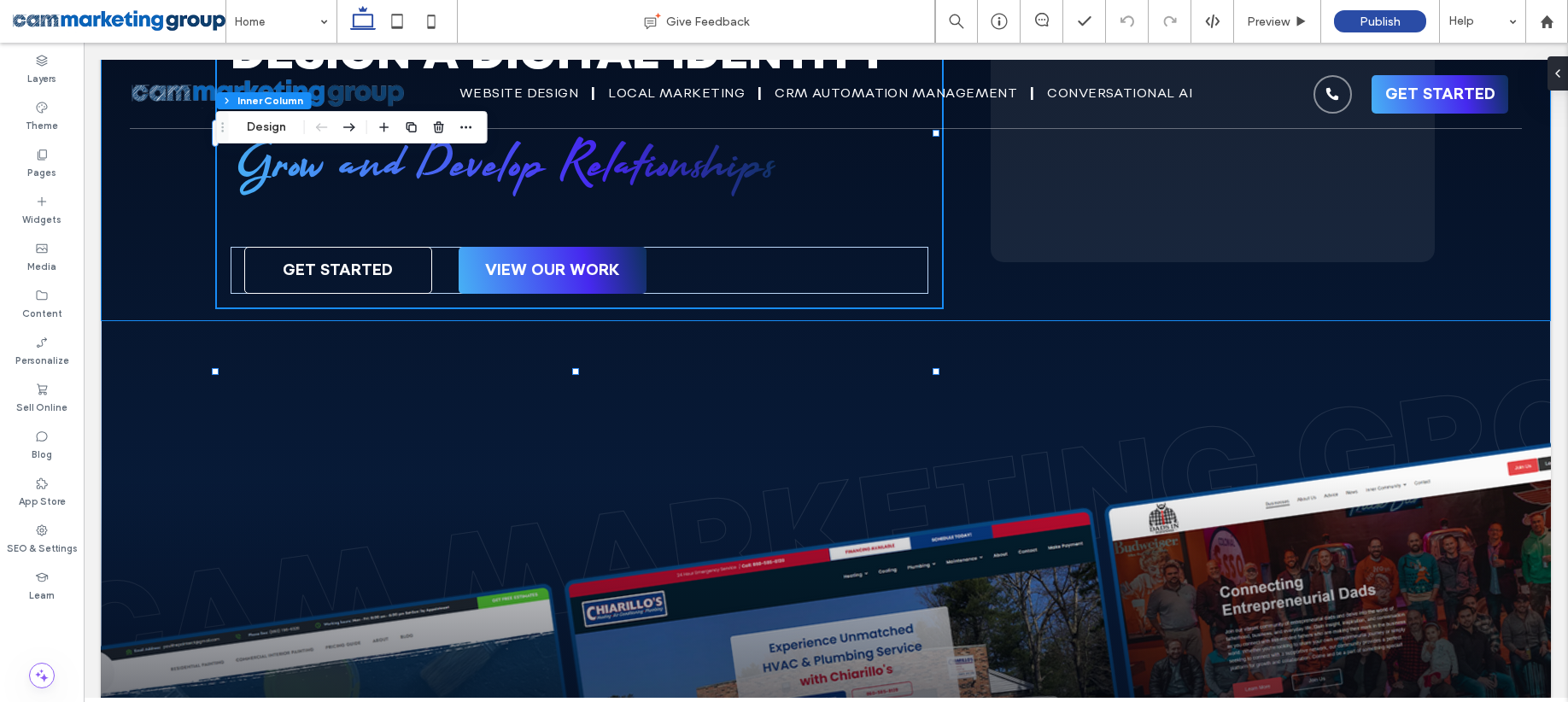
click at [674, 205] on span "Grow and Develop Relationships" at bounding box center [503, 166] width 545 height 75
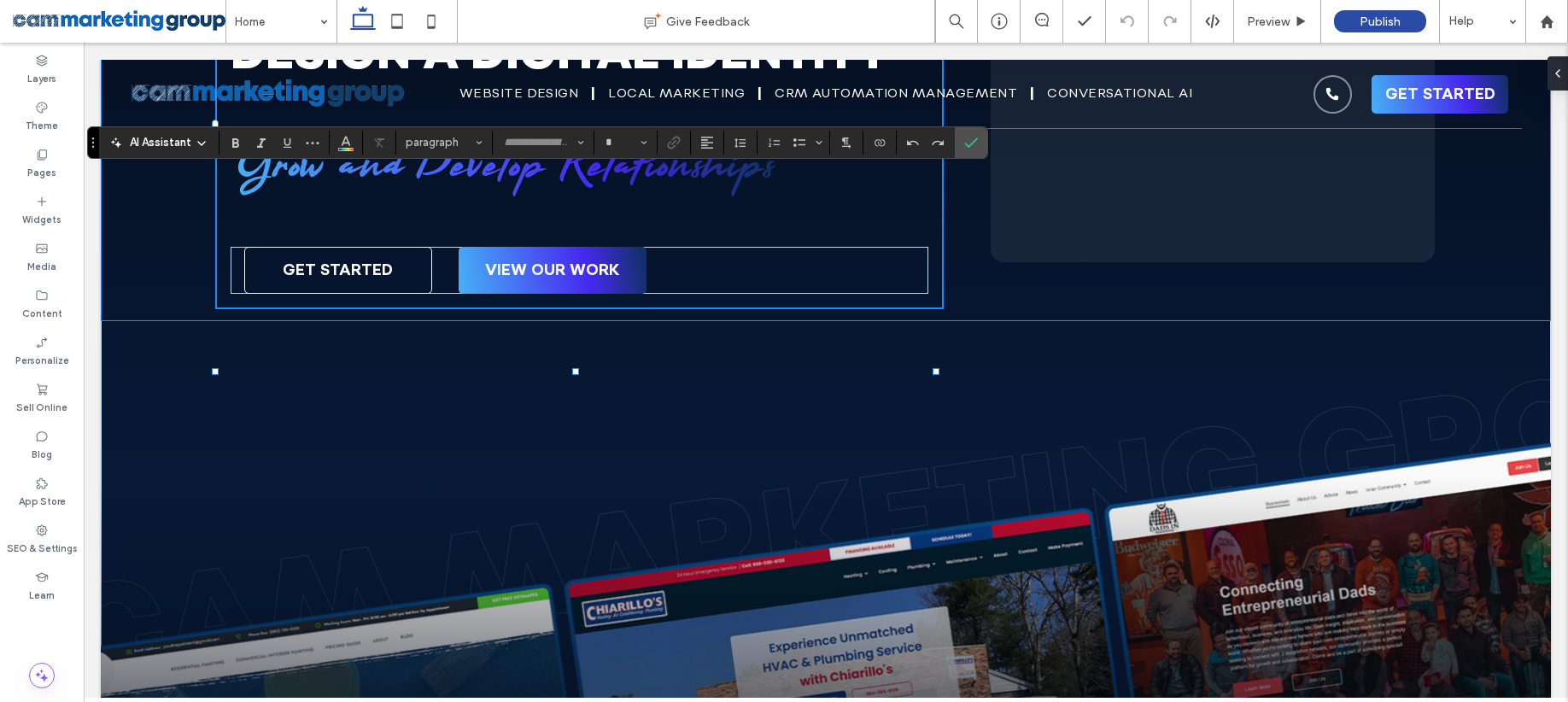
type input "**********"
type input "**"
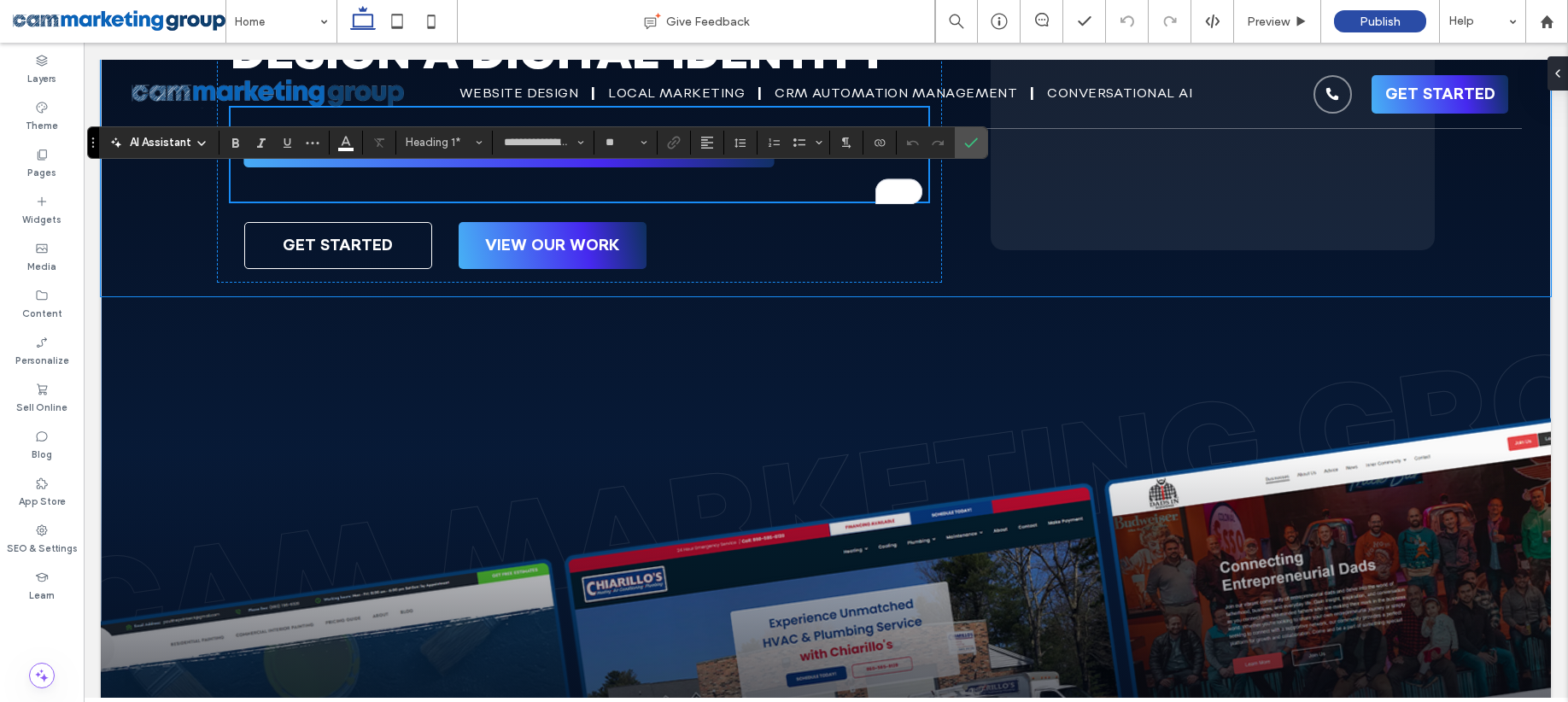
scroll to position [329, 0]
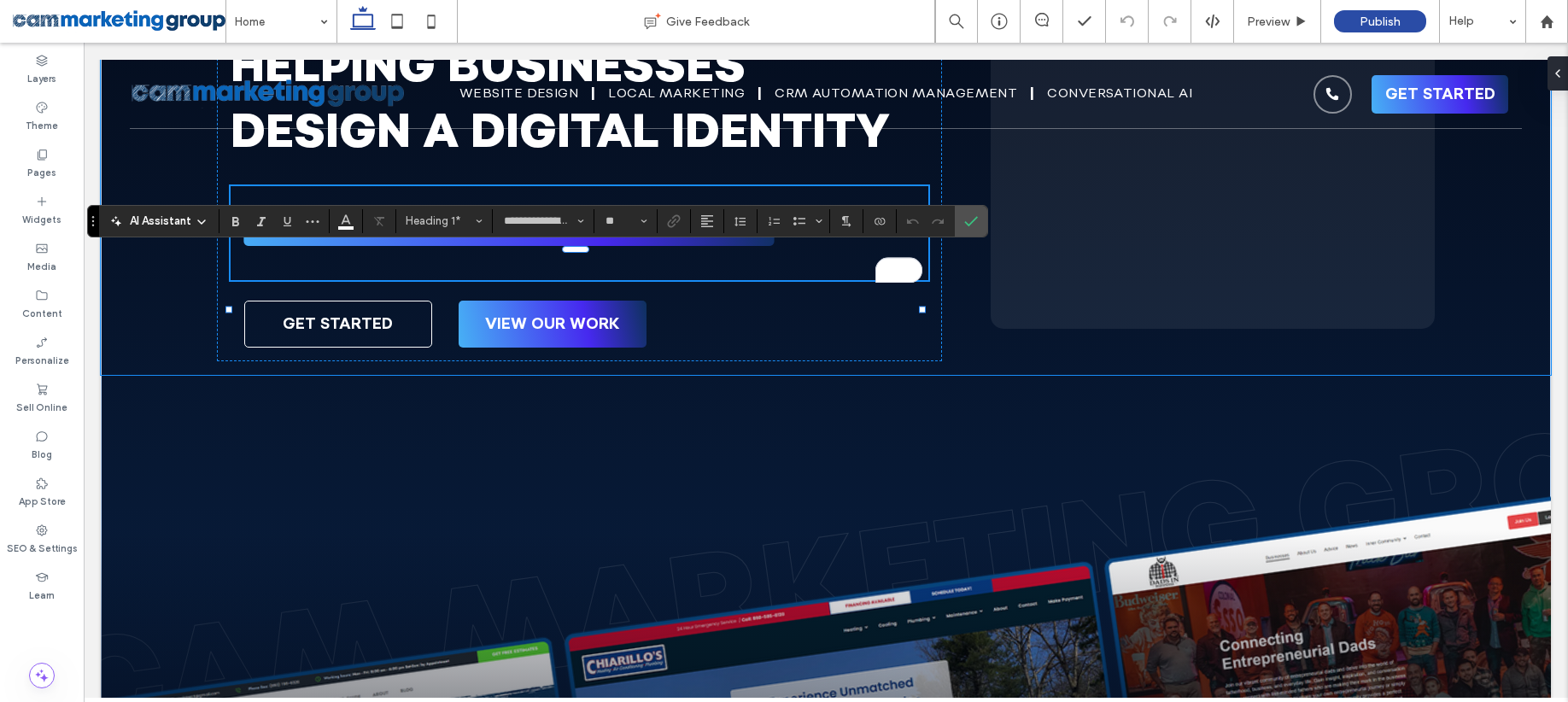
click at [754, 256] on span "**********" at bounding box center [504, 233] width 548 height 47
click at [763, 256] on span "**********" at bounding box center [504, 233] width 548 height 47
click at [769, 256] on span "**********" at bounding box center [504, 233] width 548 height 47
type input "*******"
type input "**"
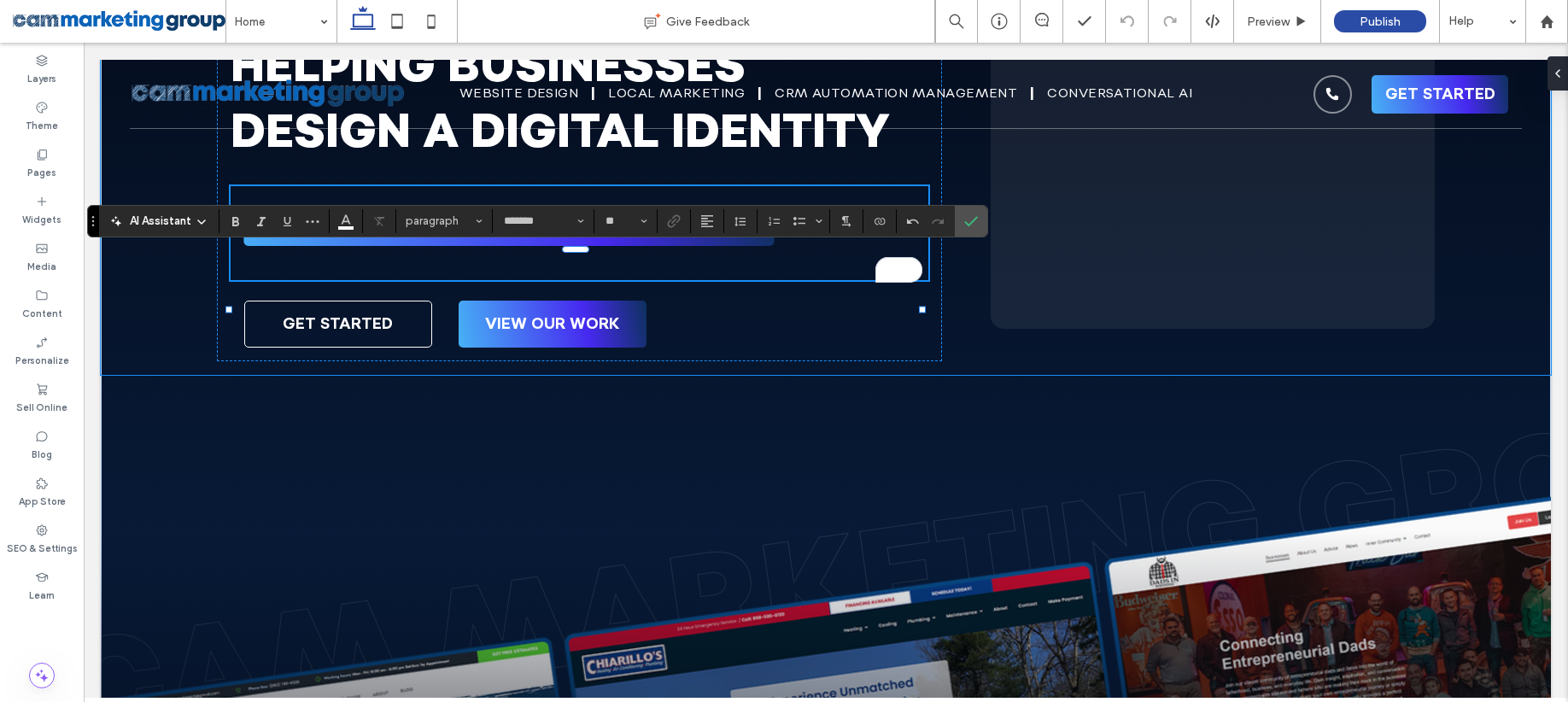
scroll to position [0, 0]
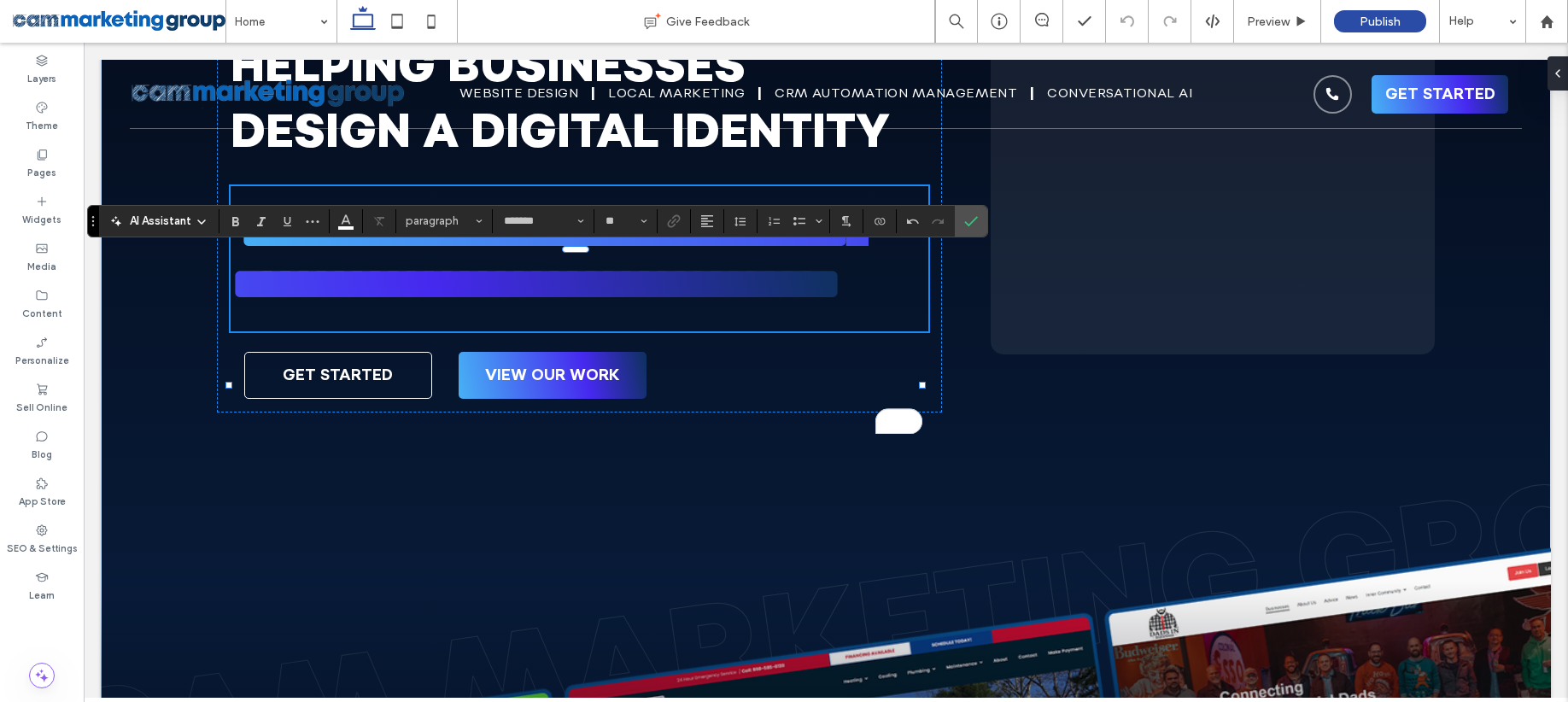
type input "**********"
type input "**"
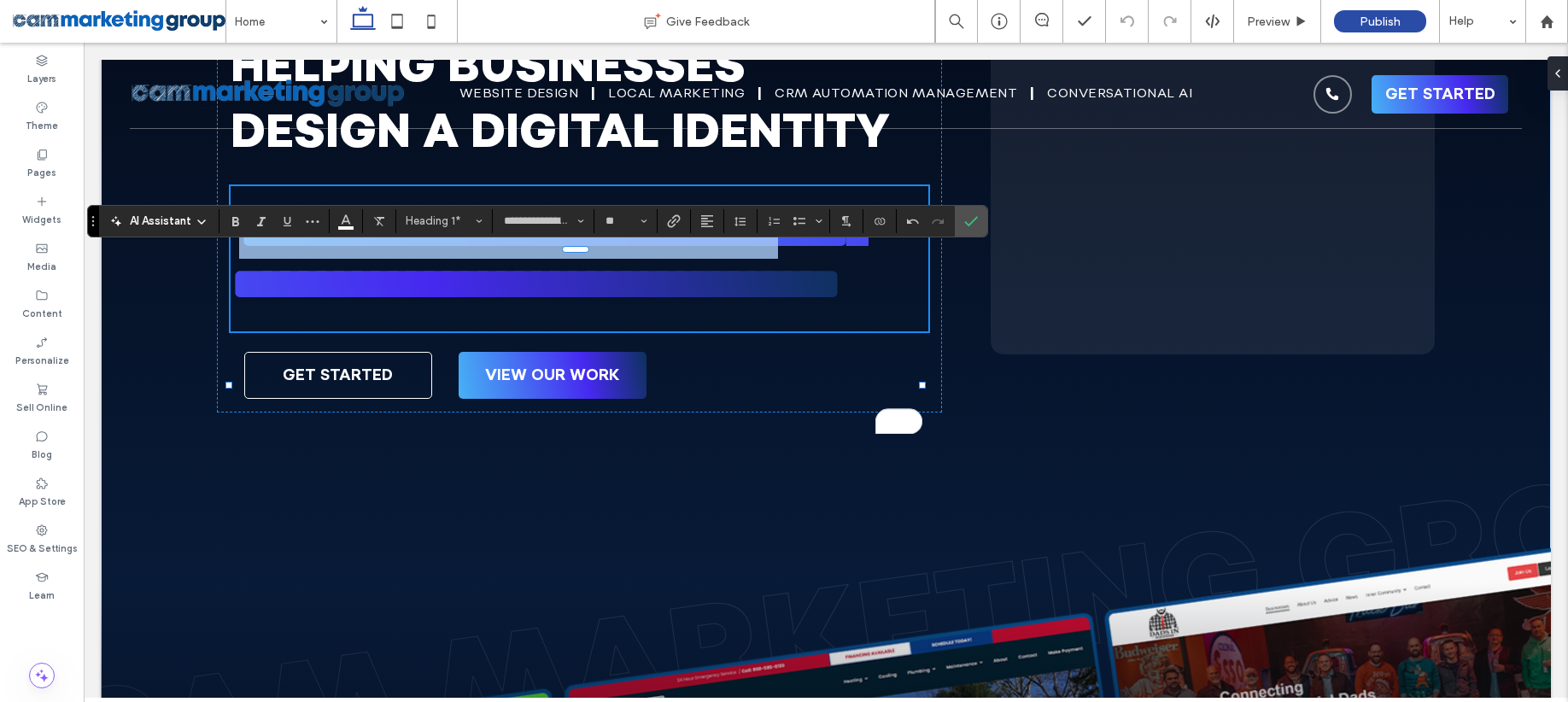
drag, startPoint x: 445, startPoint y: 388, endPoint x: 252, endPoint y: 331, distance: 201.2
click at [252, 308] on span "**********" at bounding box center [549, 258] width 638 height 98
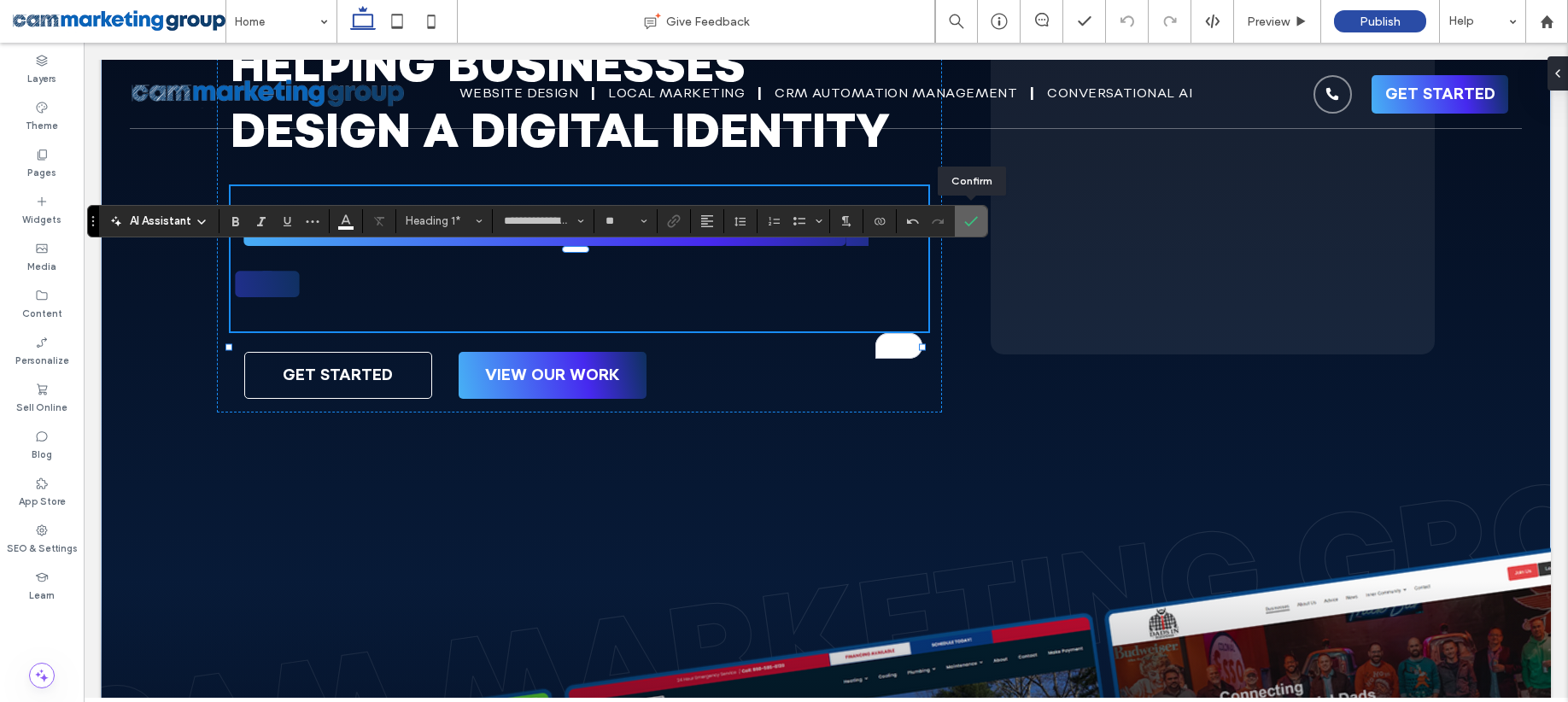
click at [974, 224] on icon "Confirm" at bounding box center [970, 221] width 14 height 14
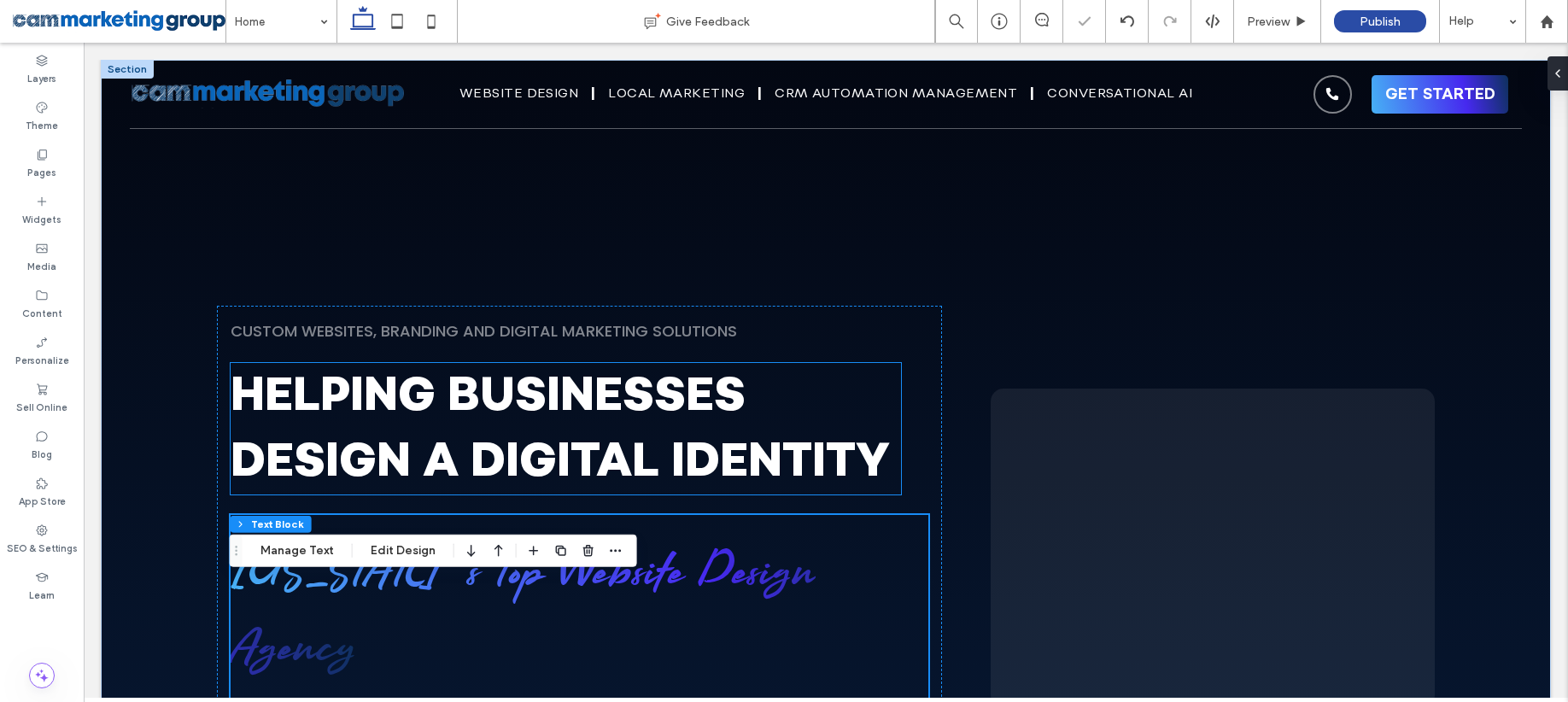
scroll to position [175, 0]
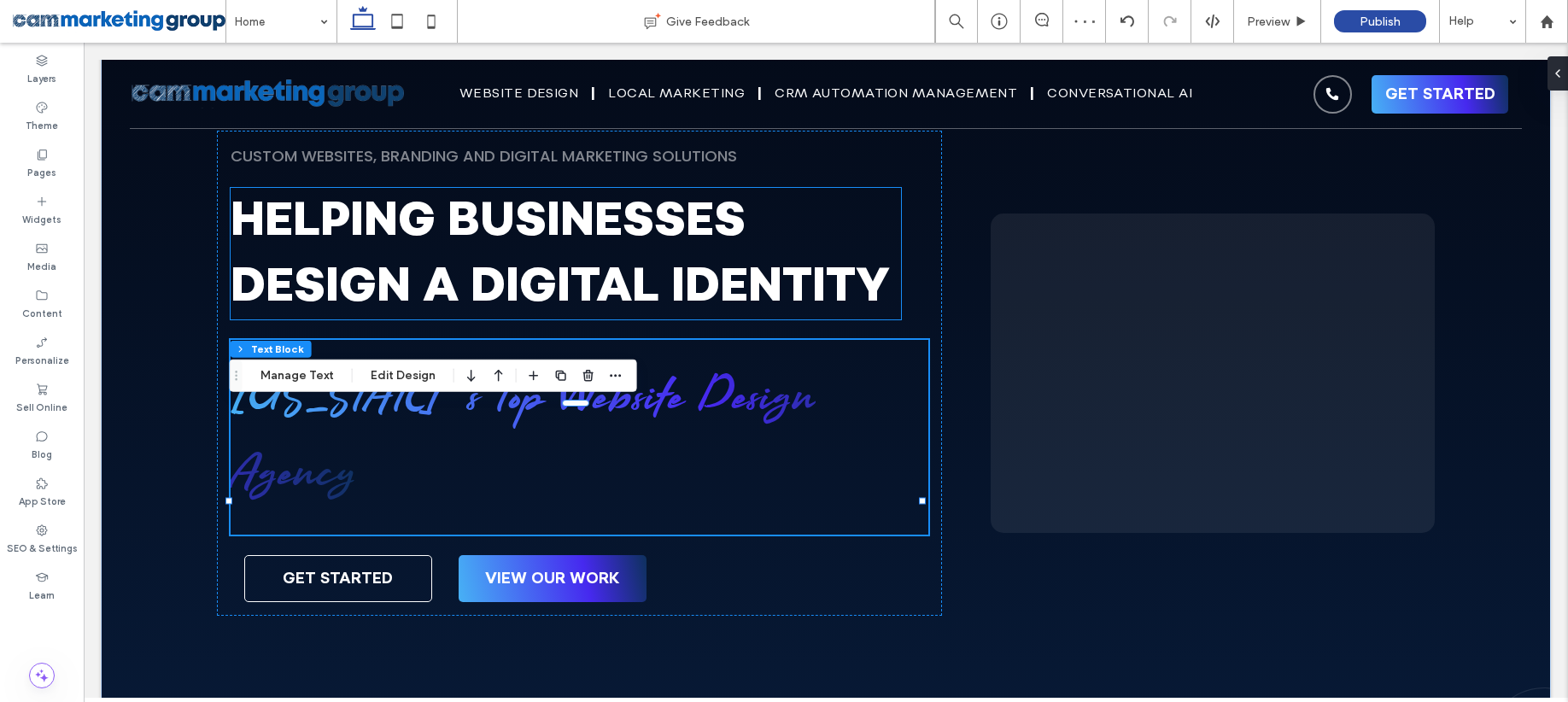
click at [574, 269] on span "helping businesses design a digital identity" at bounding box center [560, 253] width 659 height 131
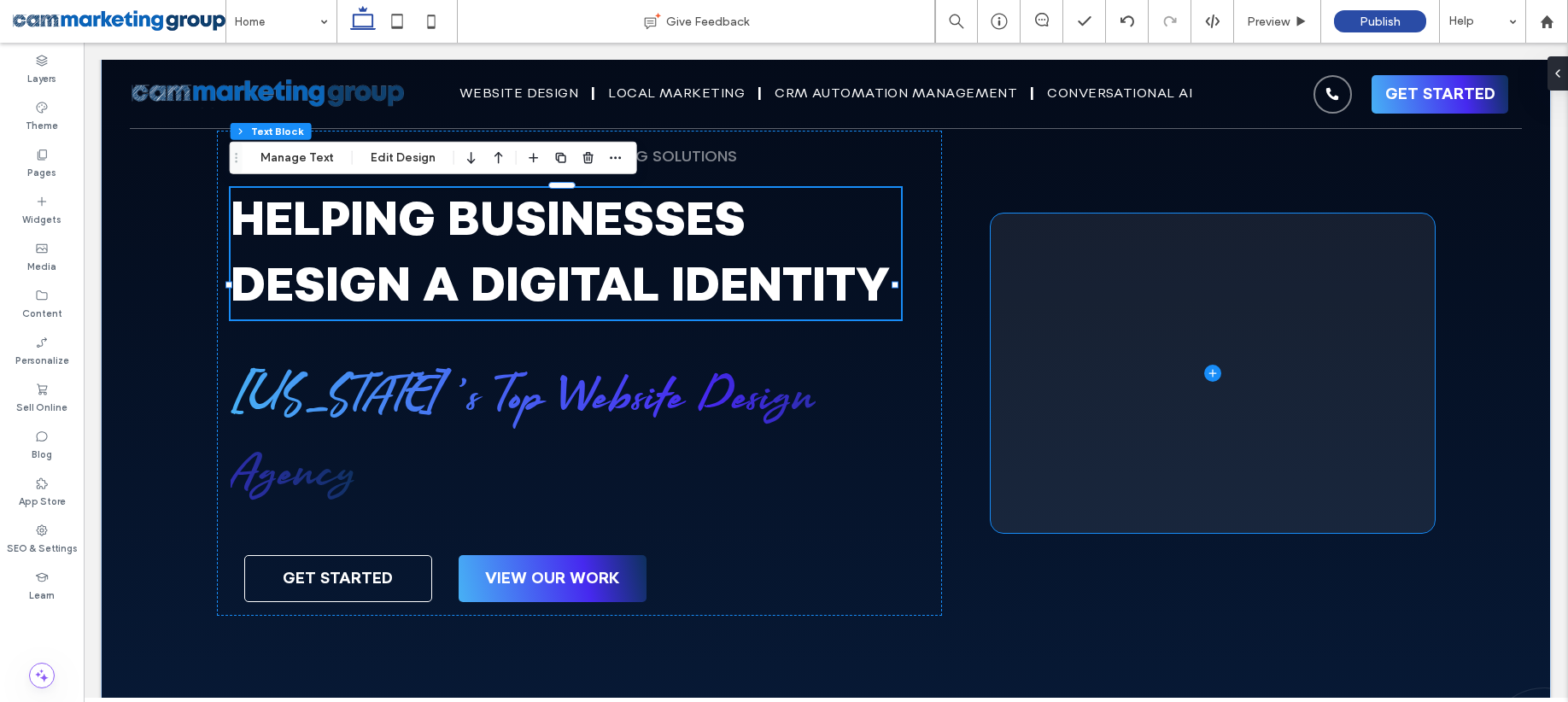
click at [1168, 372] on span at bounding box center [1213, 373] width 444 height 319
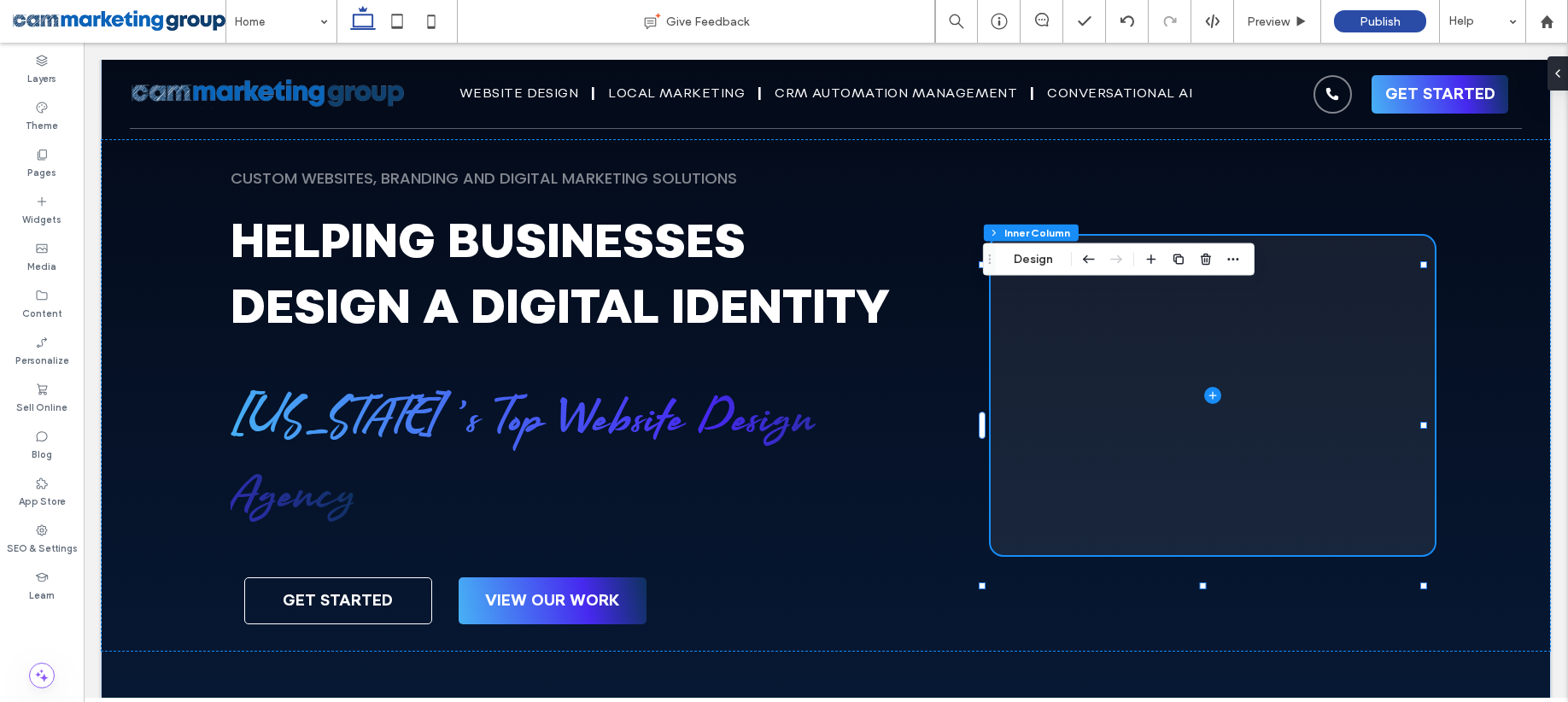
scroll to position [131, 0]
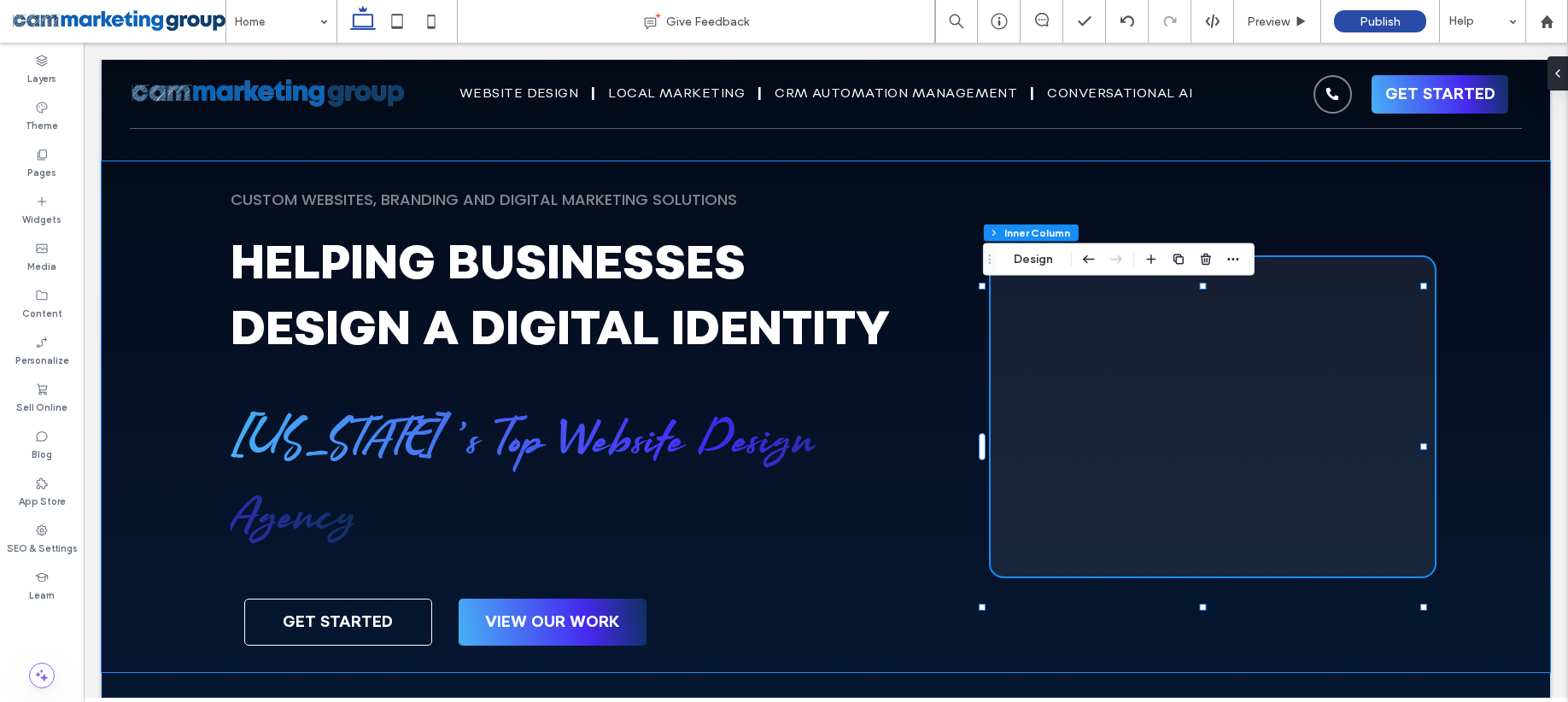
click at [1054, 216] on div "CUSTOM WEBSITES, BRANDING and DIGITAL MARKETING SOLUTIONS helping businesses de…" at bounding box center [826, 417] width 1450 height 512
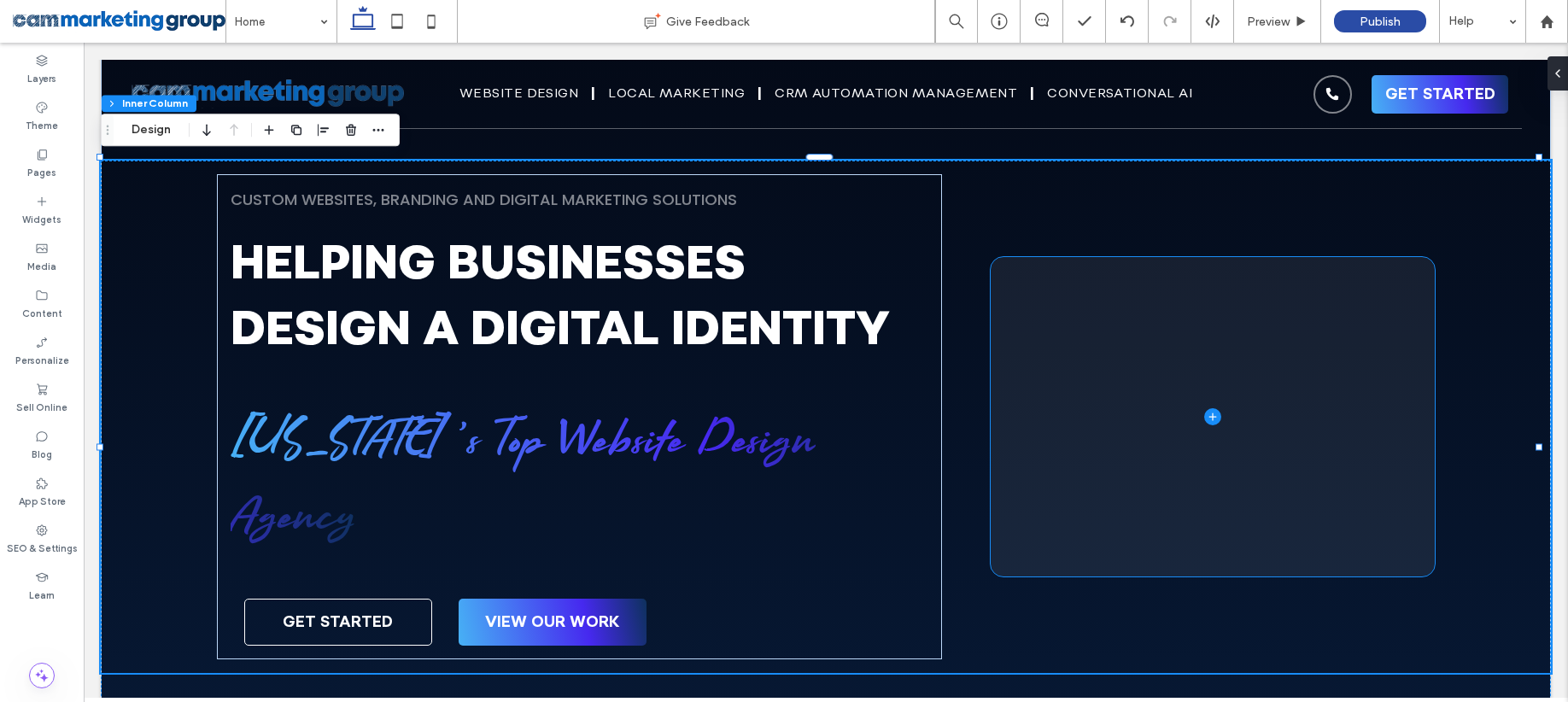
click at [1210, 358] on span at bounding box center [1213, 417] width 444 height 319
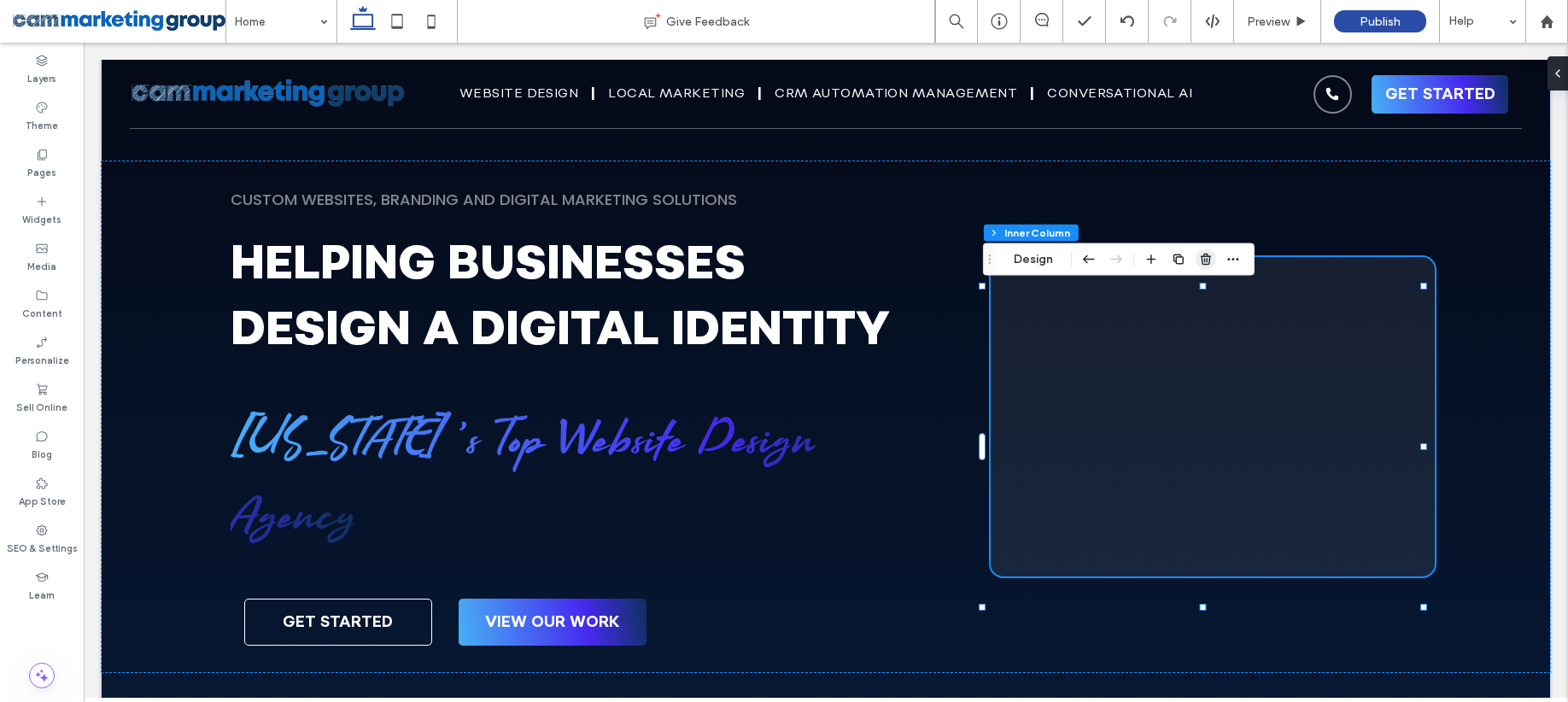
click at [1201, 256] on use "button" at bounding box center [1205, 259] width 11 height 11
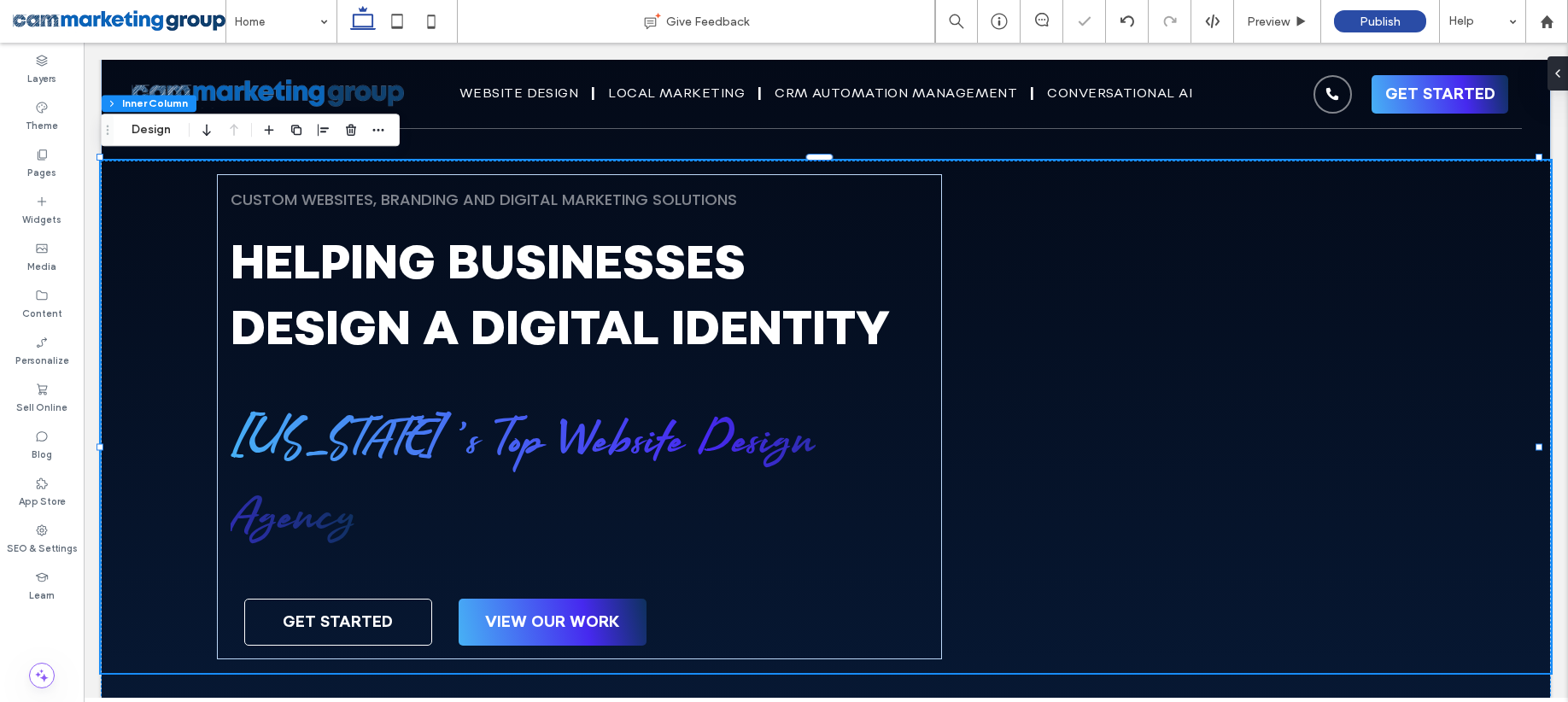
click at [1146, 307] on div "CUSTOM WEBSITES, BRANDING and DIGITAL MARKETING SOLUTIONS helping businesses de…" at bounding box center [826, 417] width 1450 height 512
click at [898, 279] on div "CUSTOM WEBSITES, BRANDING and DIGITAL MARKETING SOLUTIONS helping businesses de…" at bounding box center [579, 417] width 725 height 485
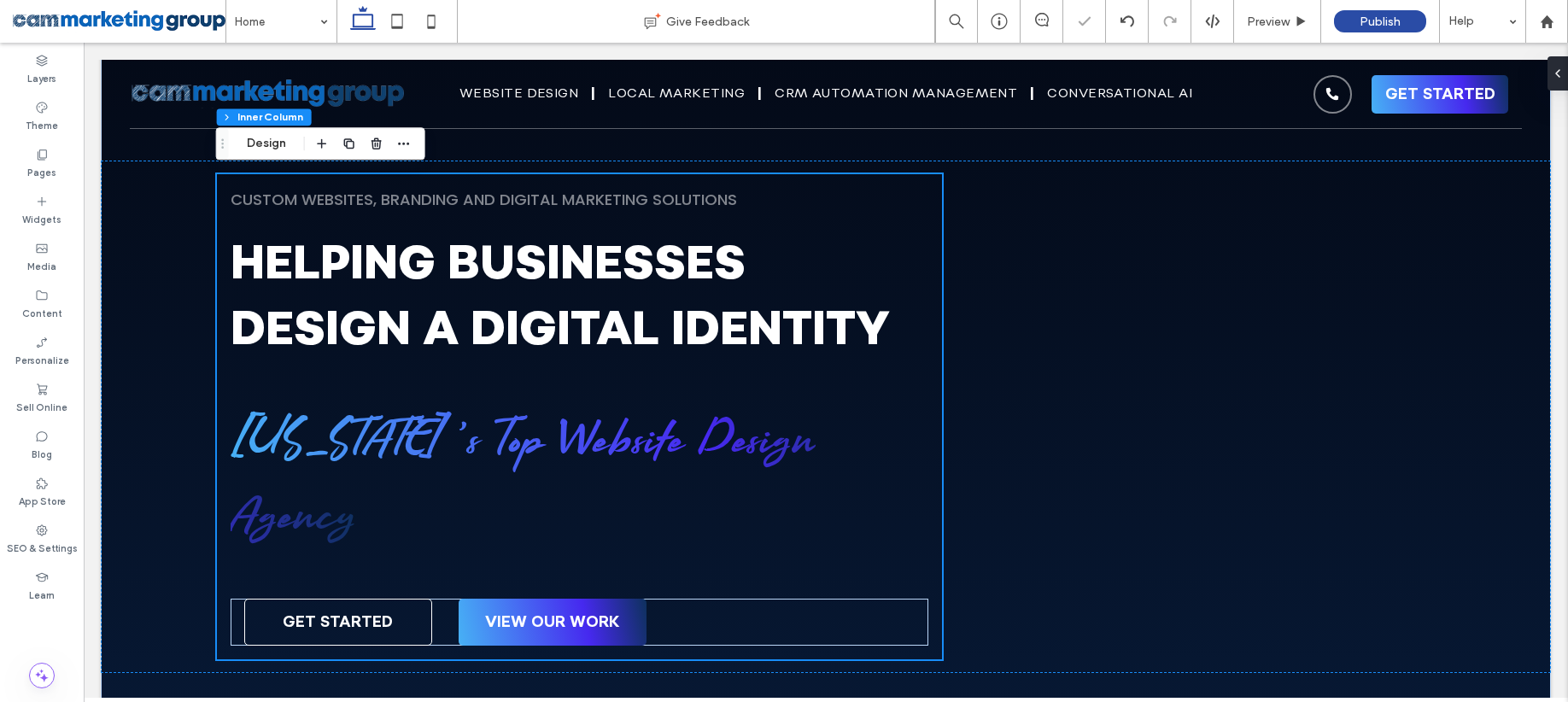
scroll to position [153, 0]
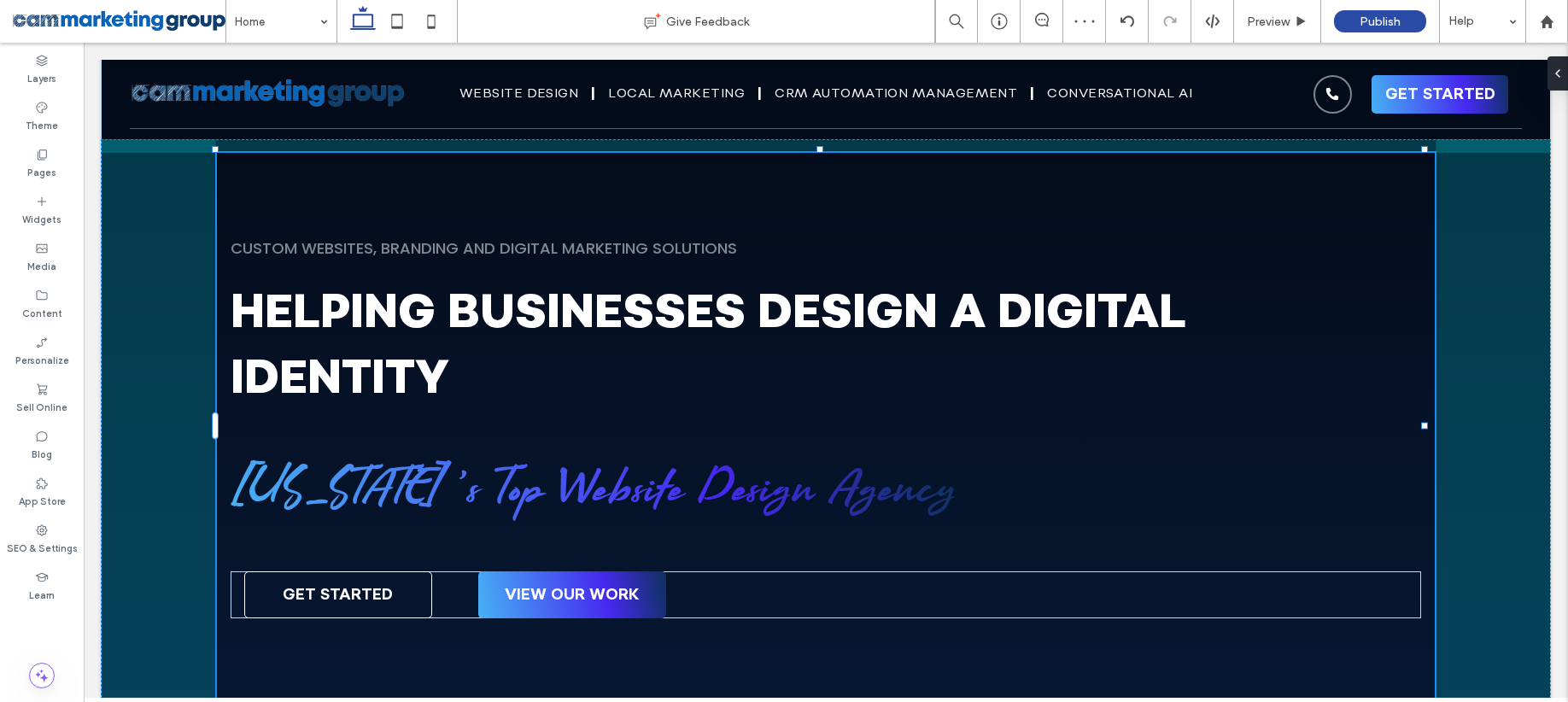
drag, startPoint x: 934, startPoint y: 428, endPoint x: 1470, endPoint y: 404, distance: 536.5
type input "***"
type input "****"
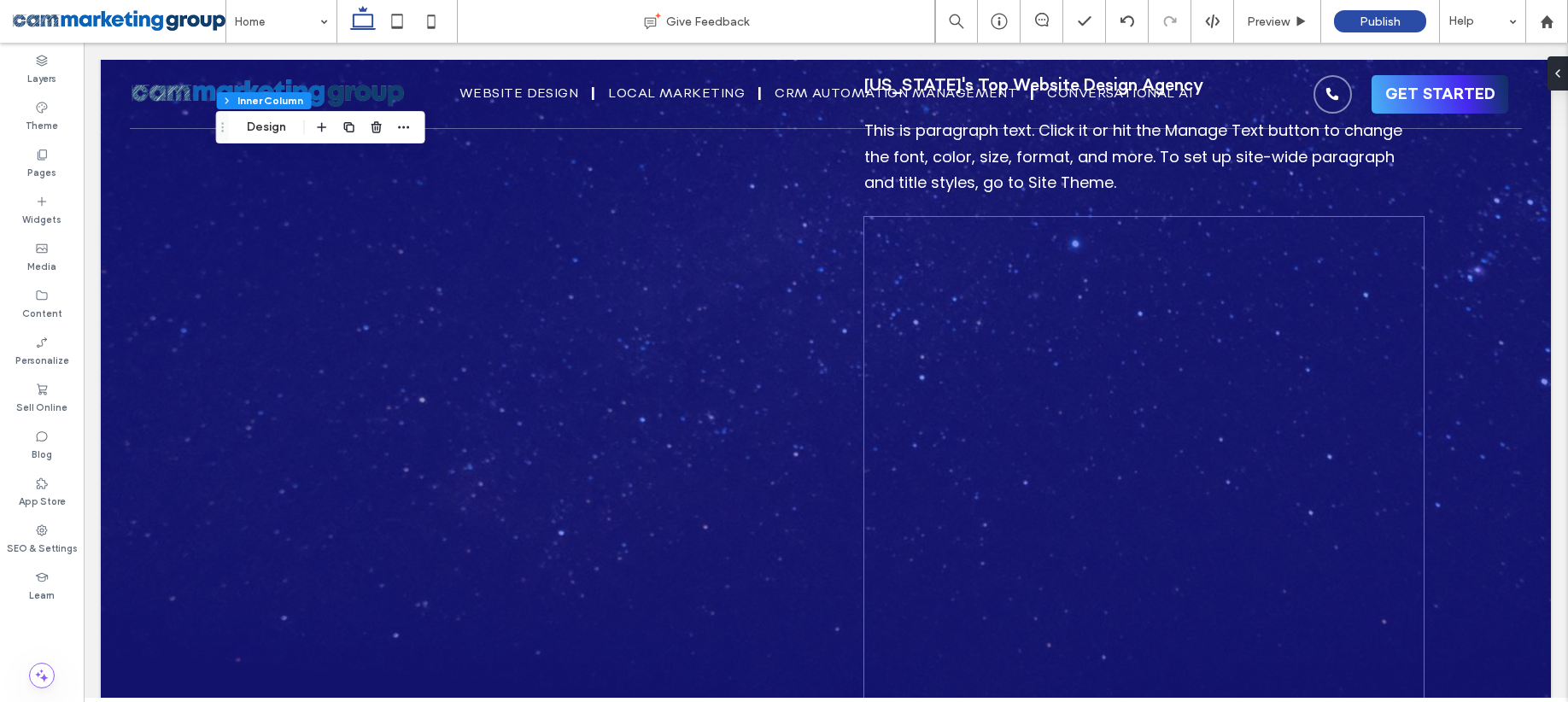
scroll to position [3535, 0]
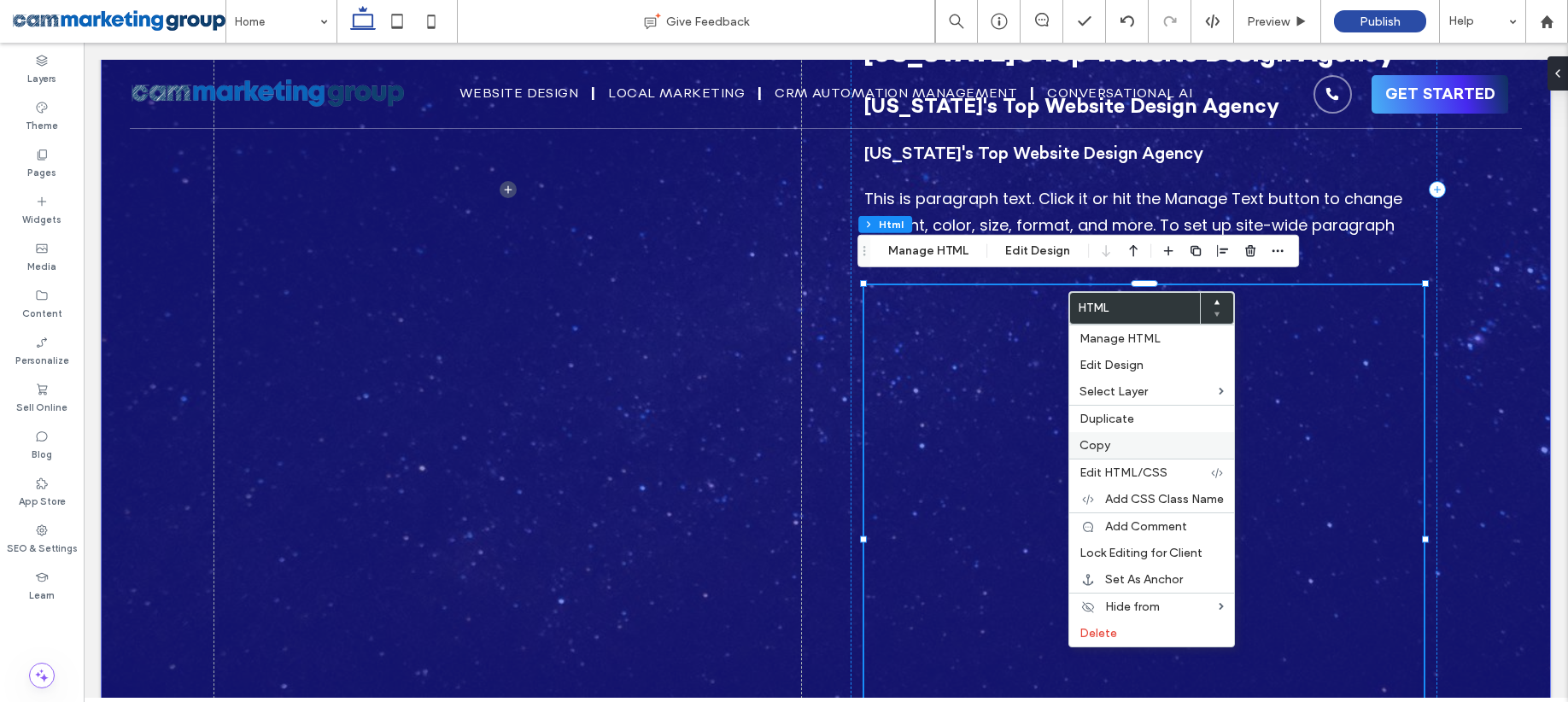
click at [1117, 440] on label "Copy" at bounding box center [1151, 445] width 144 height 15
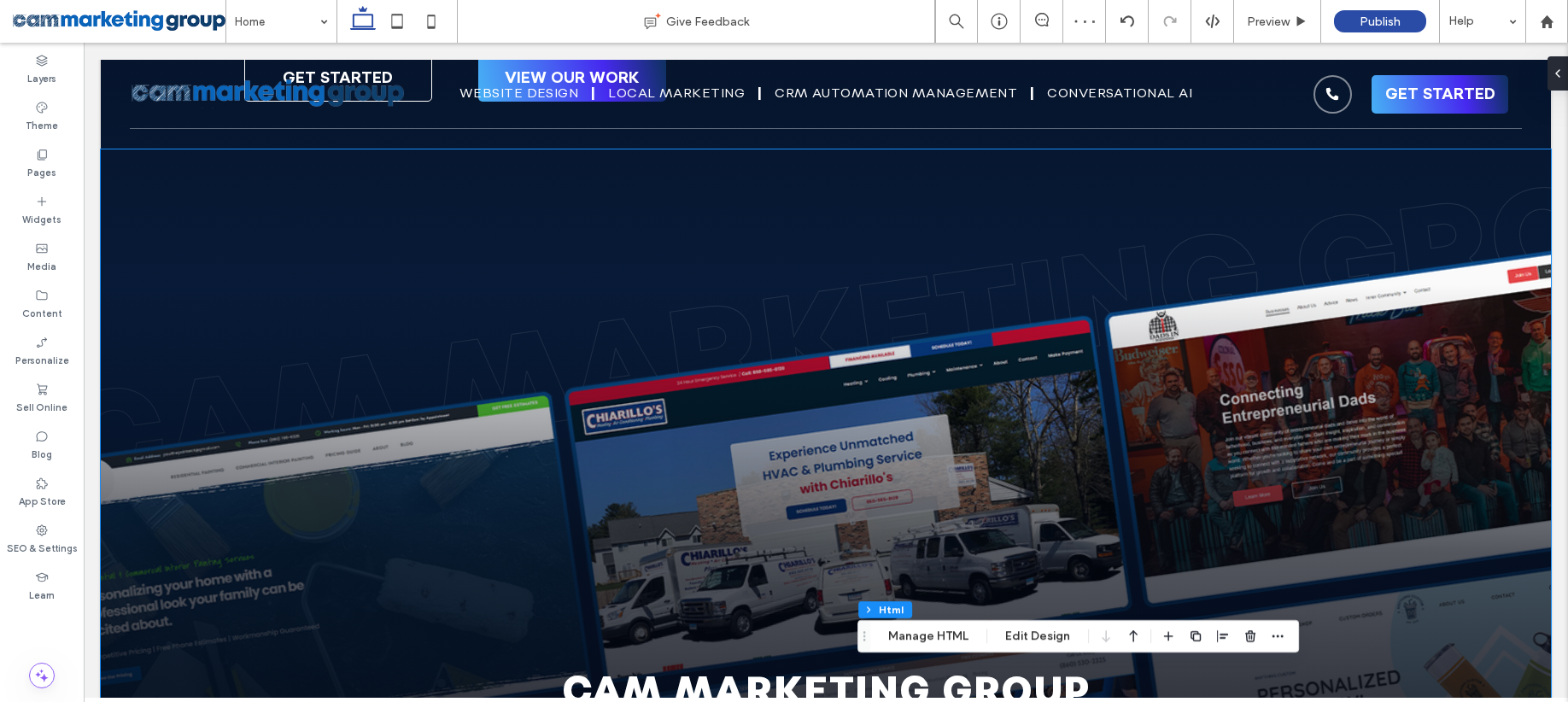
scroll to position [156, 0]
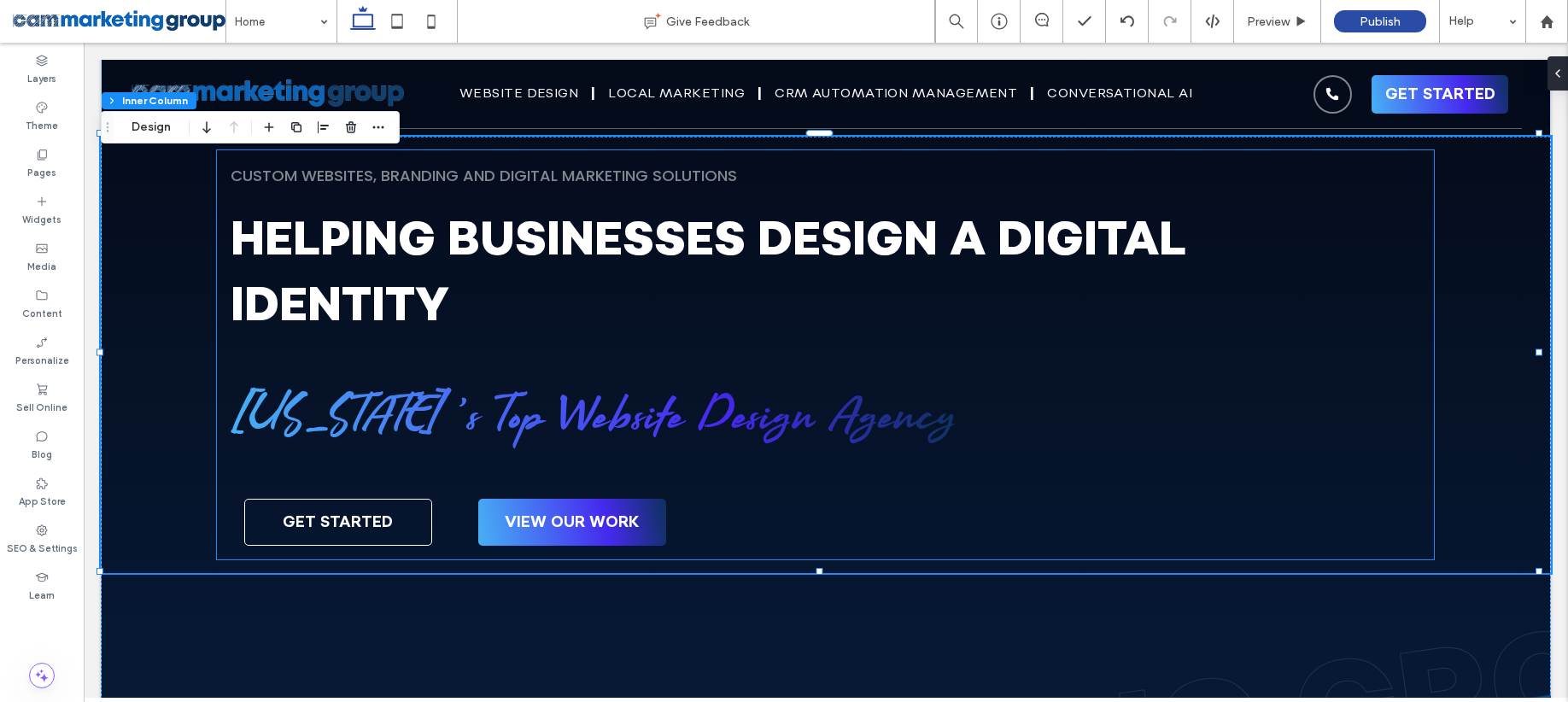
click at [782, 328] on h1 "helping businesses design a digital identity" at bounding box center [802, 273] width 1143 height 131
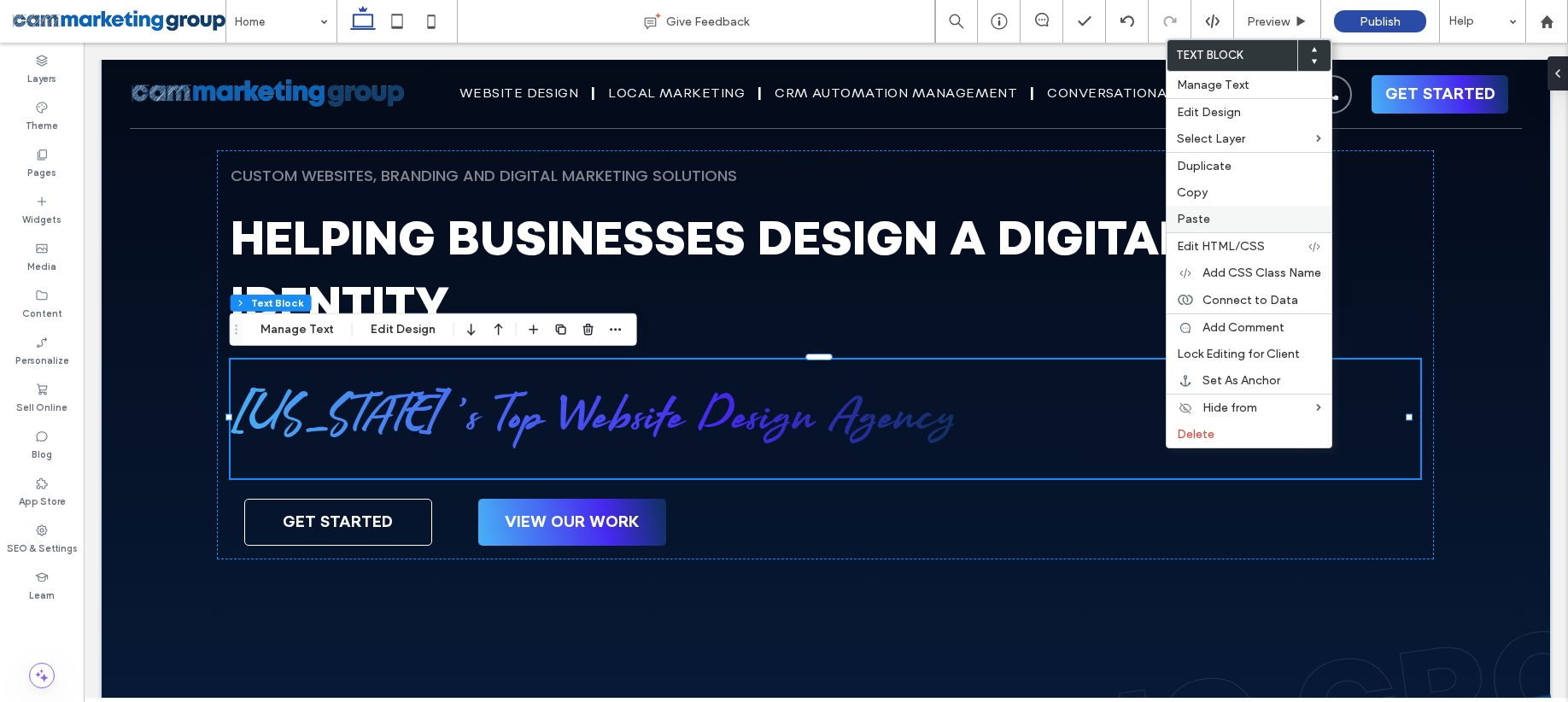
click at [1203, 219] on span "Paste" at bounding box center [1193, 219] width 33 height 15
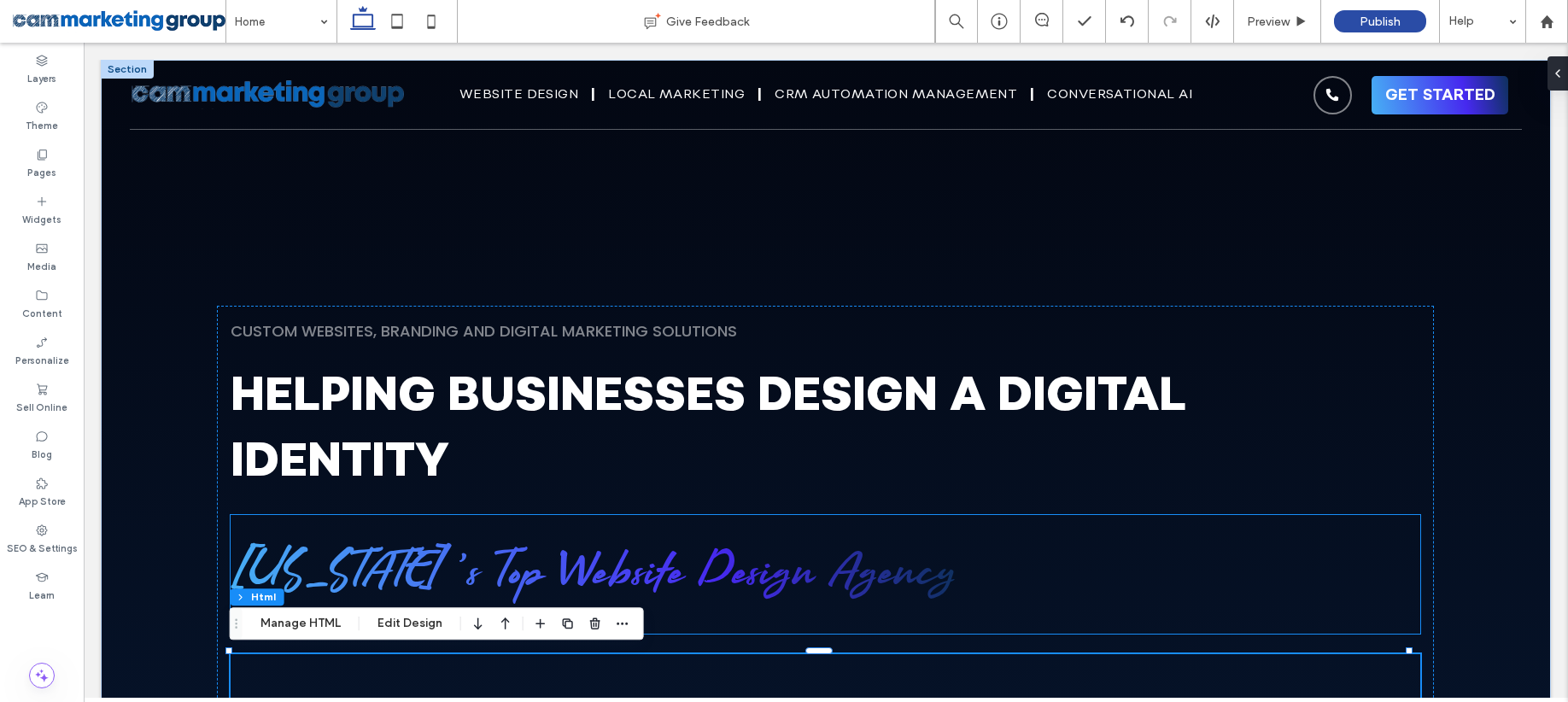
click at [1128, 562] on h1 "[US_STATE]'s Top Website Design Agency" at bounding box center [825, 574] width 1189 height 76
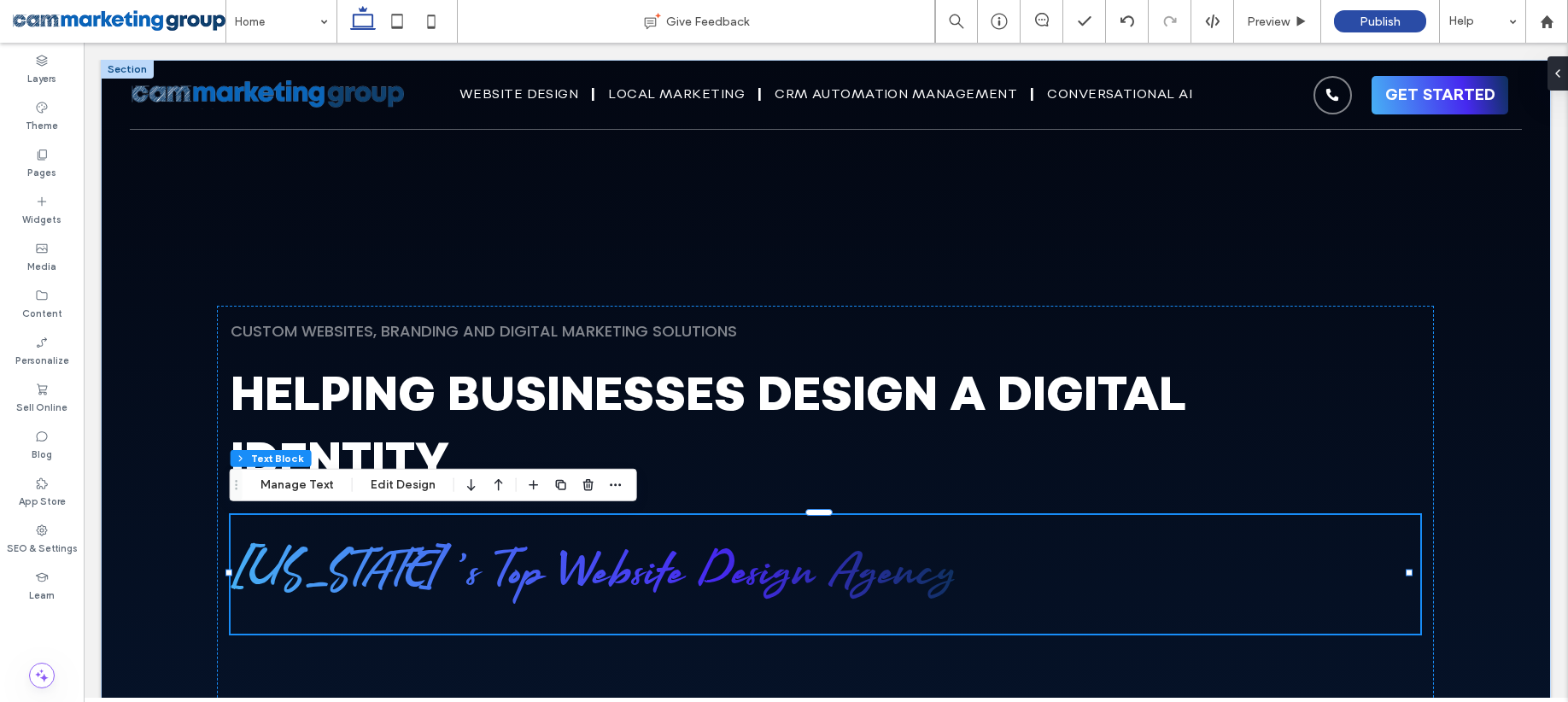
click at [1125, 563] on h1 "[US_STATE]'s Top Website Design Agency" at bounding box center [825, 574] width 1189 height 76
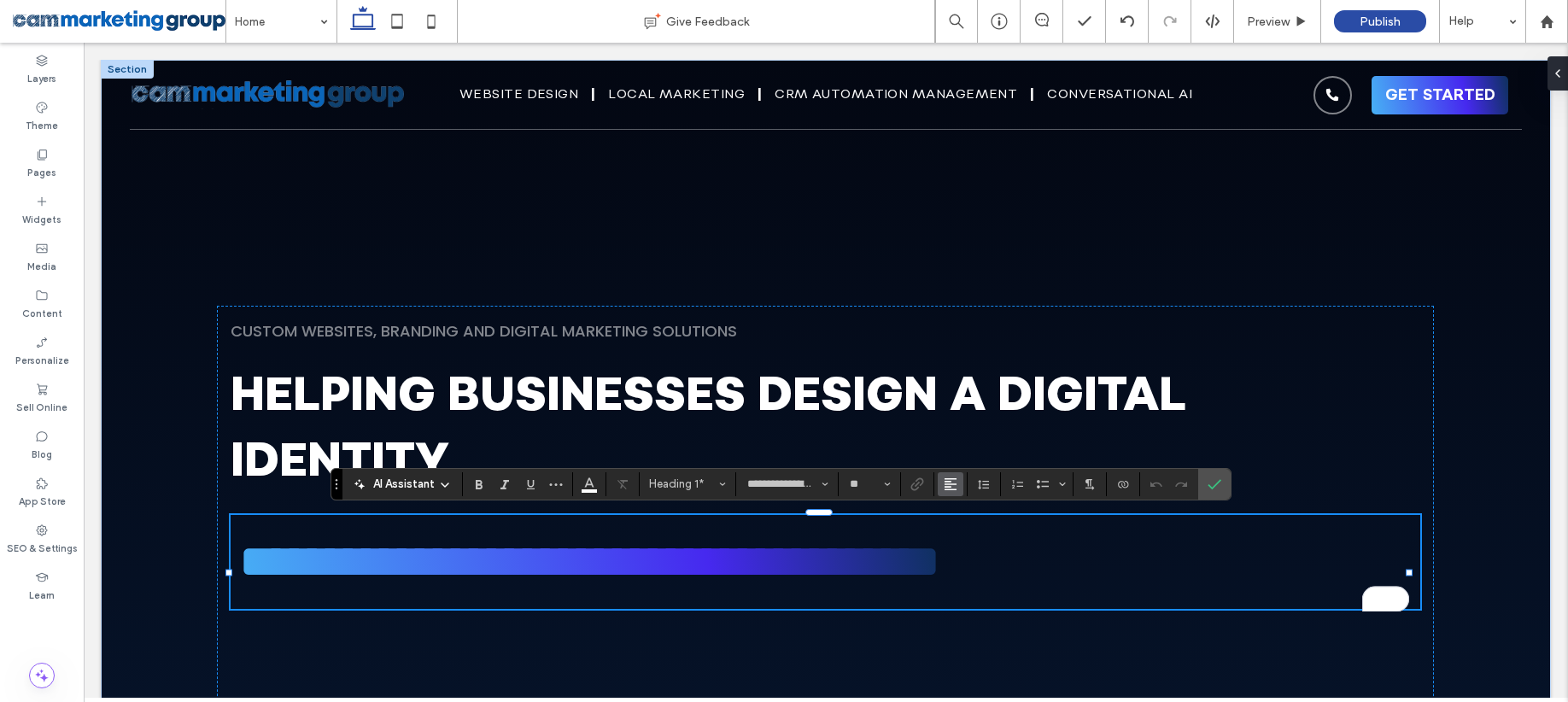
click at [947, 488] on icon "Alignment" at bounding box center [950, 484] width 14 height 14
click at [963, 400] on use "ui.textEditor.alignment.center" at bounding box center [964, 406] width 12 height 12
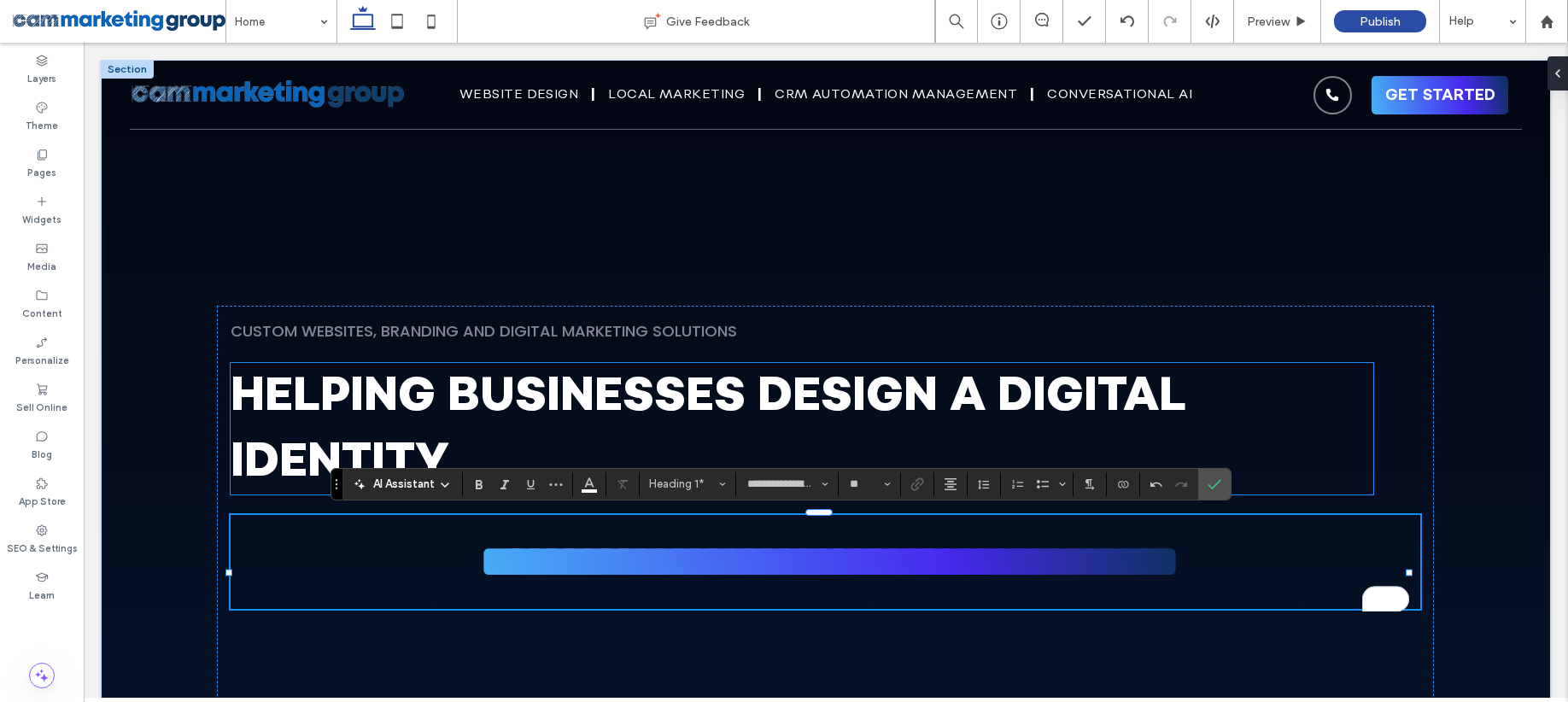
click at [866, 435] on h1 "helping businesses design a digital identity" at bounding box center [802, 428] width 1143 height 131
